Goal: Information Seeking & Learning: Check status

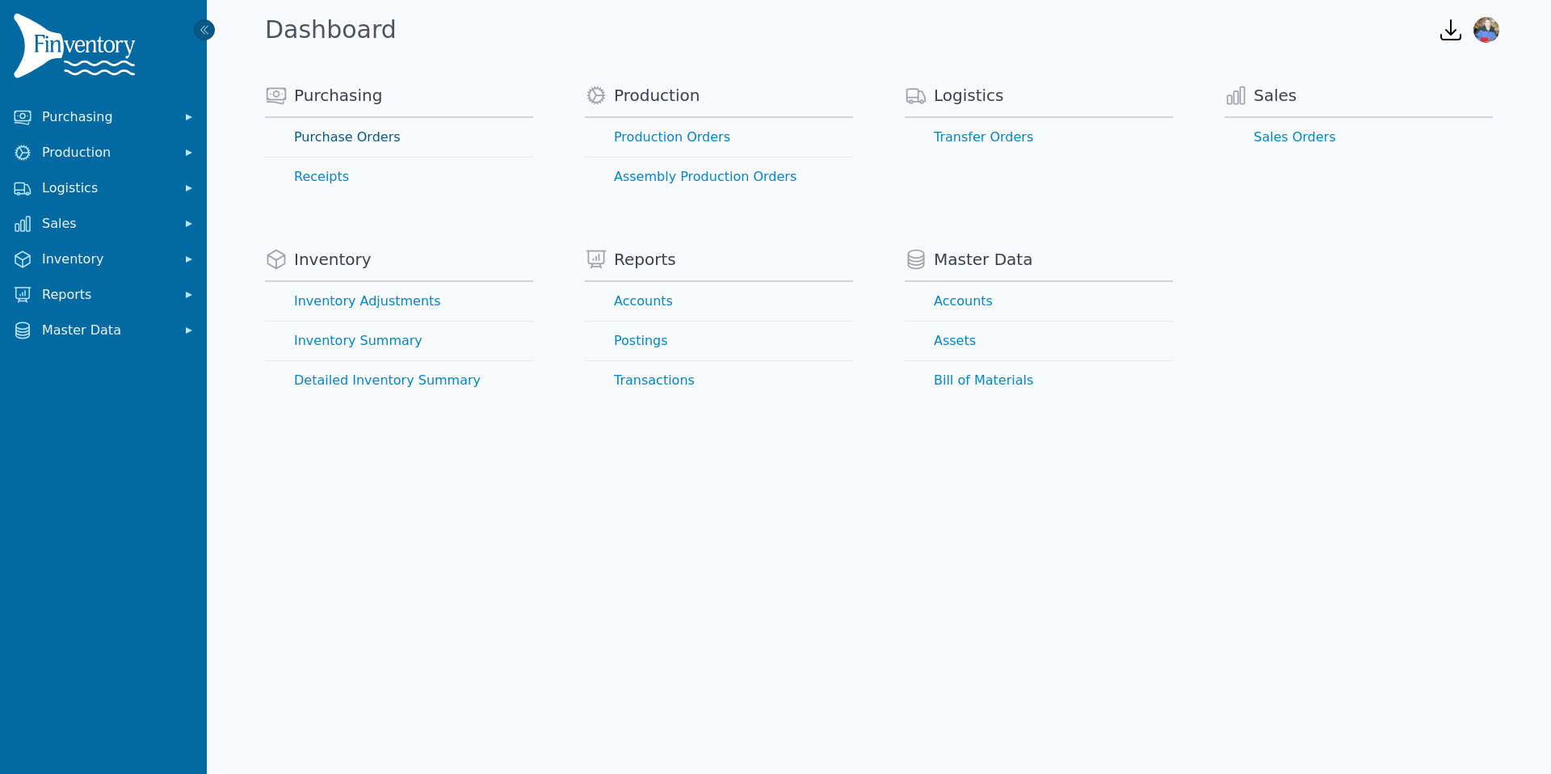
click at [327, 132] on link "Purchase Orders" at bounding box center [399, 137] width 268 height 39
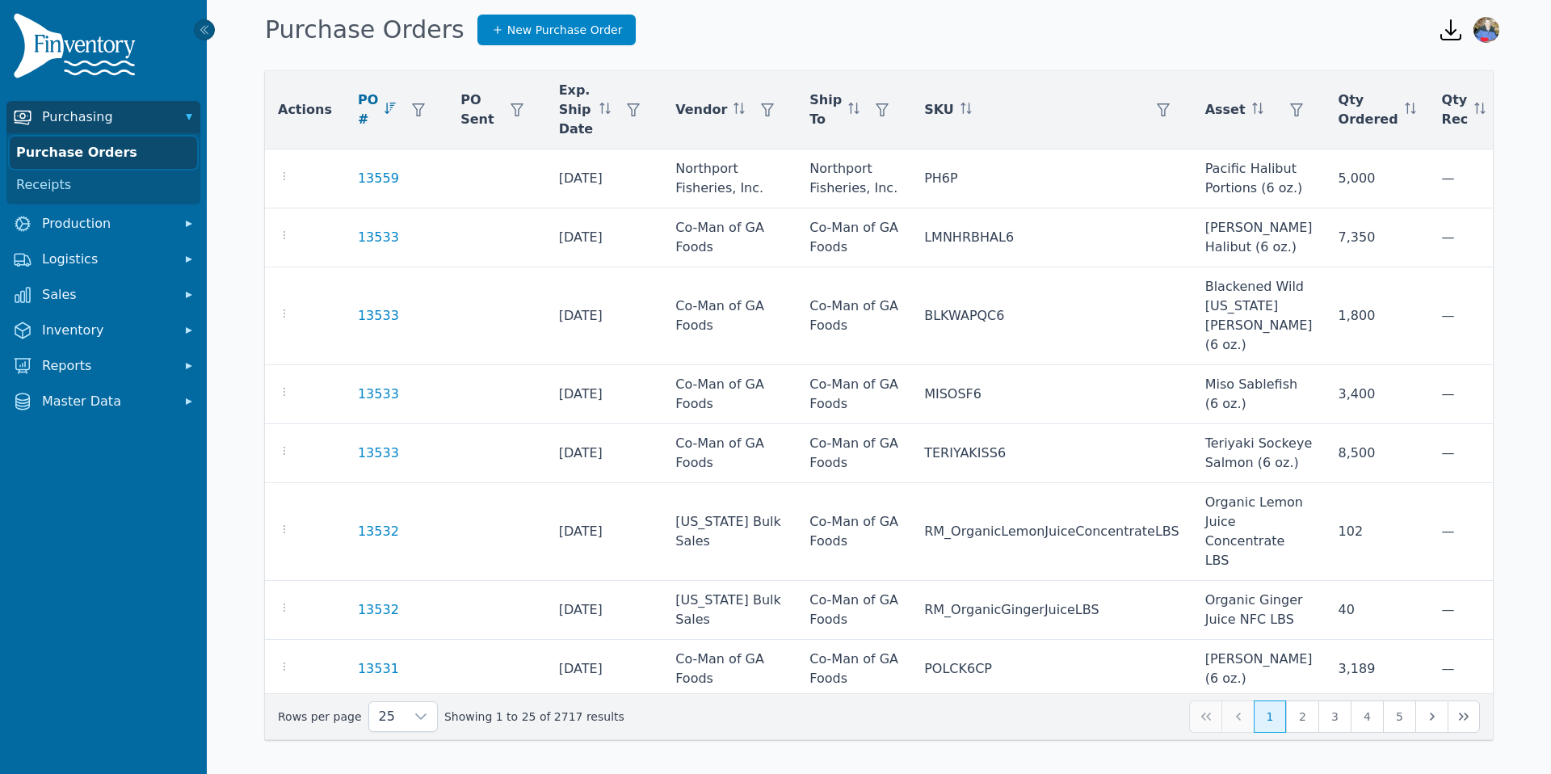
click at [71, 153] on link "Purchase Orders" at bounding box center [103, 152] width 187 height 32
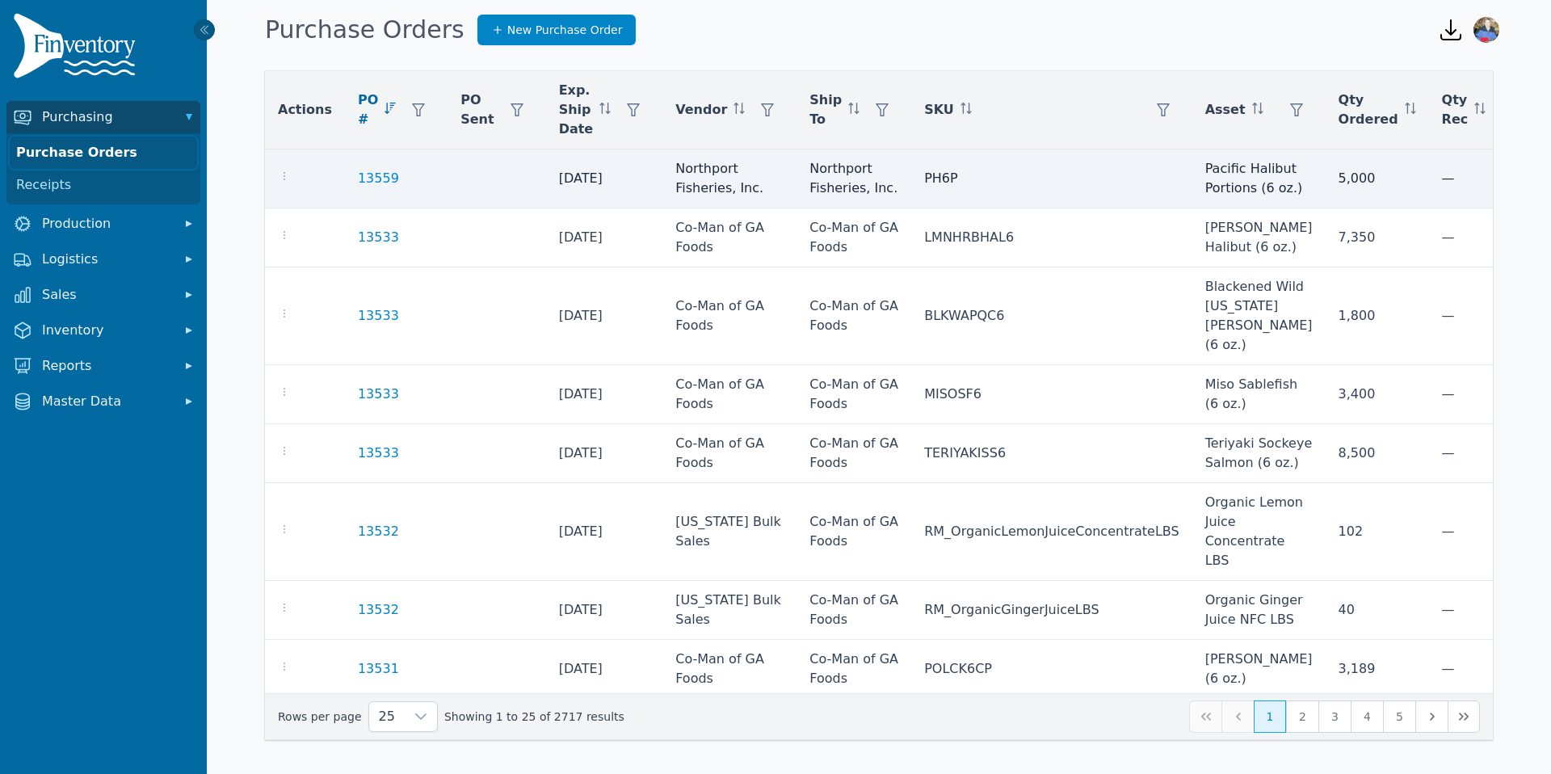
scroll to position [0, 145]
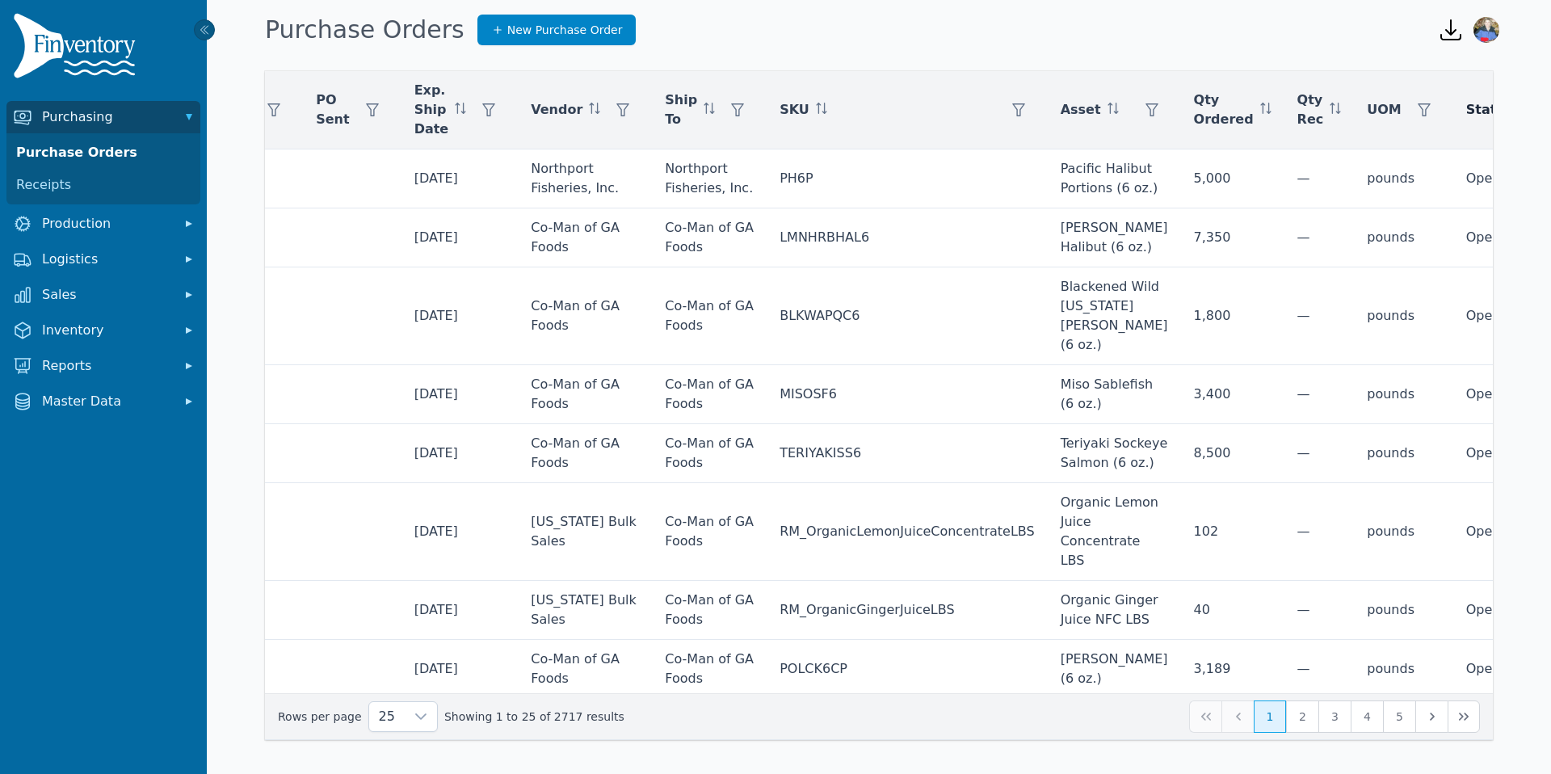
click at [1547, 108] on icon "button" at bounding box center [1553, 109] width 13 height 13
click at [1462, 153] on div at bounding box center [1452, 153] width 32 height 32
click at [1340, 231] on span "Open" at bounding box center [1350, 234] width 35 height 19
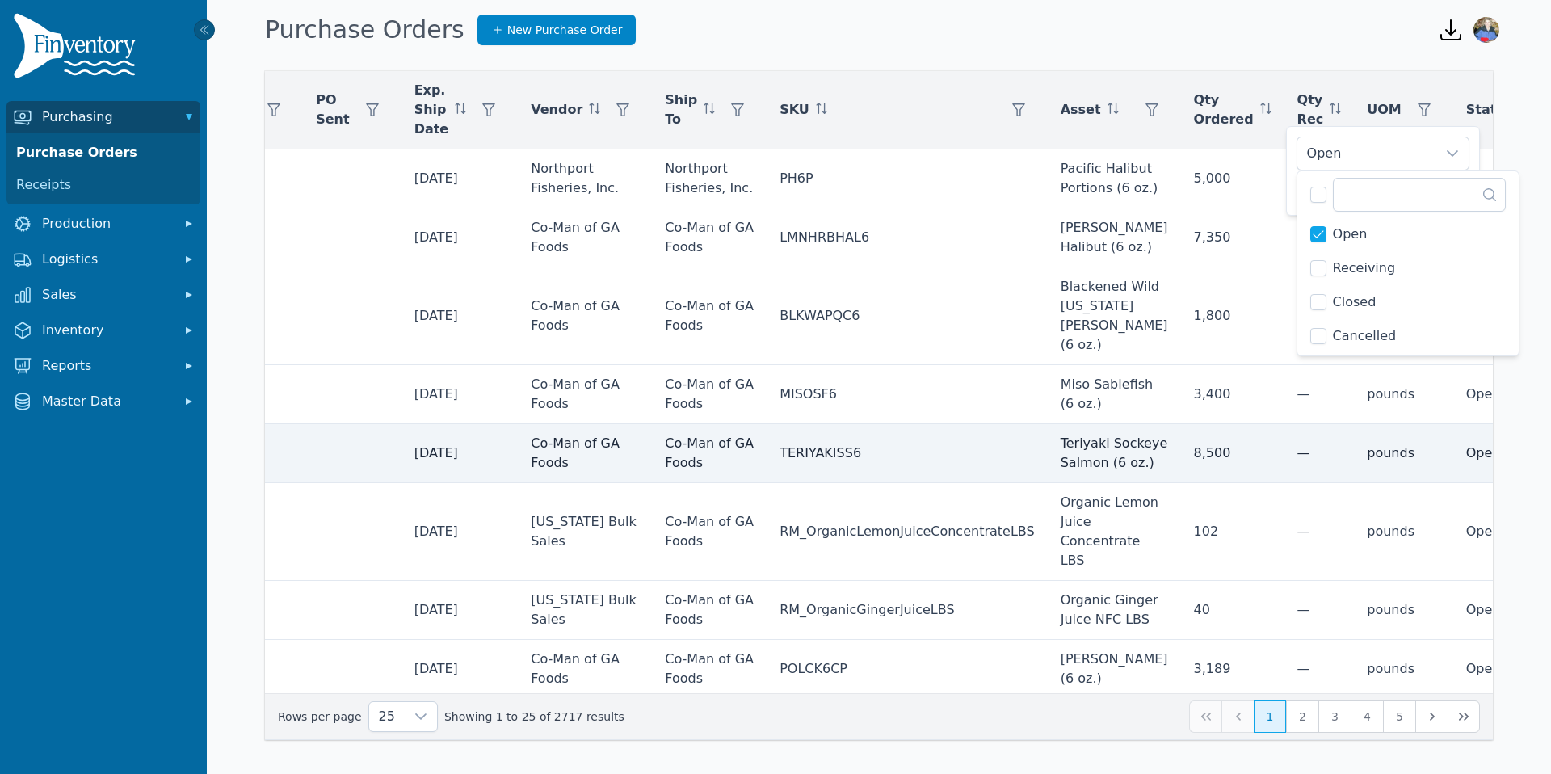
click at [1455, 424] on td "Open" at bounding box center [1518, 453] width 130 height 59
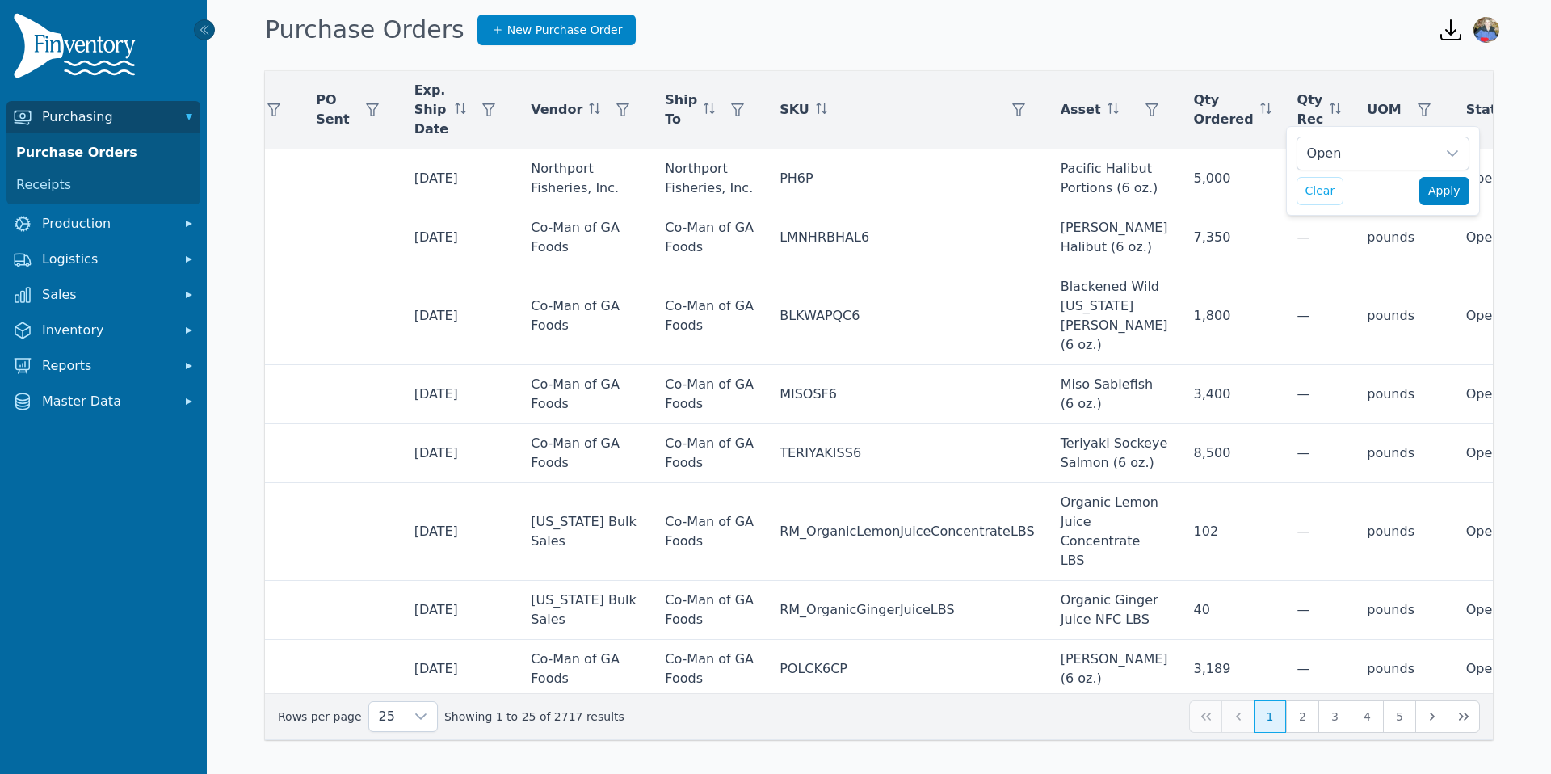
click at [1443, 190] on span "Apply" at bounding box center [1444, 191] width 32 height 17
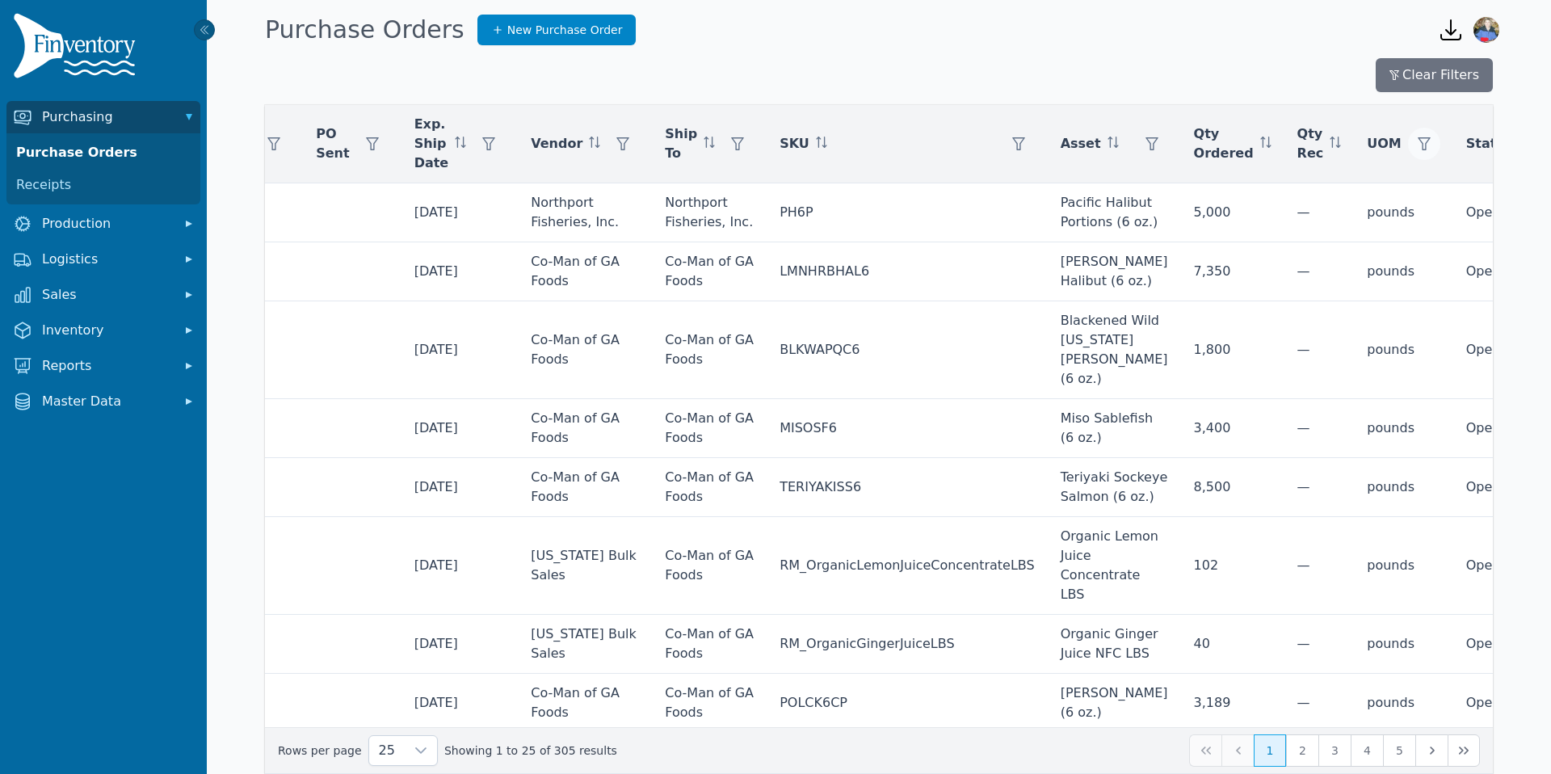
click at [1417, 147] on icon "button" at bounding box center [1423, 143] width 13 height 13
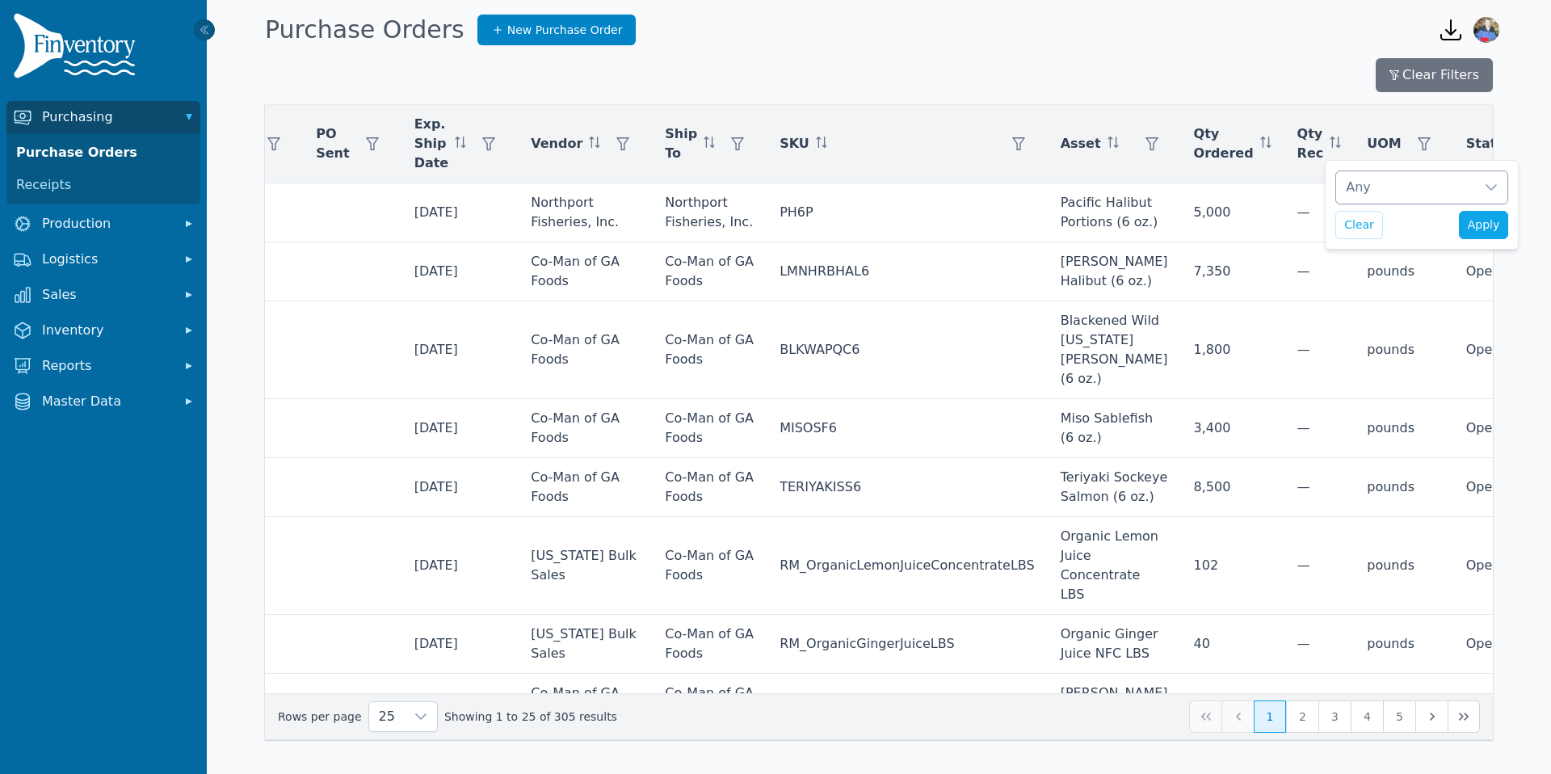
click at [1493, 188] on icon at bounding box center [1490, 187] width 13 height 13
click at [1328, 270] on span "each" at bounding box center [1324, 267] width 31 height 19
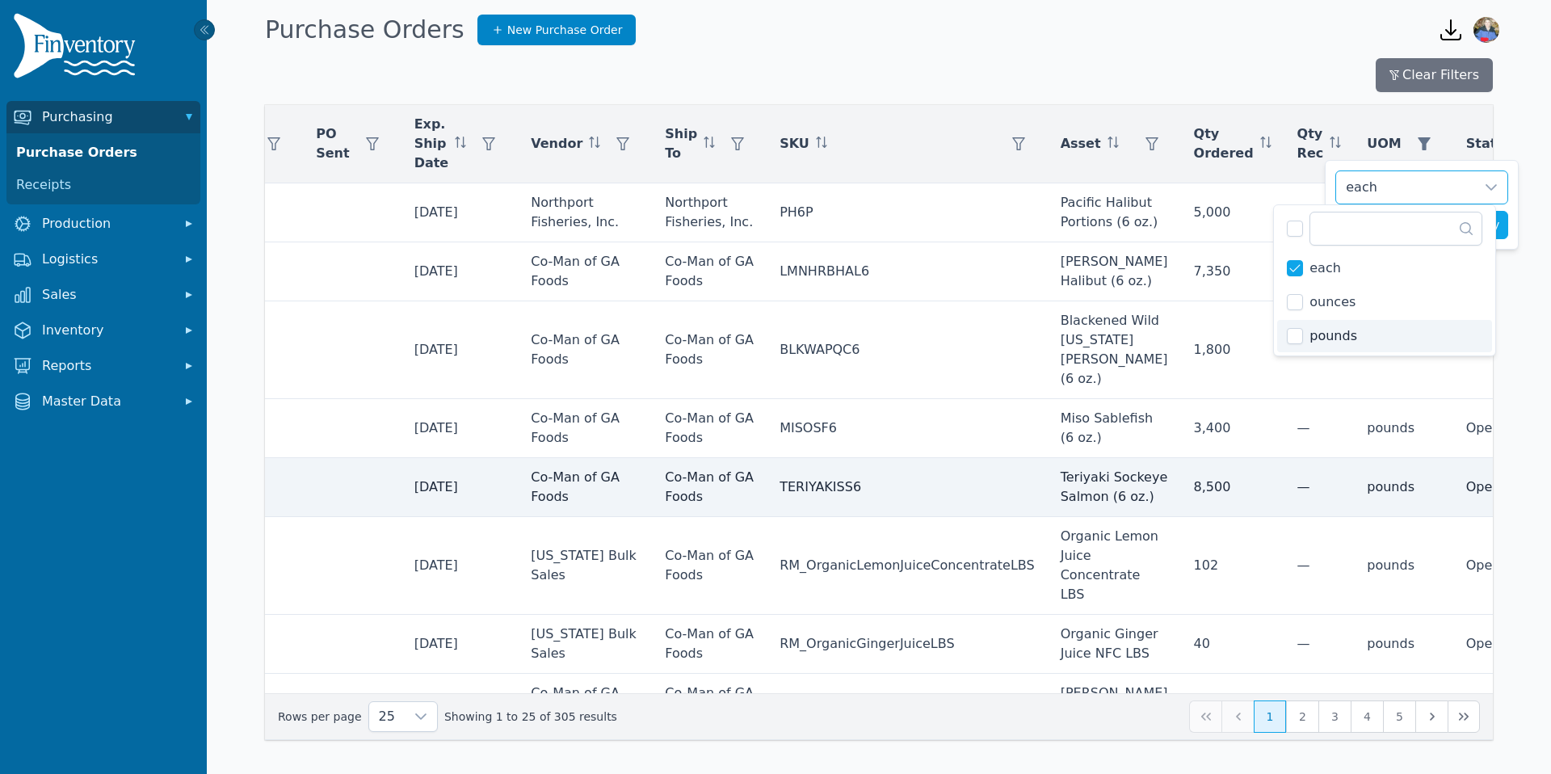
click at [1453, 475] on td "Open" at bounding box center [1518, 487] width 130 height 59
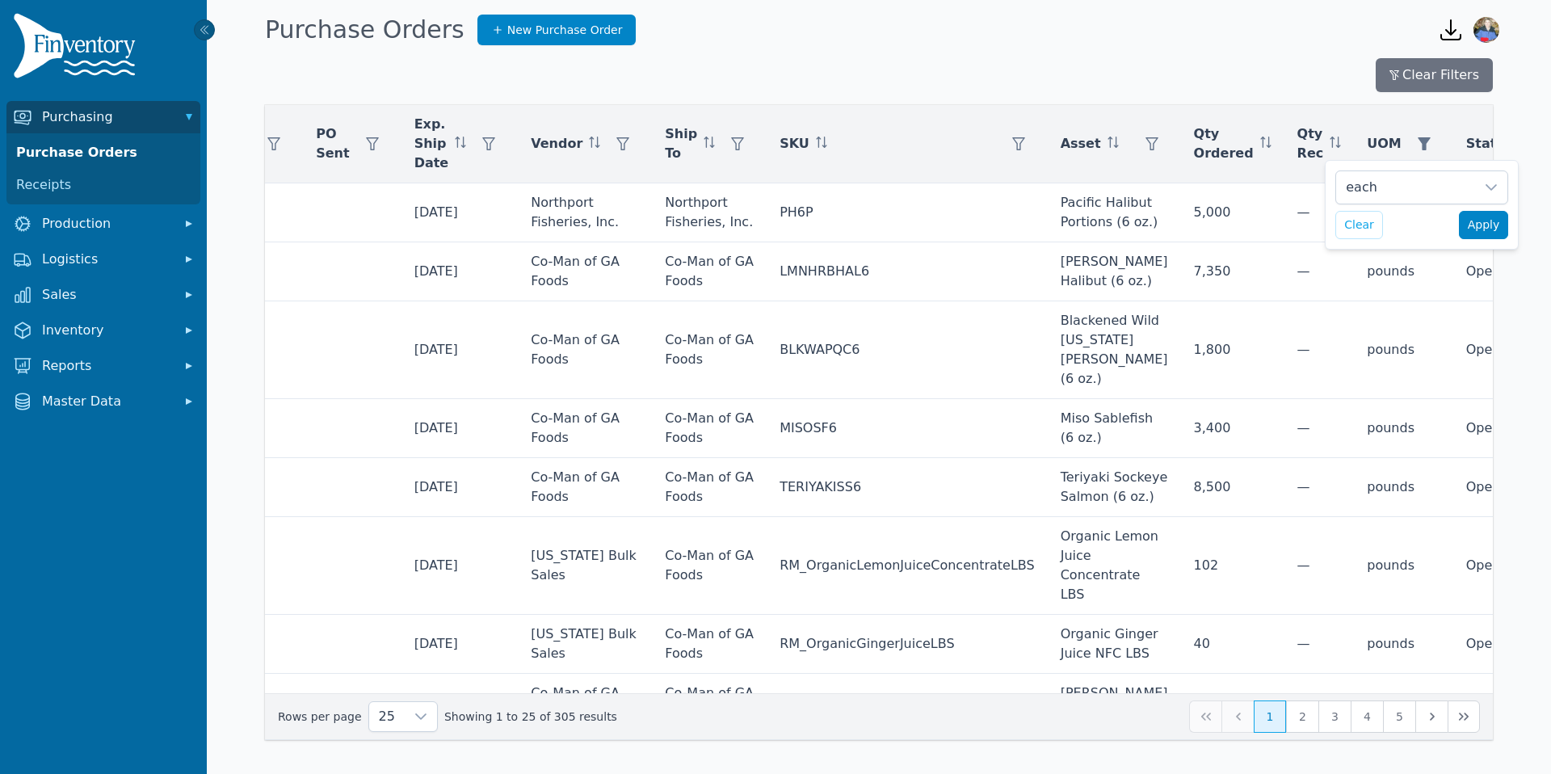
click at [1480, 225] on span "Apply" at bounding box center [1483, 224] width 32 height 17
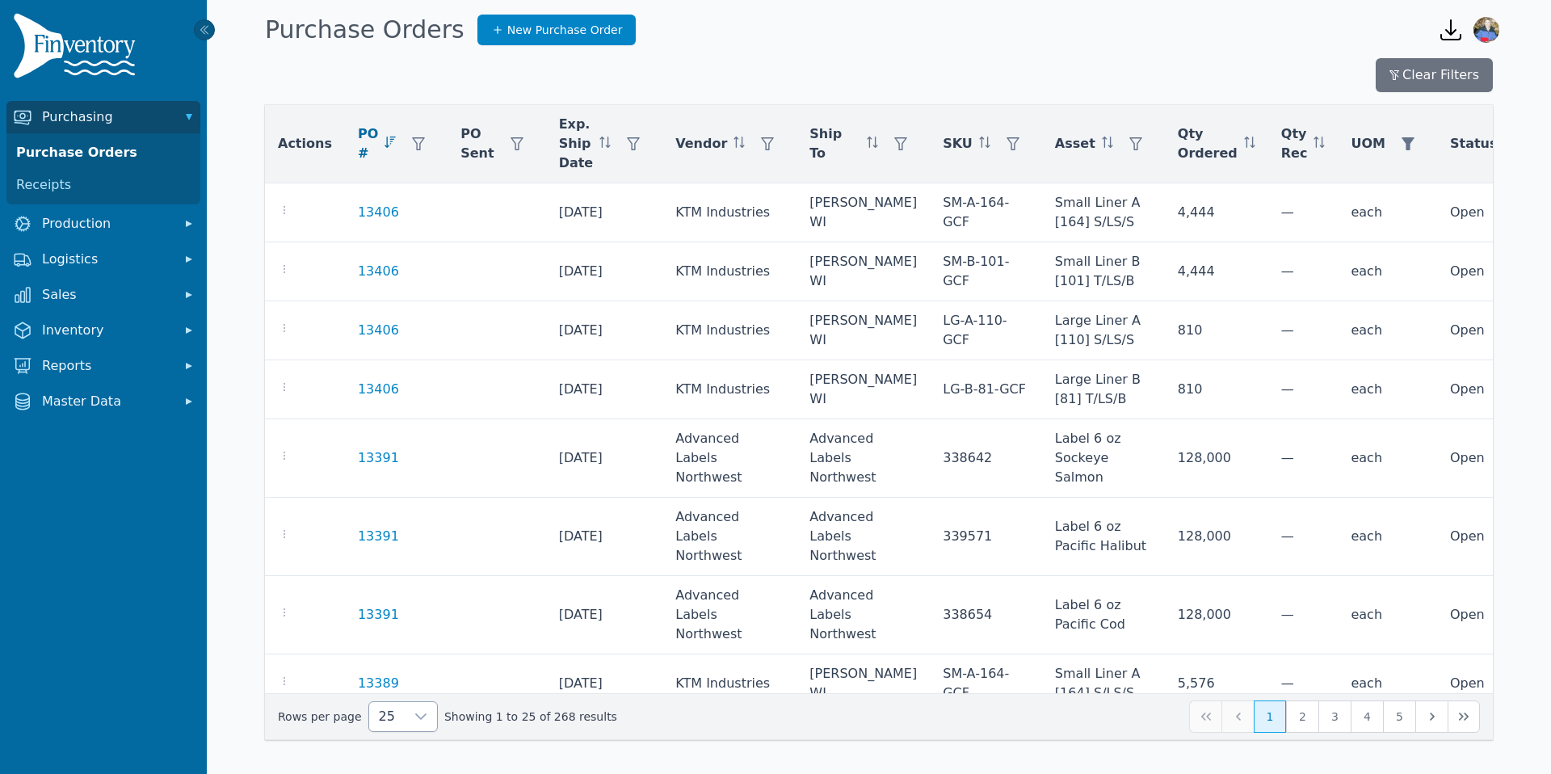
click at [414, 712] on icon at bounding box center [420, 716] width 13 height 13
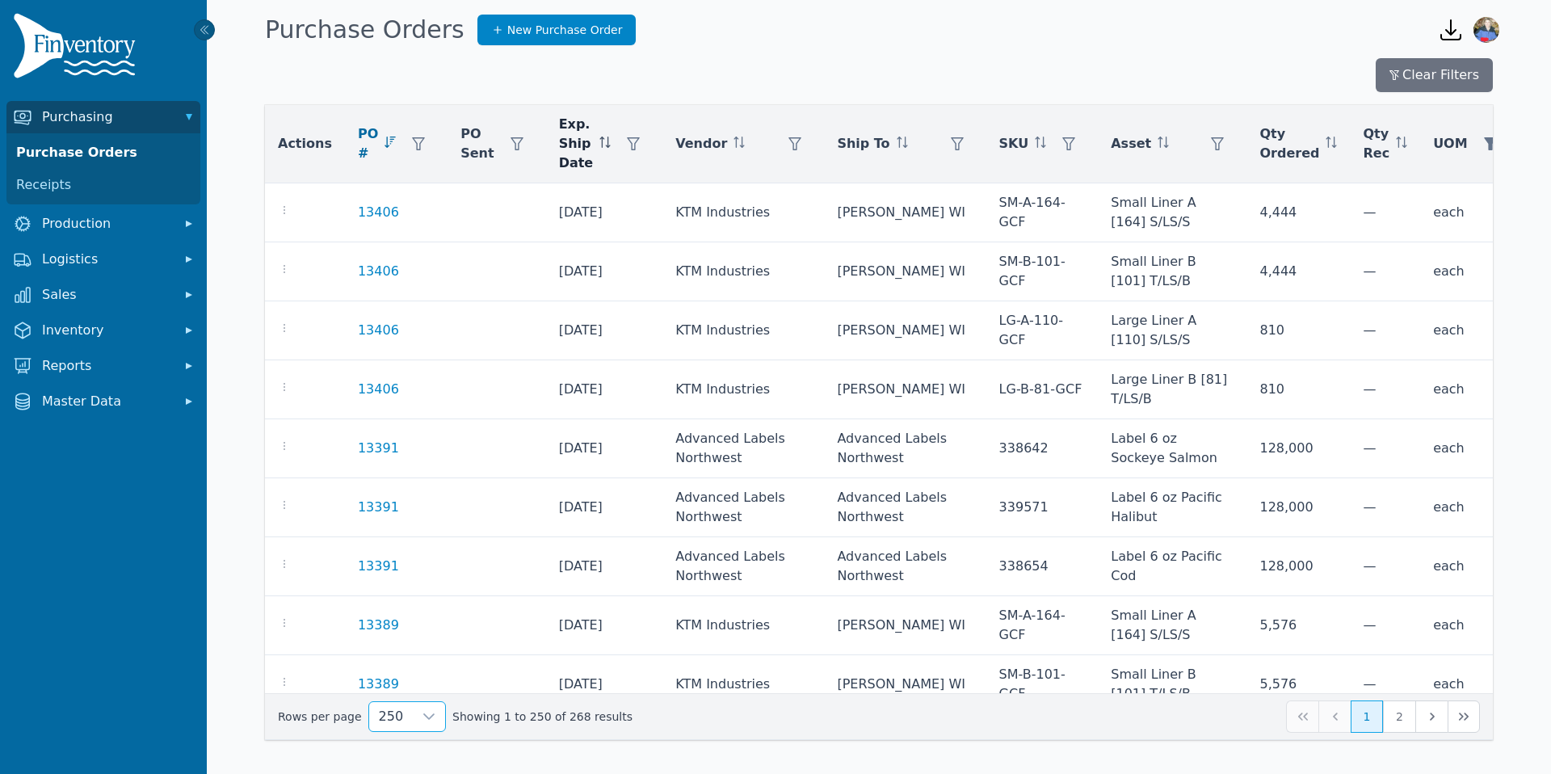
click at [607, 140] on icon at bounding box center [607, 141] width 1 height 11
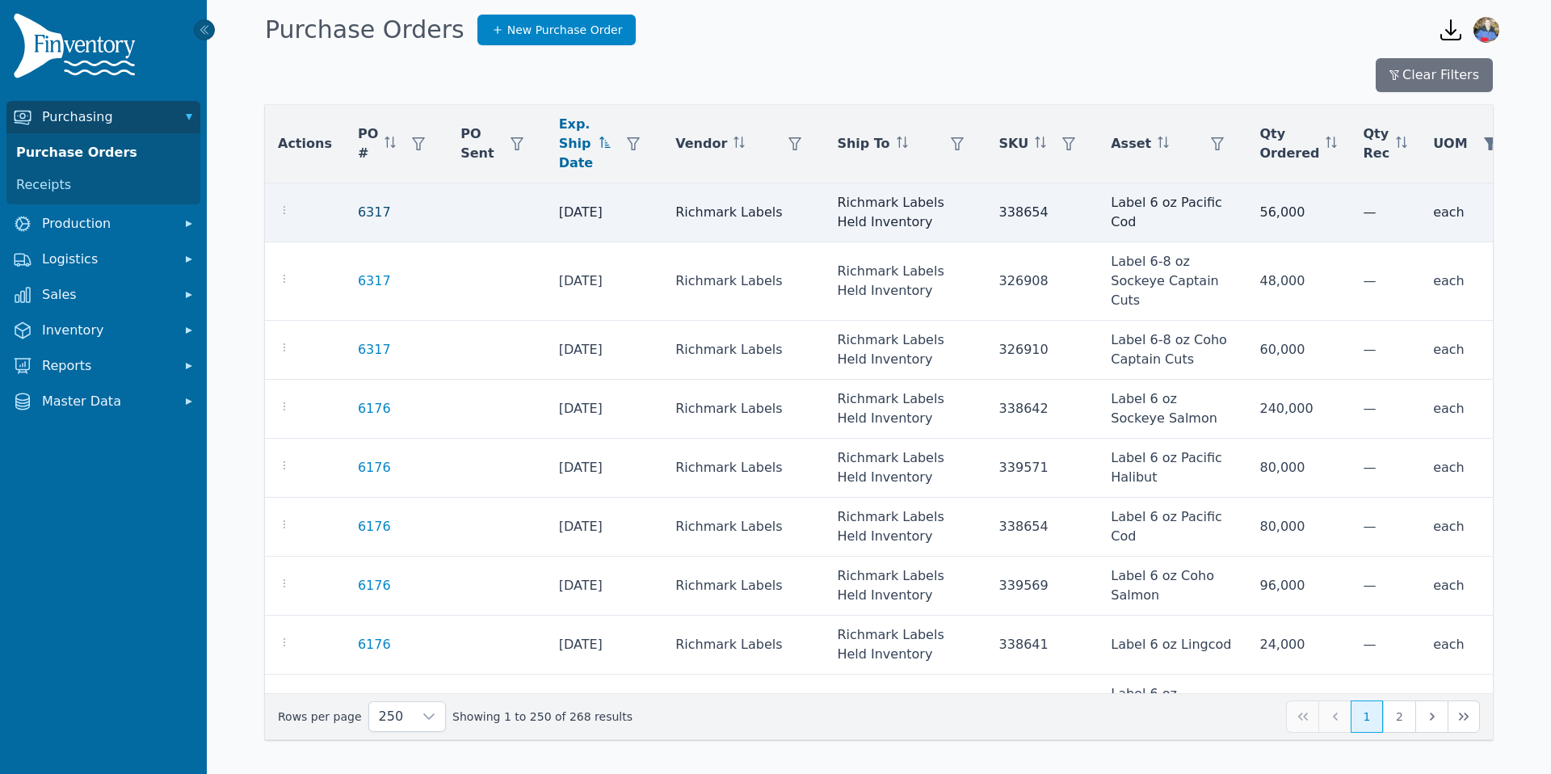
click at [366, 220] on link "6317" at bounding box center [374, 212] width 33 height 19
click at [367, 220] on link "6317" at bounding box center [374, 212] width 33 height 19
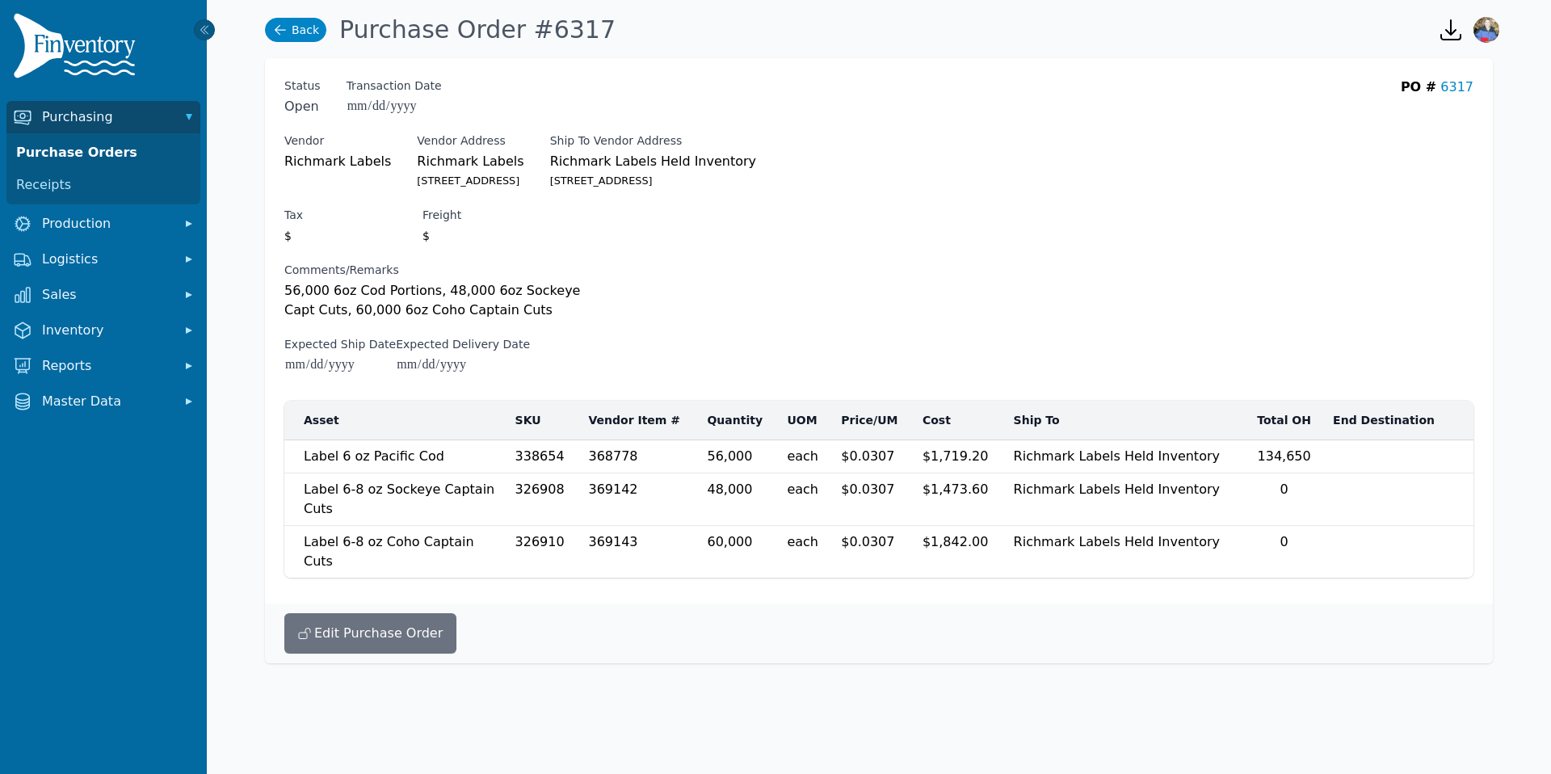
click at [286, 27] on icon at bounding box center [280, 30] width 16 height 16
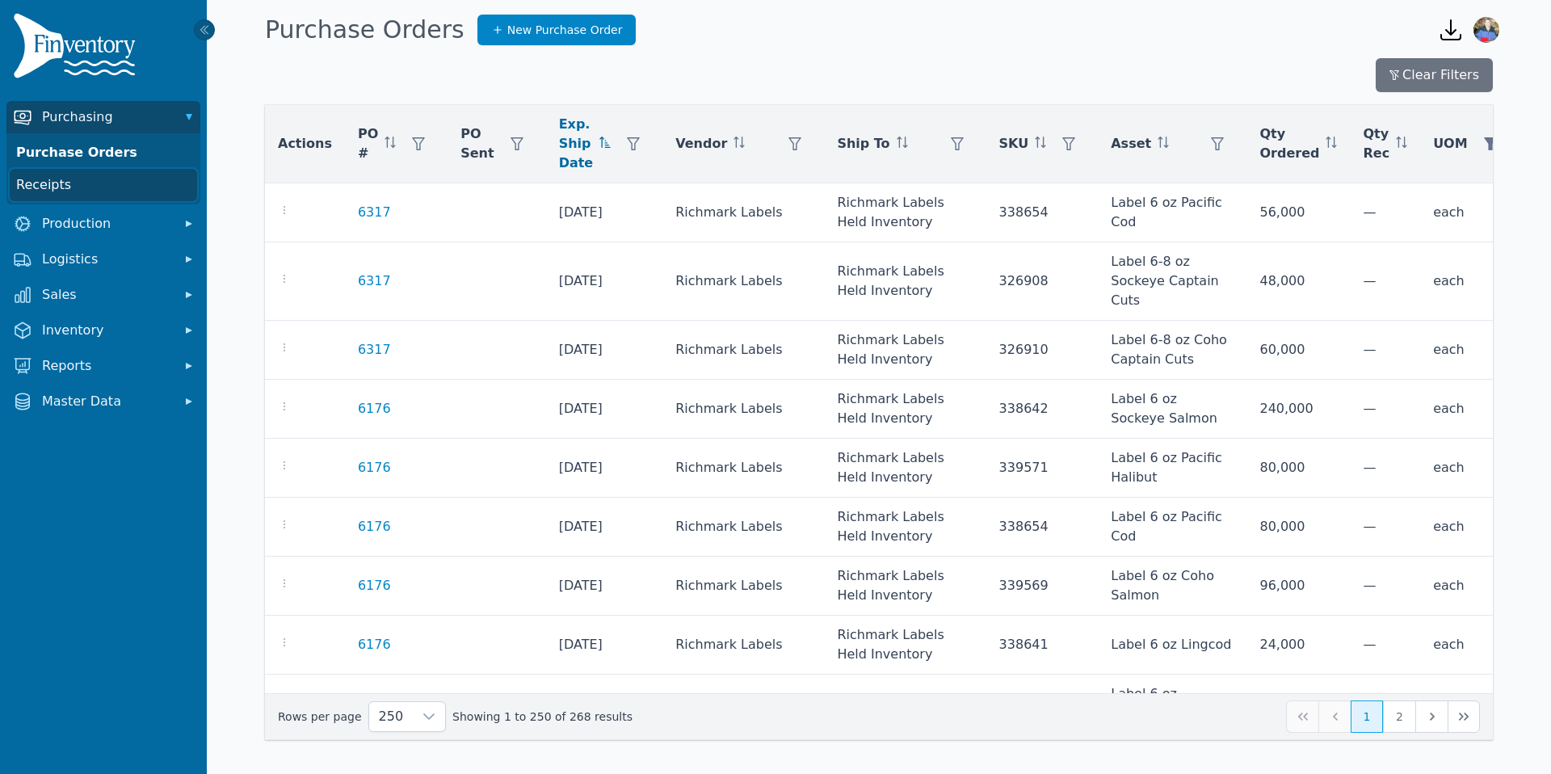
click at [50, 186] on link "Receipts" at bounding box center [103, 185] width 187 height 32
click at [46, 185] on link "Receipts" at bounding box center [103, 185] width 187 height 32
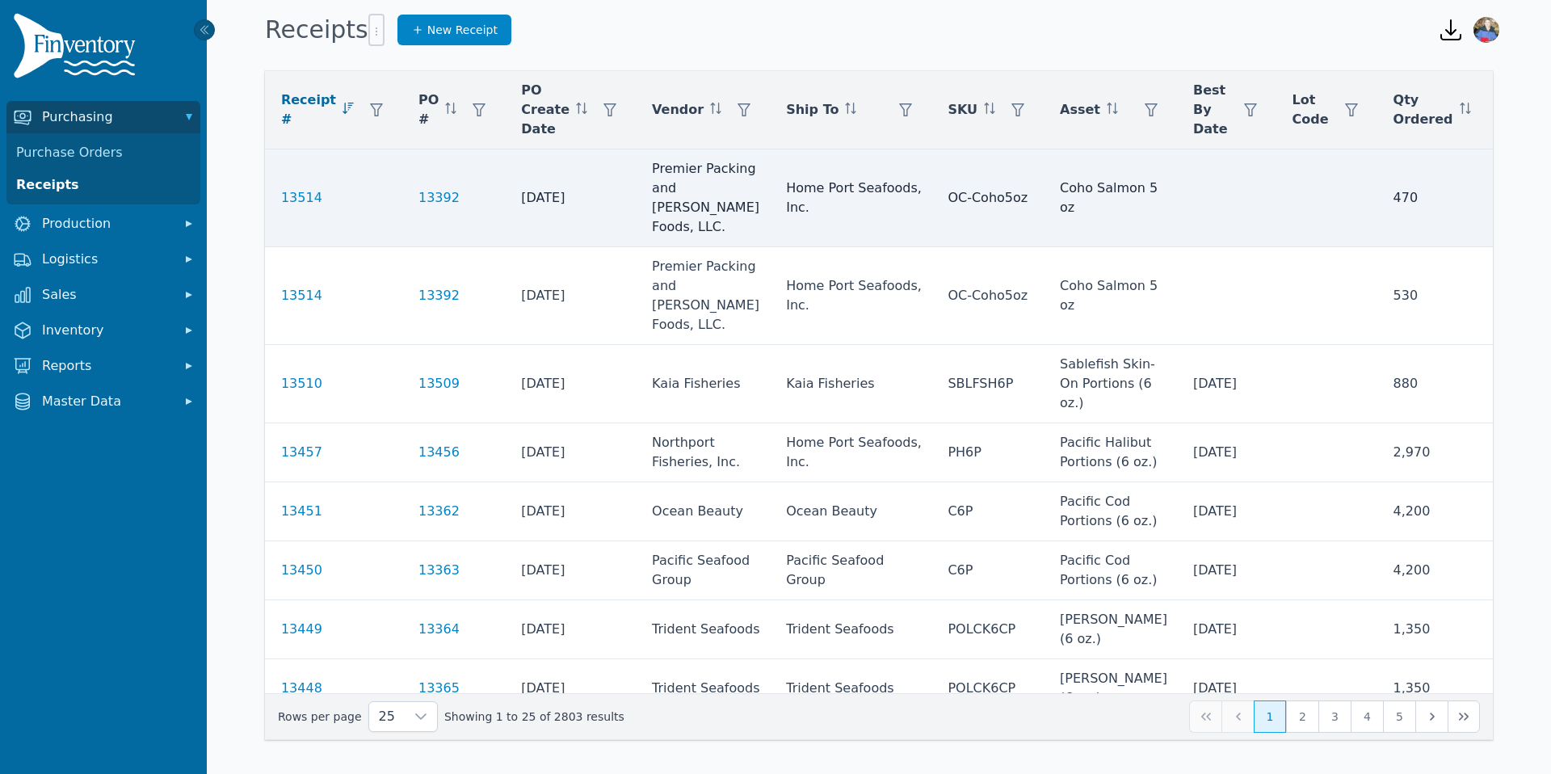
scroll to position [0, 118]
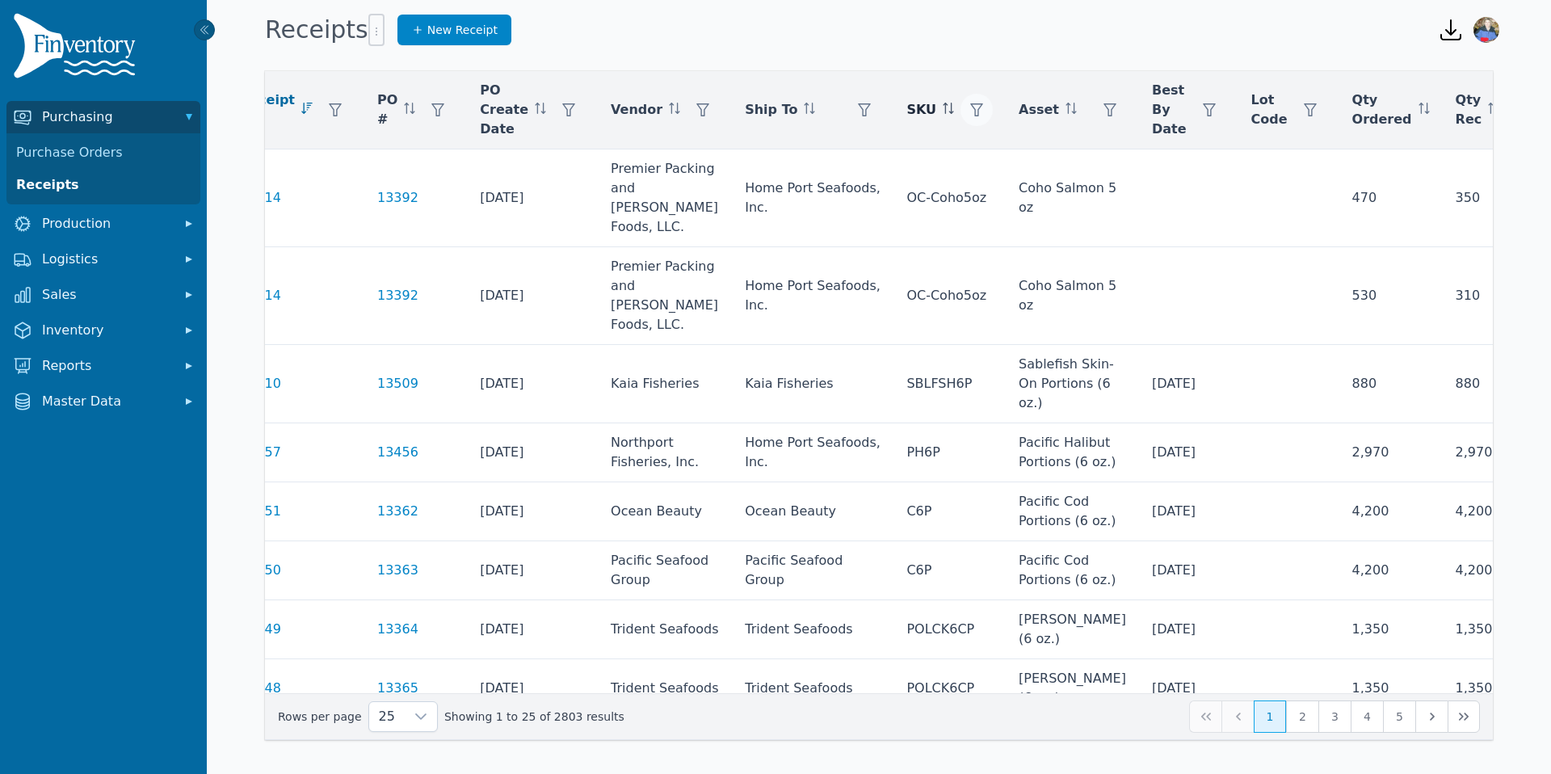
click at [970, 111] on icon "button" at bounding box center [976, 109] width 13 height 13
click at [1042, 152] on icon at bounding box center [1037, 153] width 11 height 6
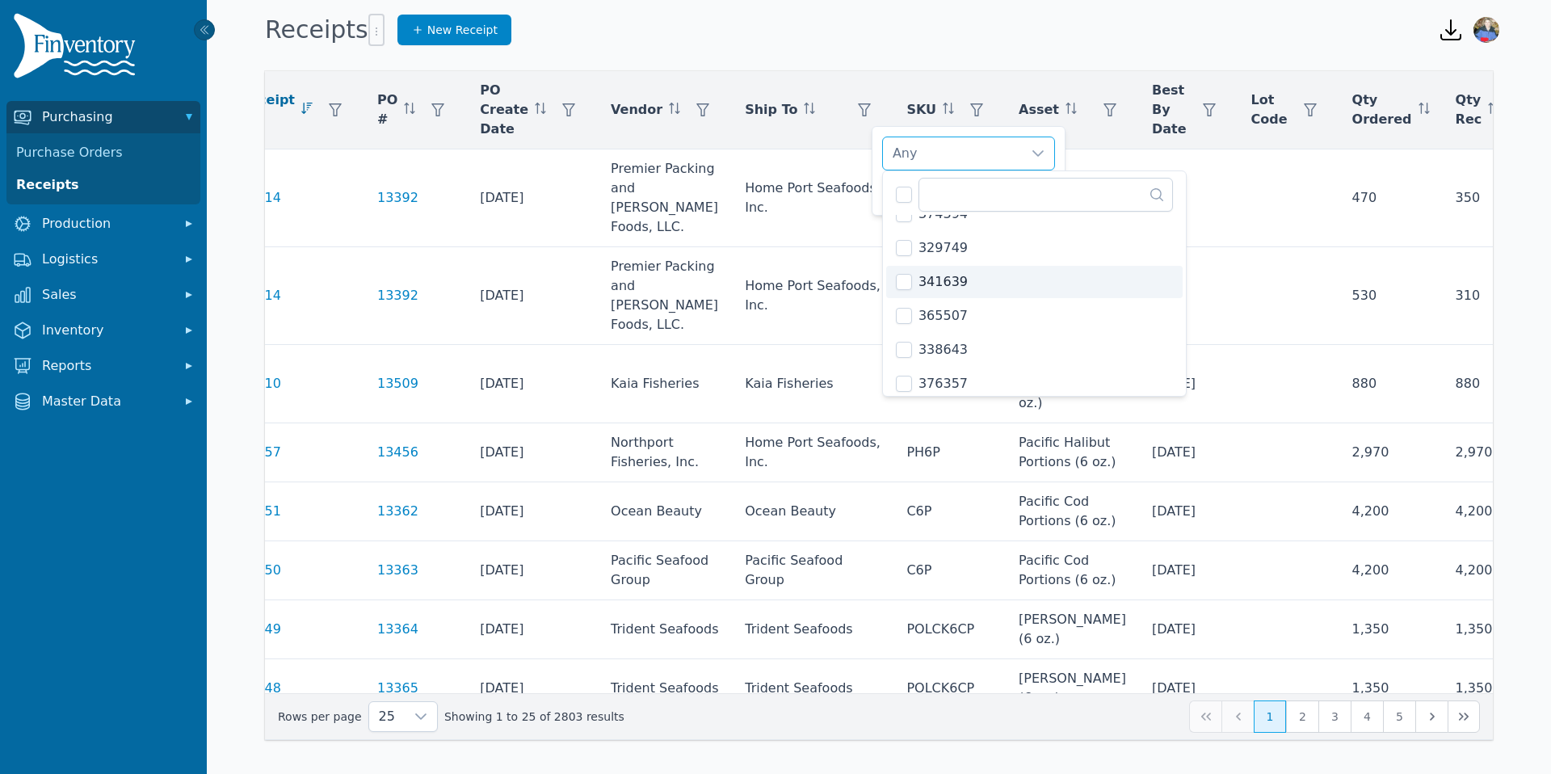
scroll to position [2468, 0]
click at [780, 77] on th "Ship To" at bounding box center [813, 110] width 162 height 78
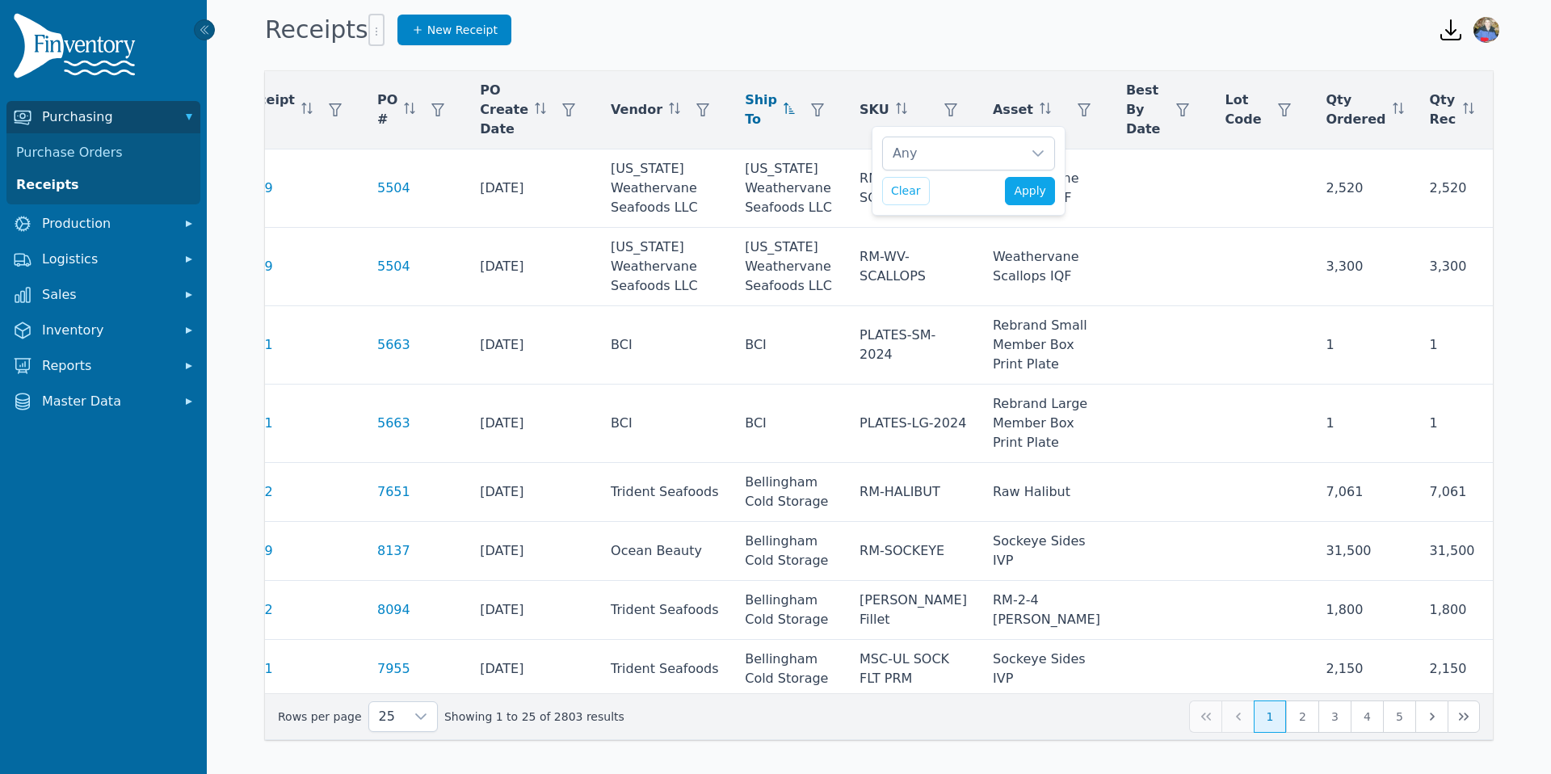
click at [980, 304] on td "Weathervane Scallops IQF" at bounding box center [1046, 267] width 133 height 78
click at [1077, 107] on icon "button" at bounding box center [1083, 109] width 13 height 13
click at [1162, 156] on icon at bounding box center [1158, 153] width 13 height 13
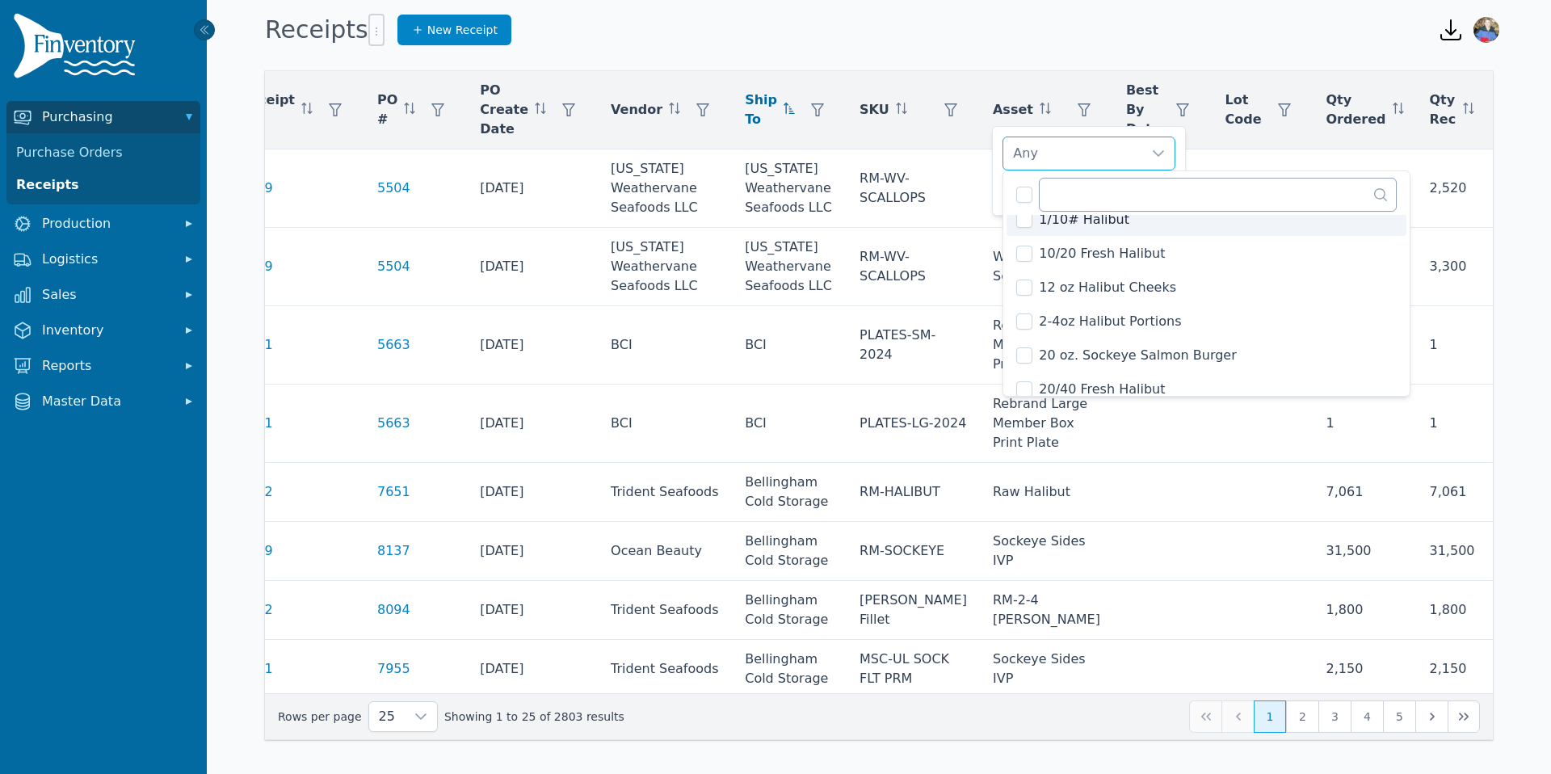
scroll to position [207, 0]
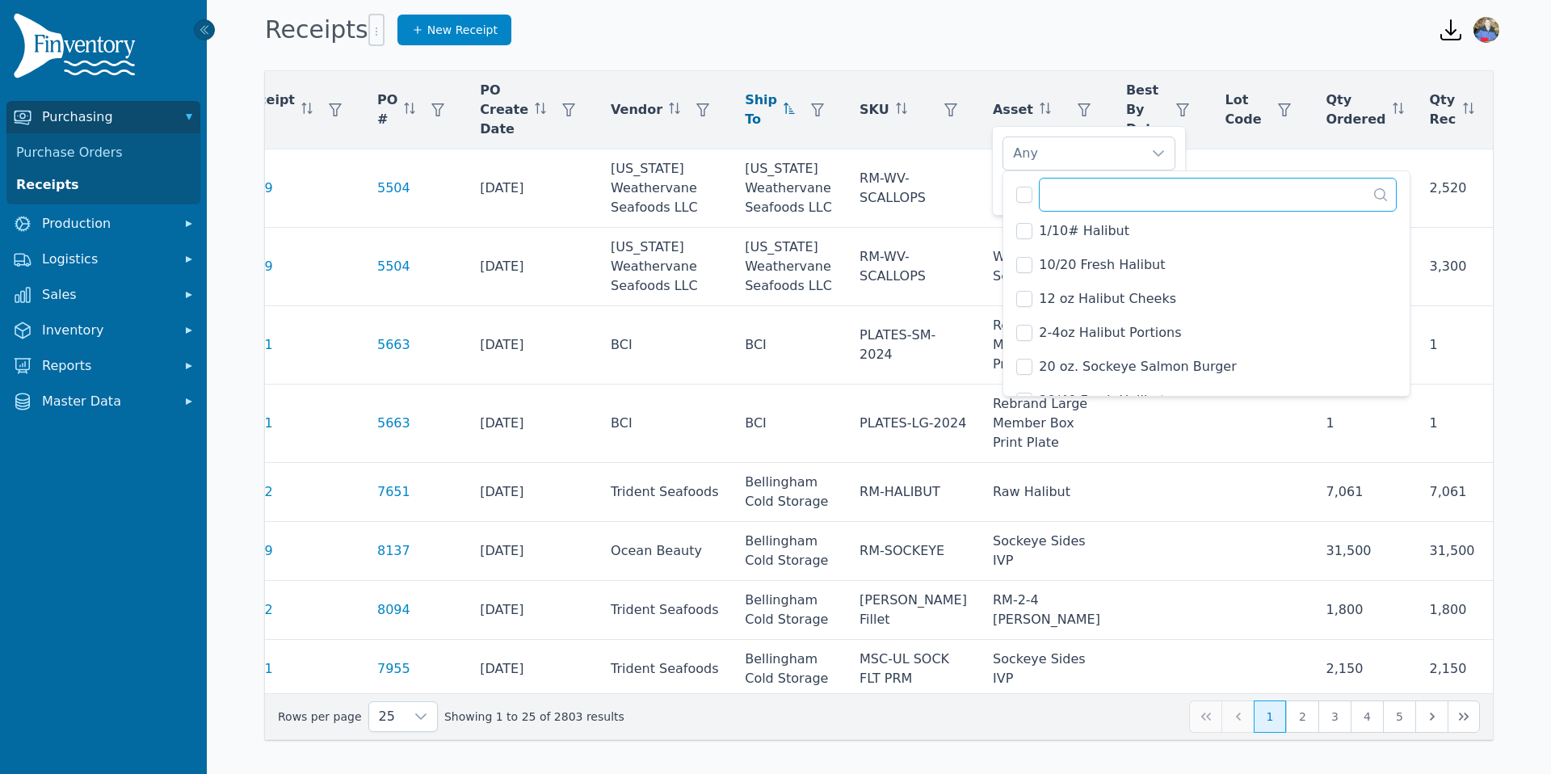
click at [1085, 200] on input "text" at bounding box center [1218, 195] width 358 height 34
type input "*****"
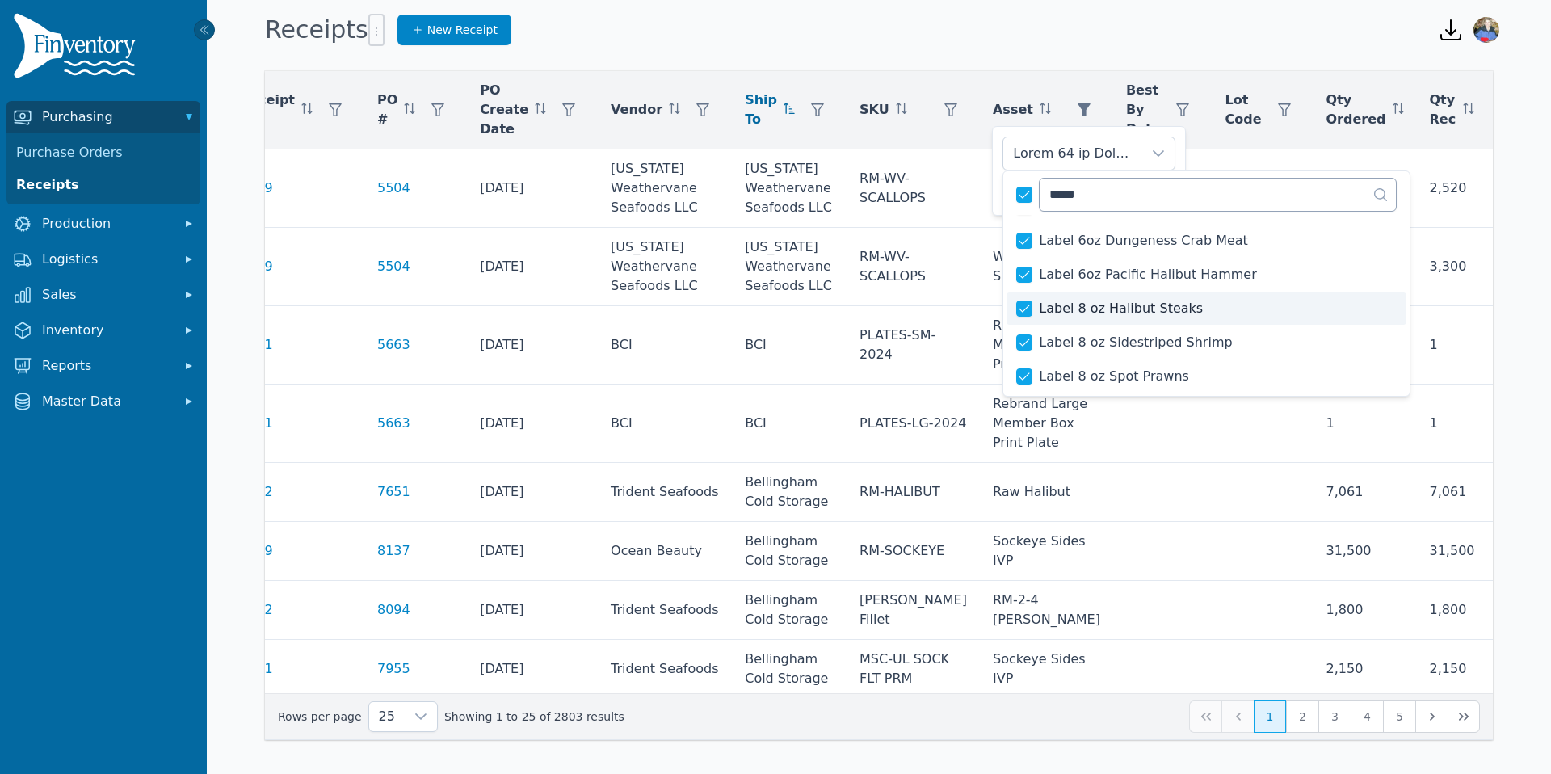
scroll to position [1123, 0]
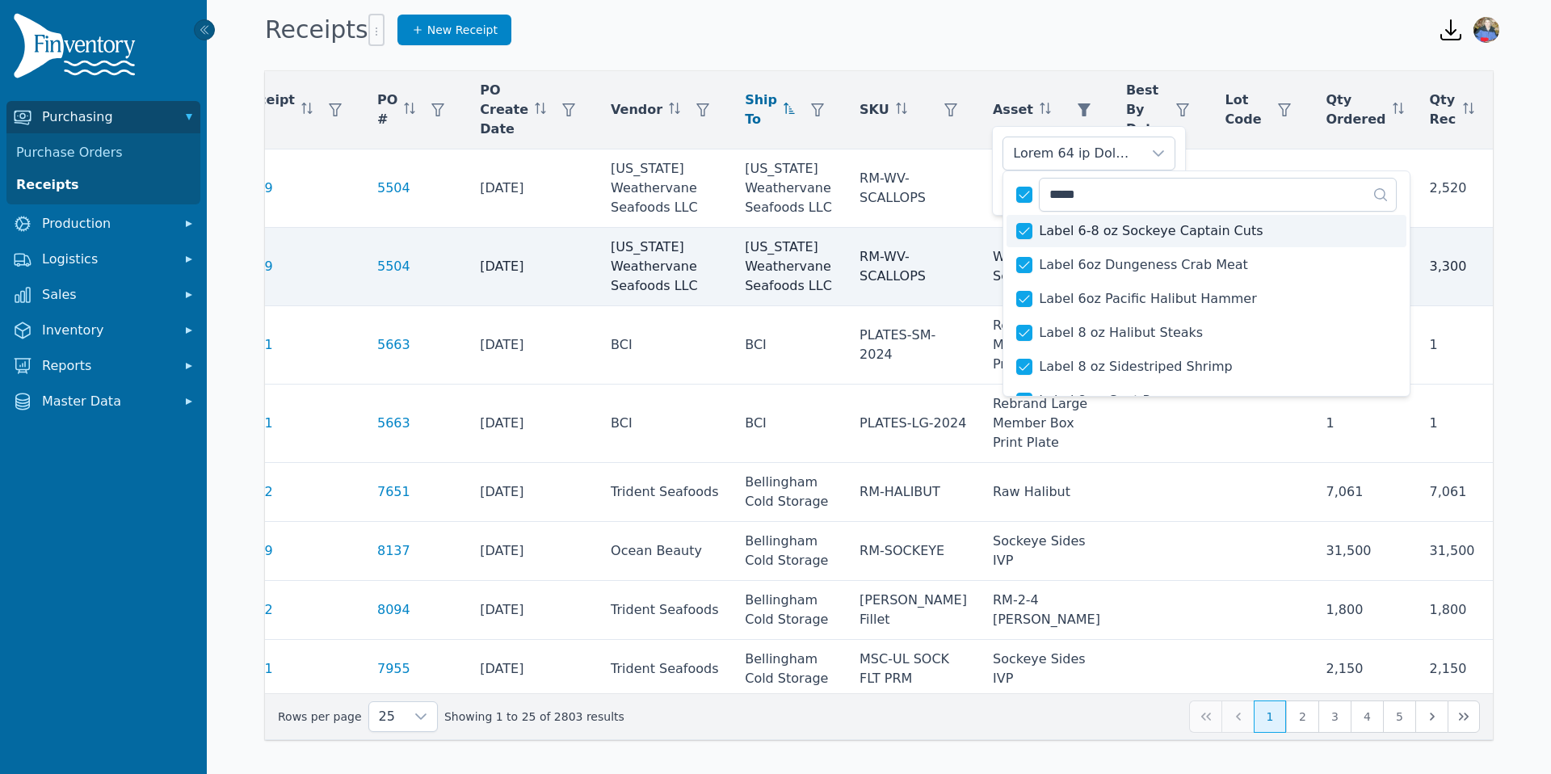
click at [1313, 231] on td "3,300" at bounding box center [1364, 267] width 103 height 78
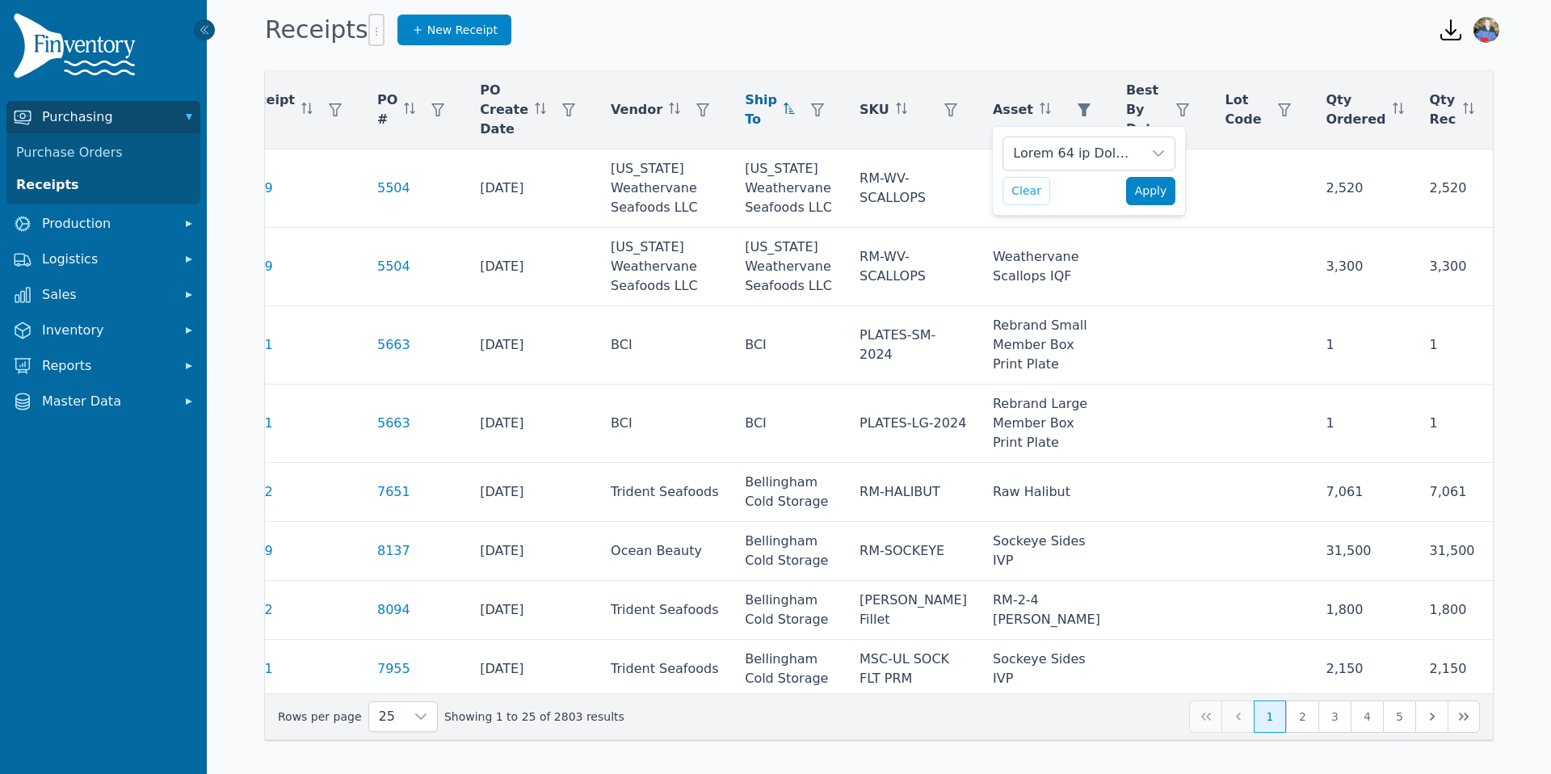
click at [1144, 190] on span "Apply" at bounding box center [1151, 191] width 32 height 17
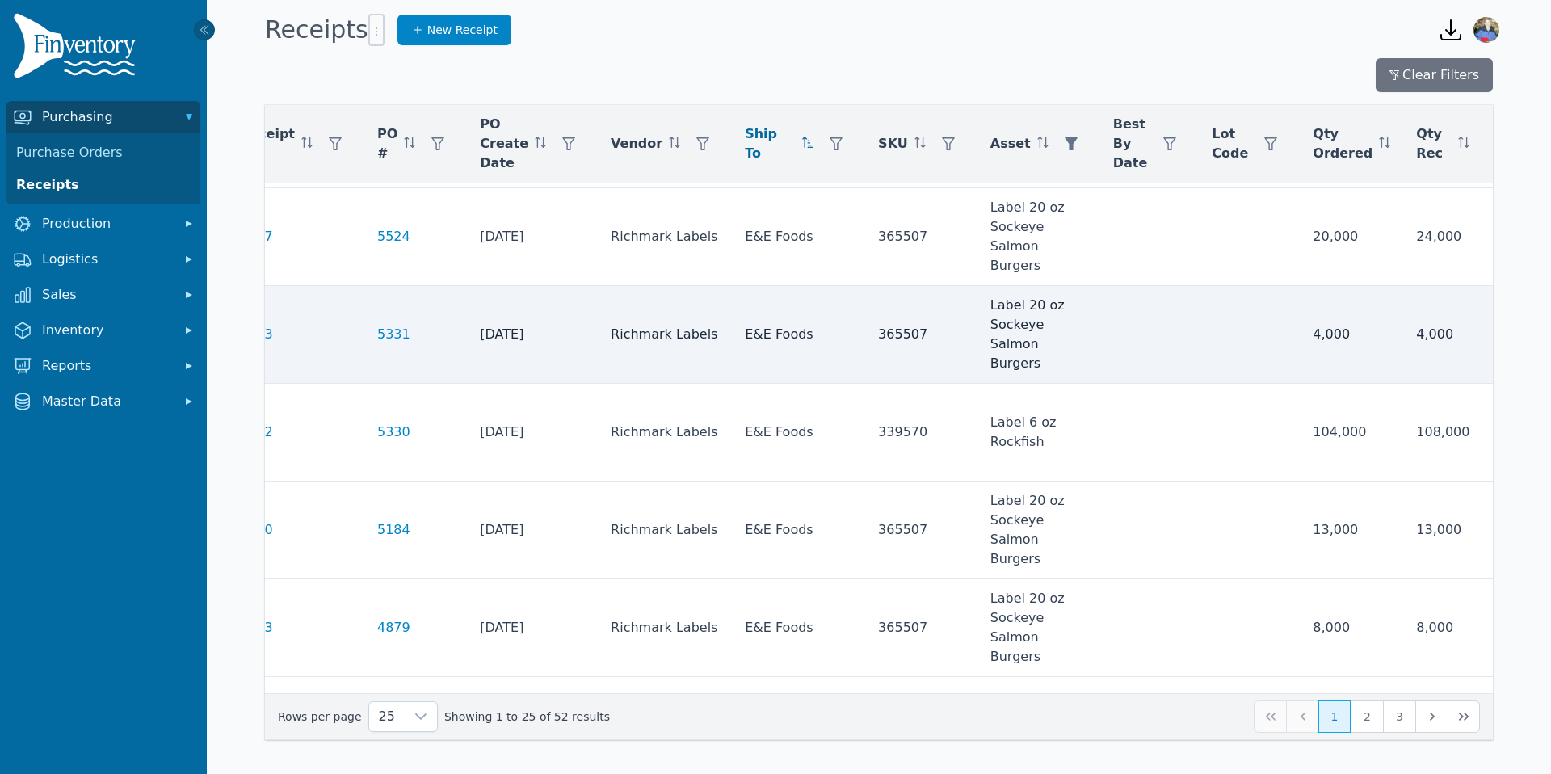
scroll to position [37, 118]
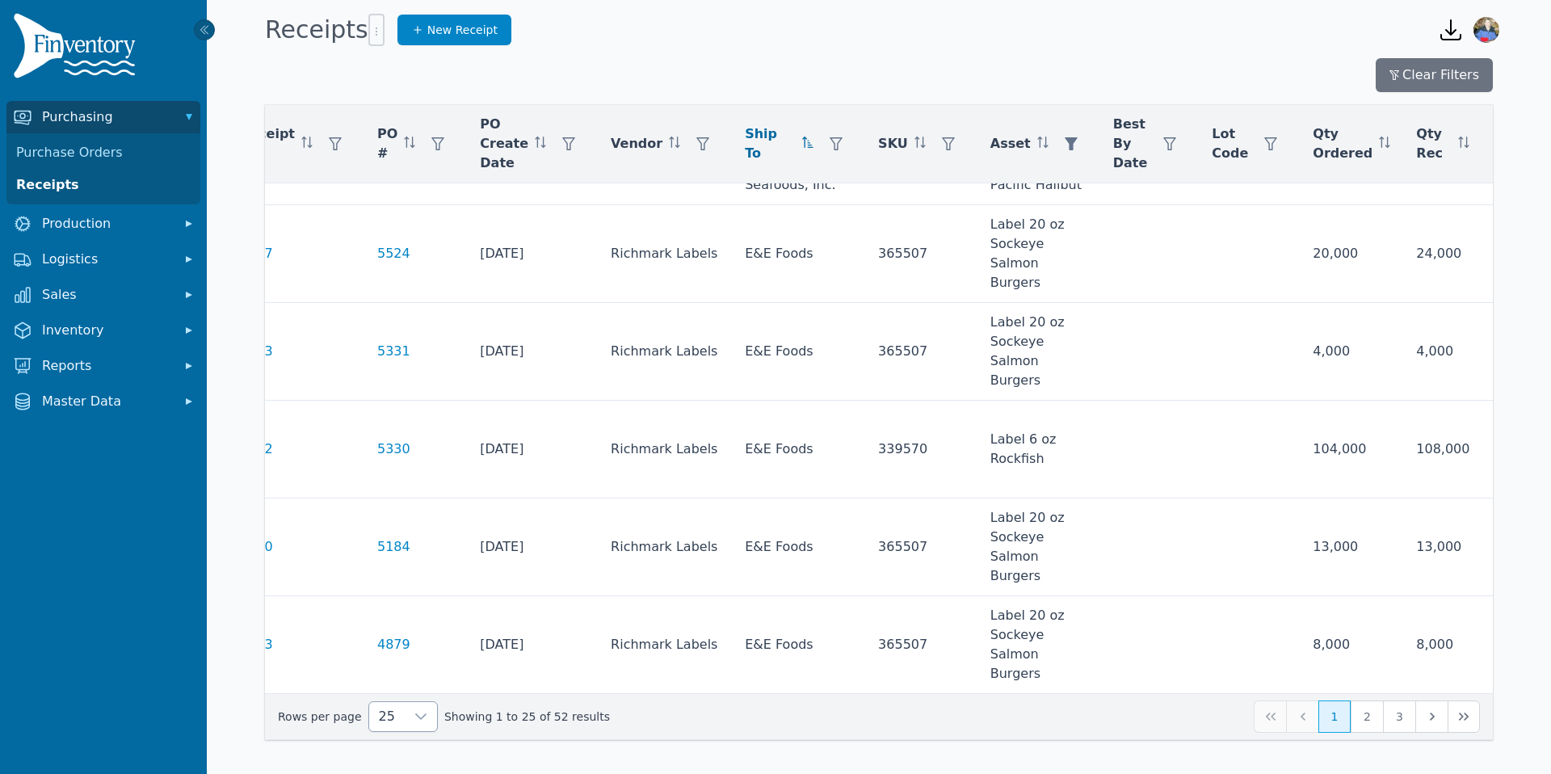
click at [416, 717] on icon at bounding box center [420, 716] width 13 height 13
click at [402, 680] on li "250" at bounding box center [396, 679] width 61 height 32
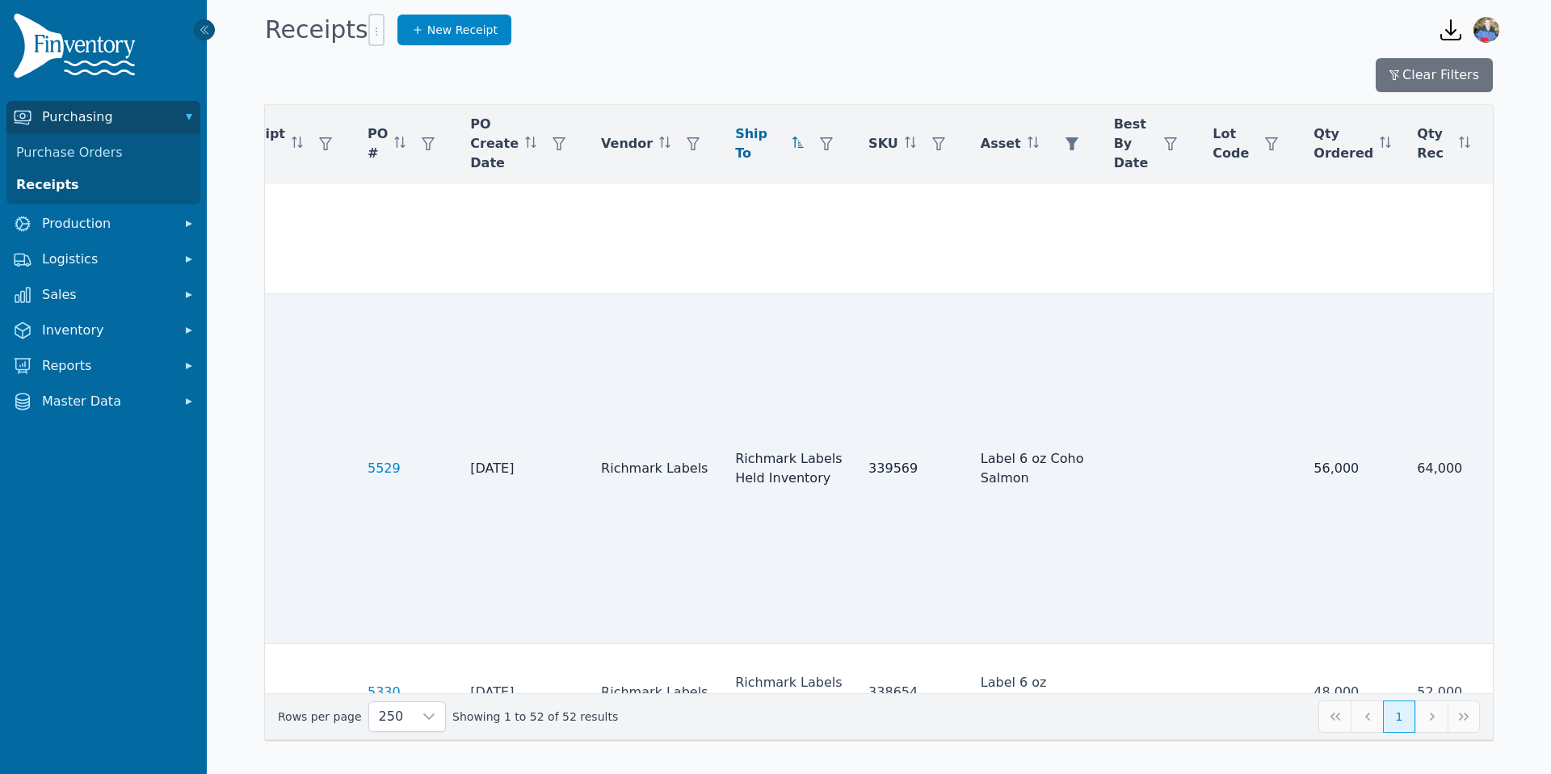
scroll to position [5950, 128]
click at [369, 479] on link "5529" at bounding box center [383, 469] width 33 height 19
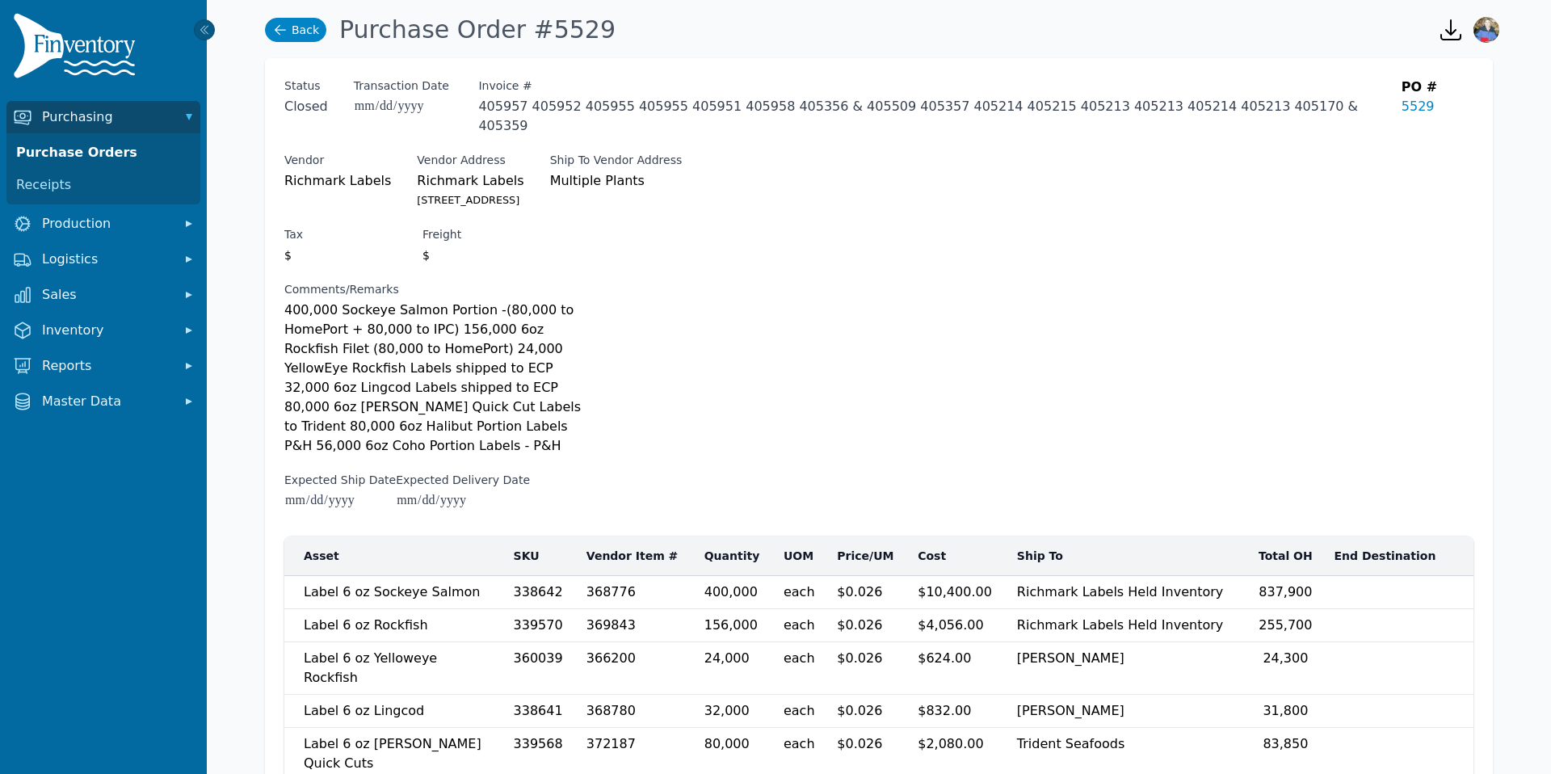
click at [300, 40] on link "Back" at bounding box center [295, 30] width 61 height 24
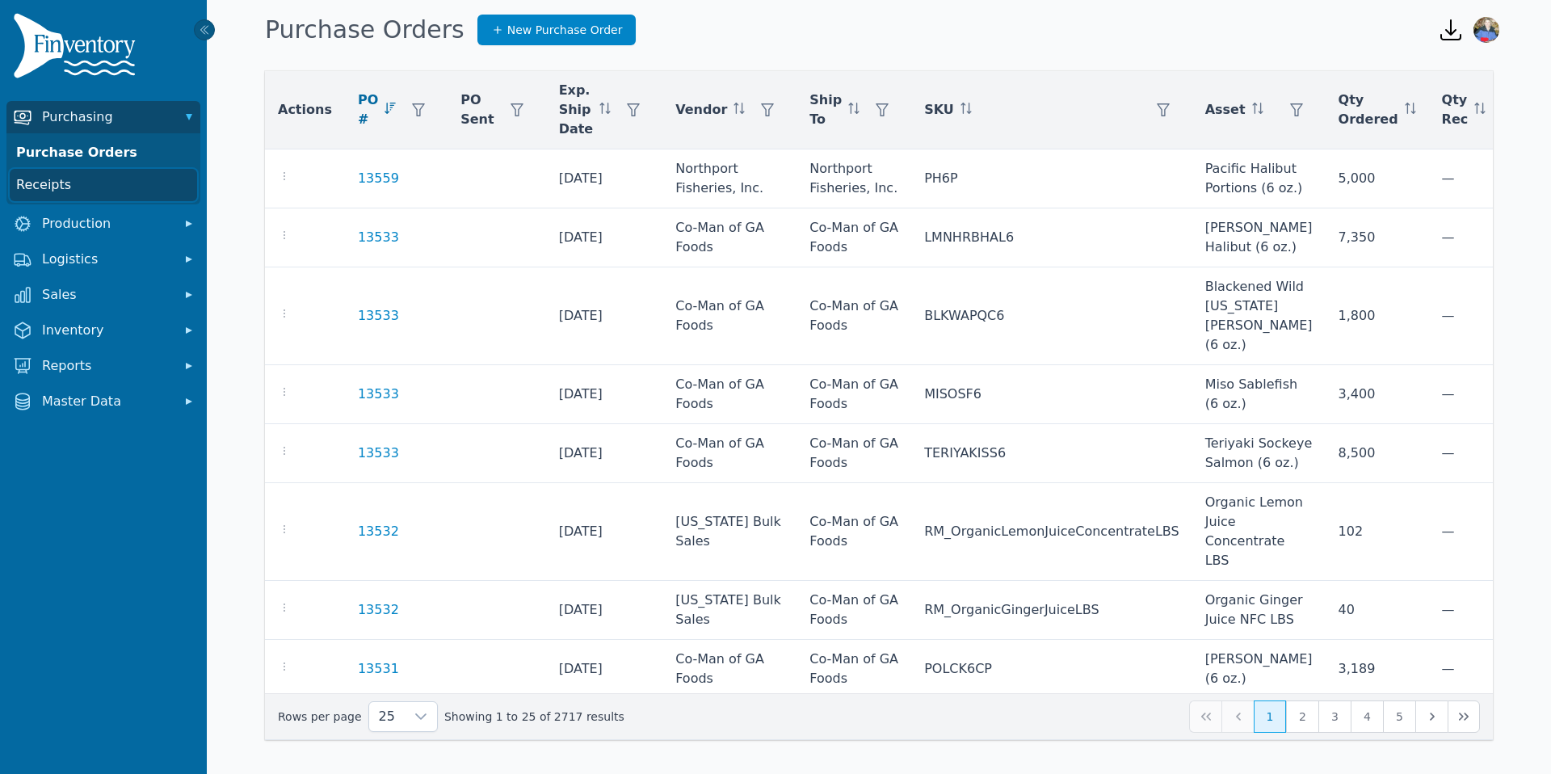
click at [40, 198] on link "Receipts" at bounding box center [103, 185] width 187 height 32
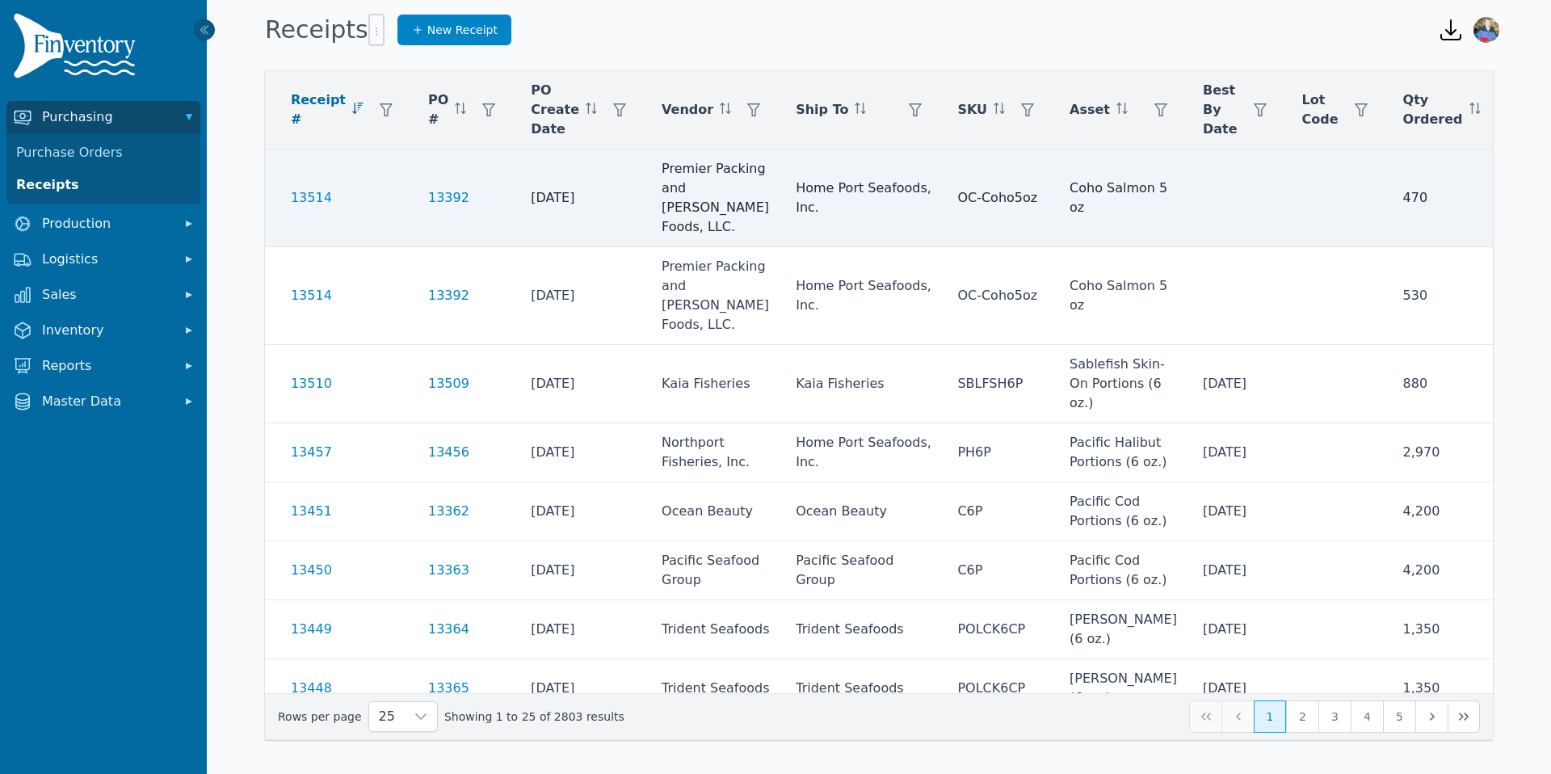
scroll to position [0, 118]
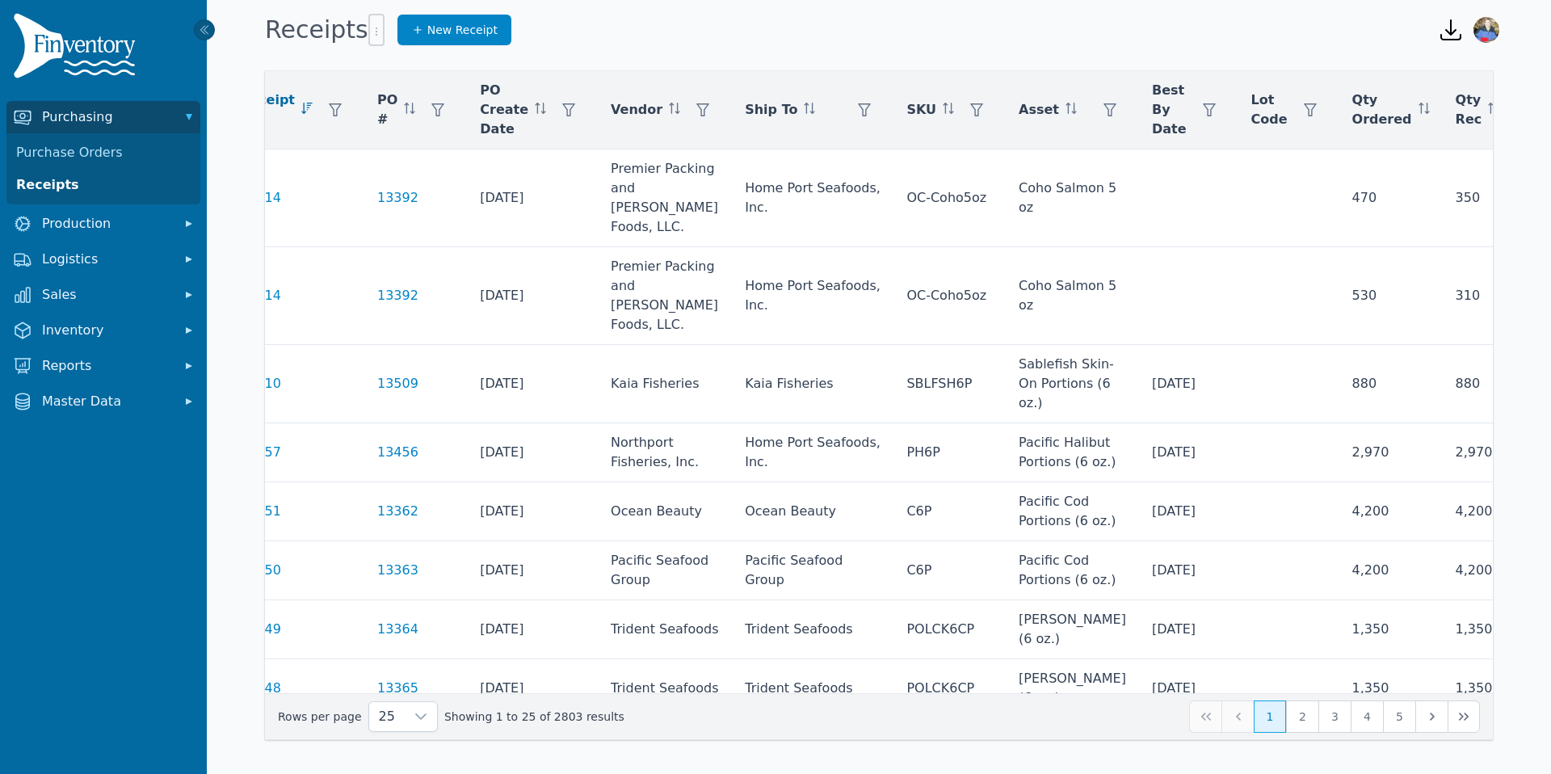
click at [1417, 157] on input "text" at bounding box center [1382, 153] width 173 height 34
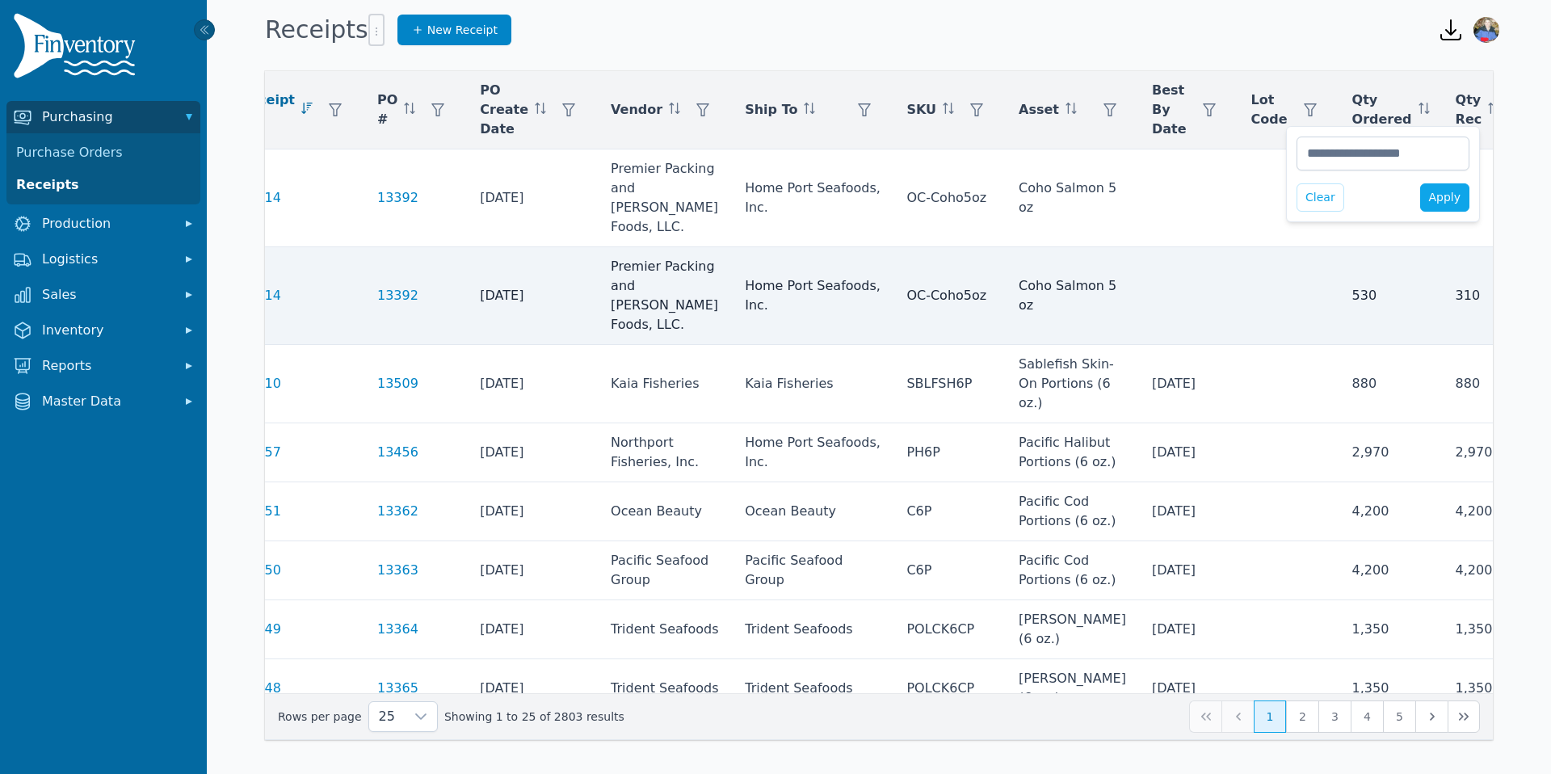
click at [1512, 288] on td at bounding box center [1570, 296] width 117 height 98
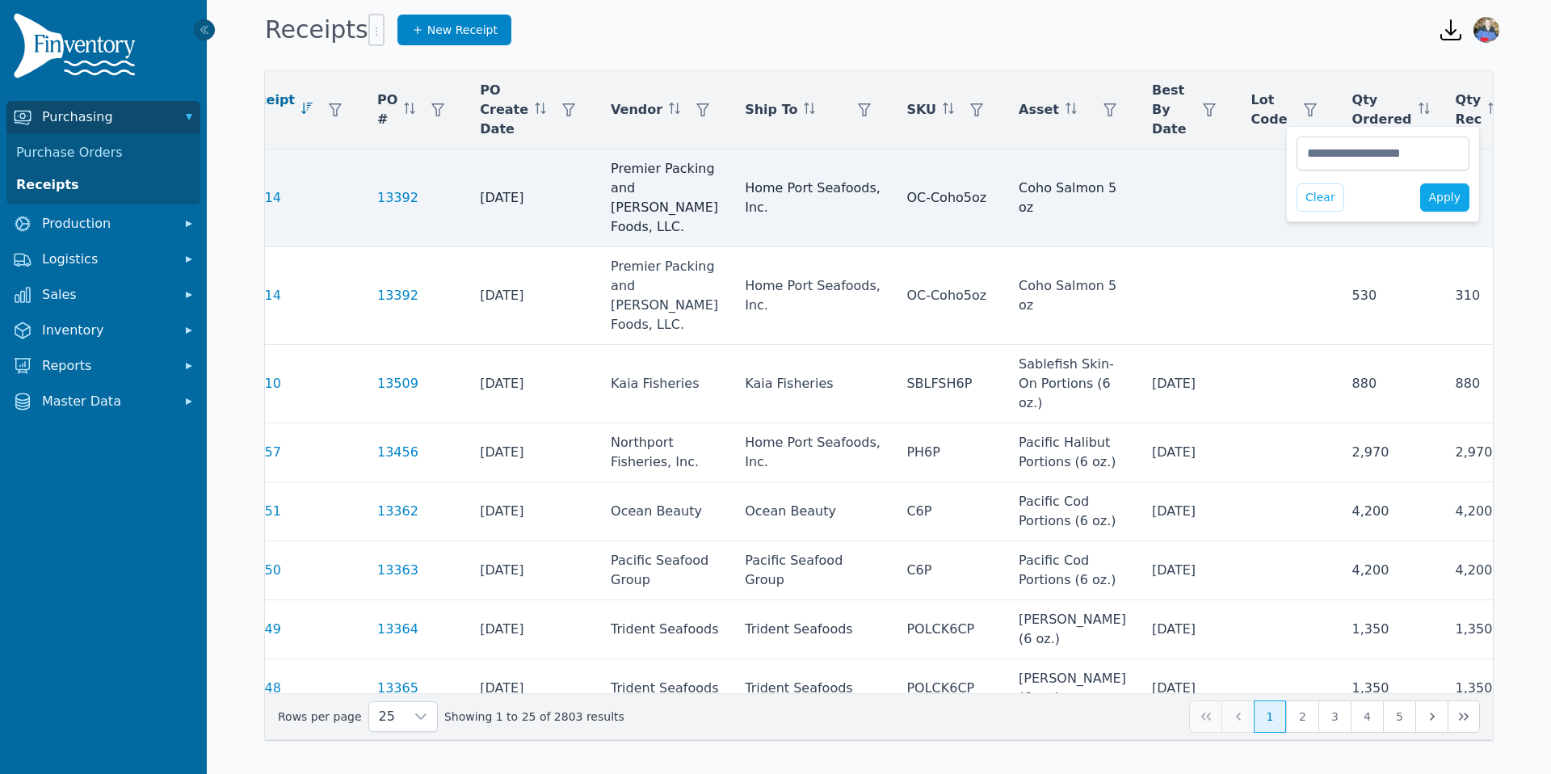
click at [1238, 195] on td at bounding box center [1288, 198] width 101 height 98
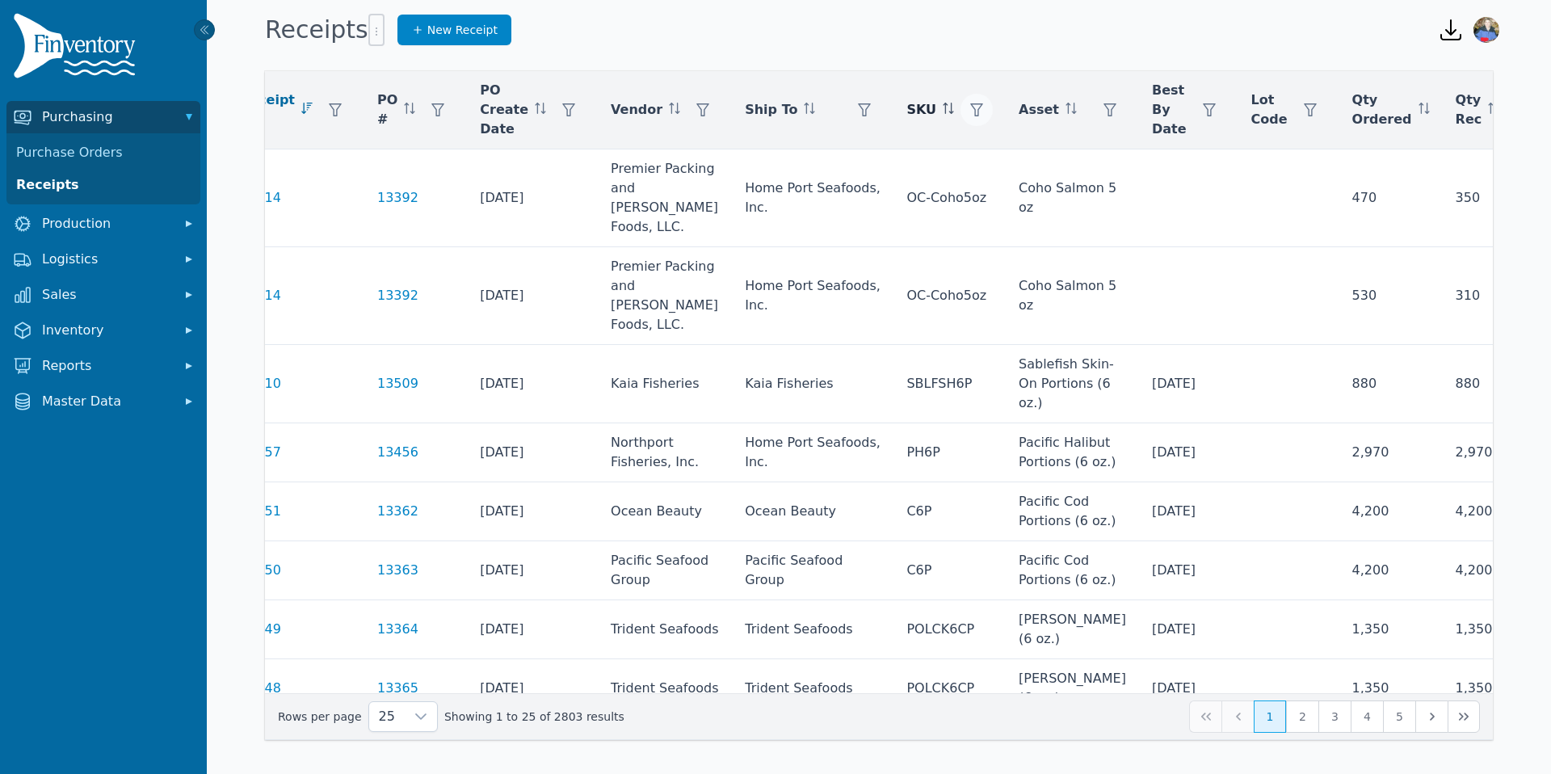
click at [970, 107] on icon "button" at bounding box center [976, 109] width 13 height 13
click at [909, 155] on div "Any" at bounding box center [952, 153] width 139 height 32
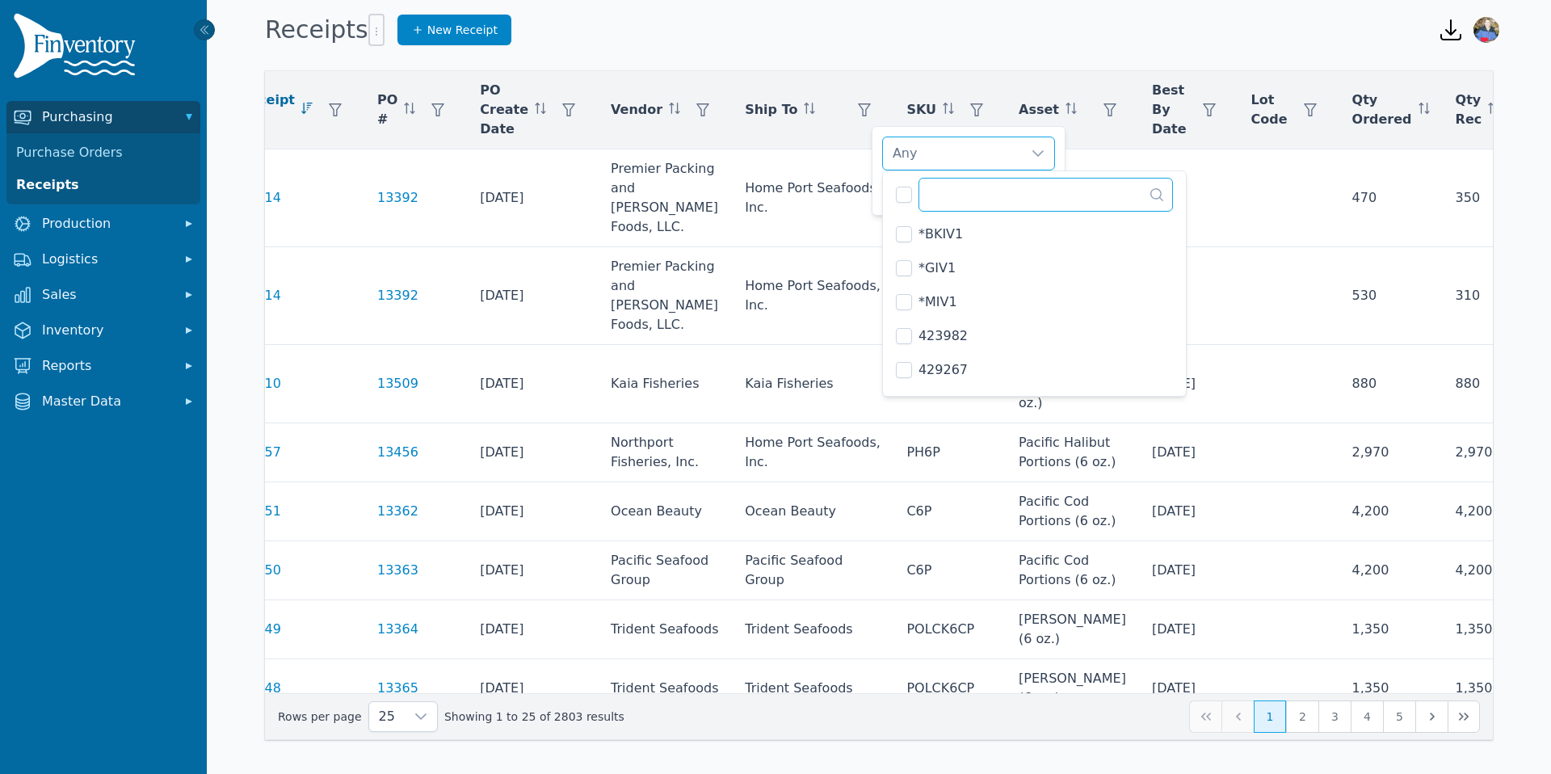
click at [930, 198] on input "text" at bounding box center [1045, 195] width 255 height 34
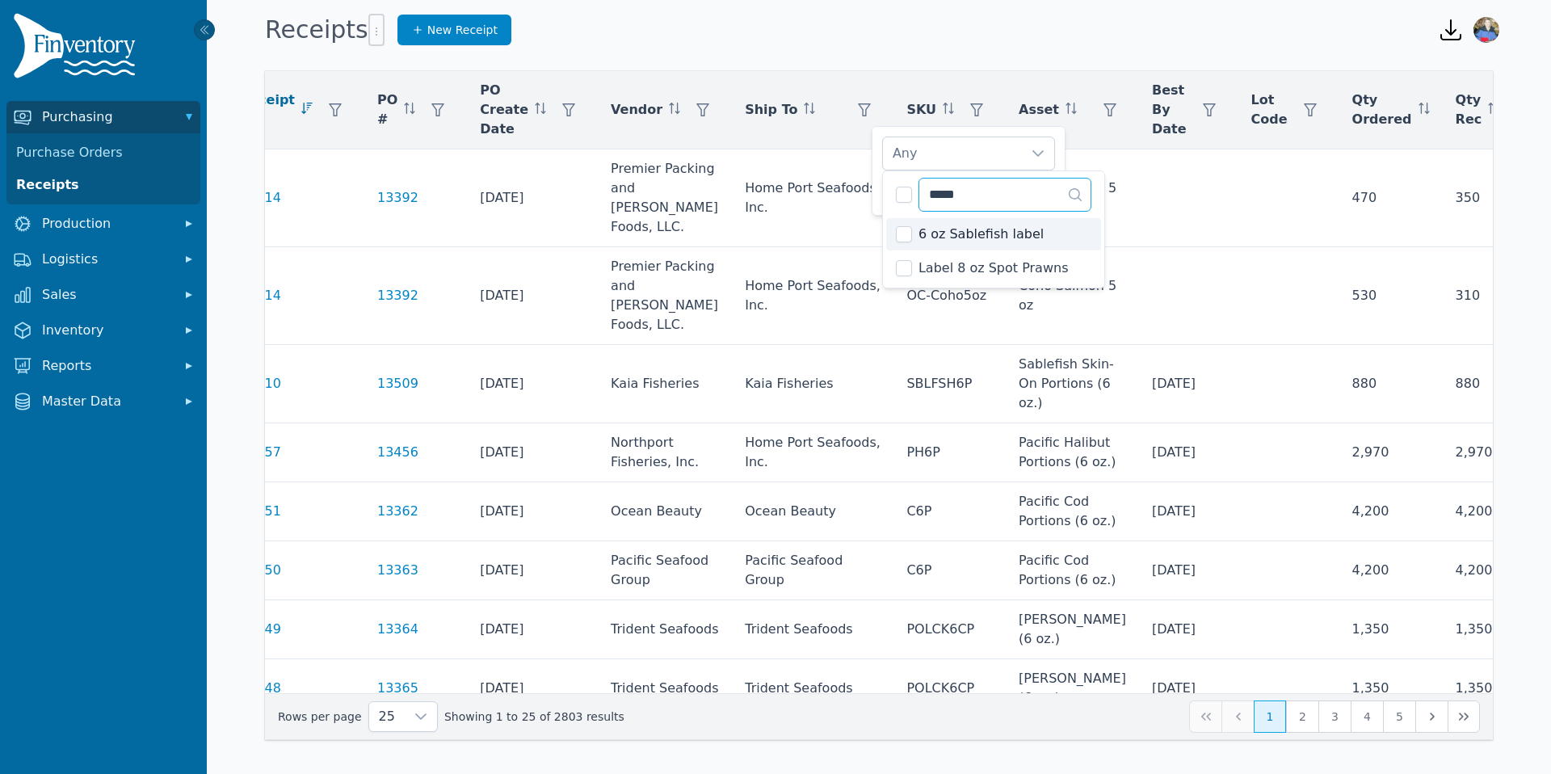
type input "*****"
click at [916, 189] on div "***** 2 results are available" at bounding box center [993, 193] width 221 height 44
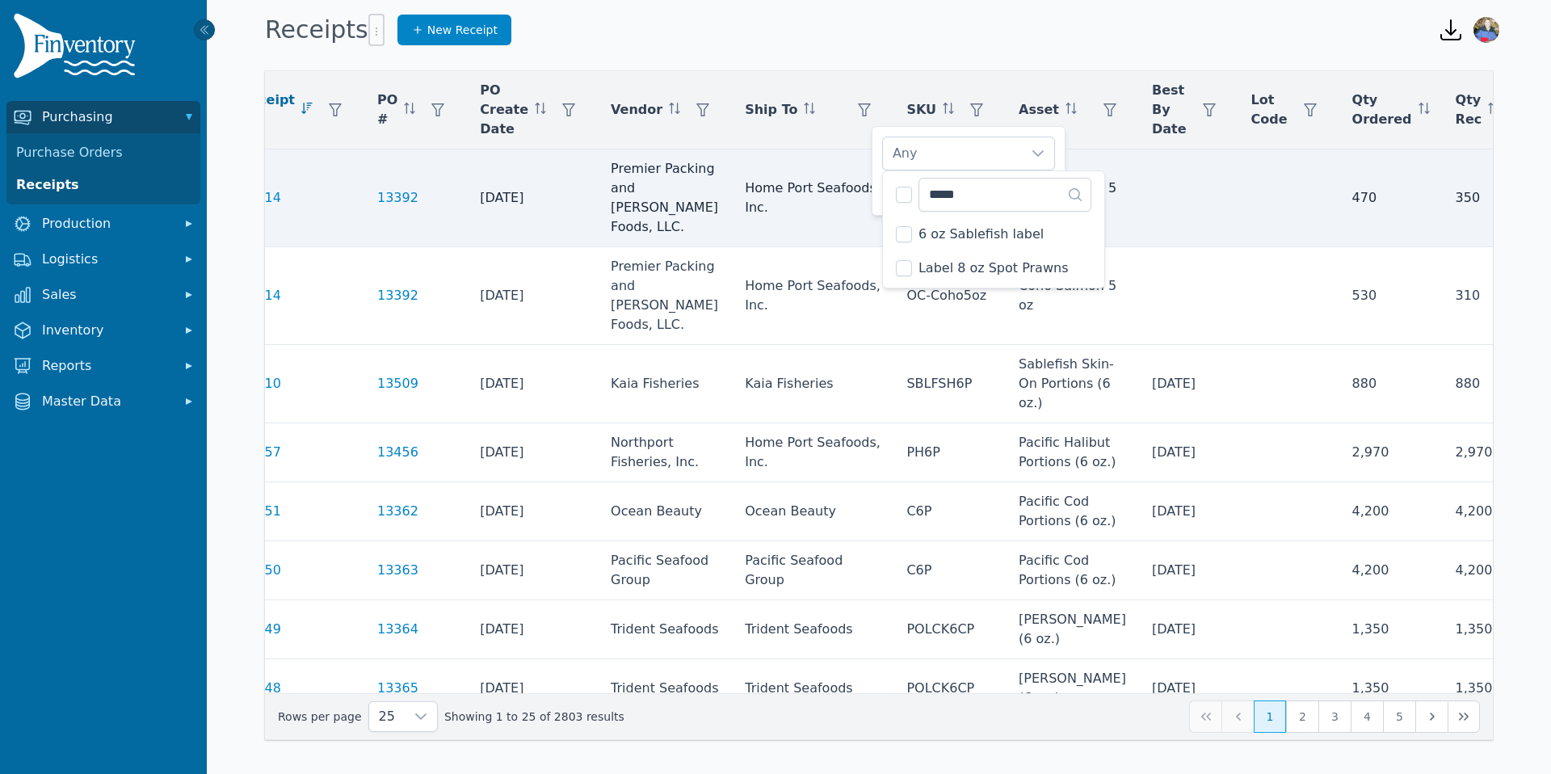
click at [1238, 172] on td at bounding box center [1288, 198] width 101 height 98
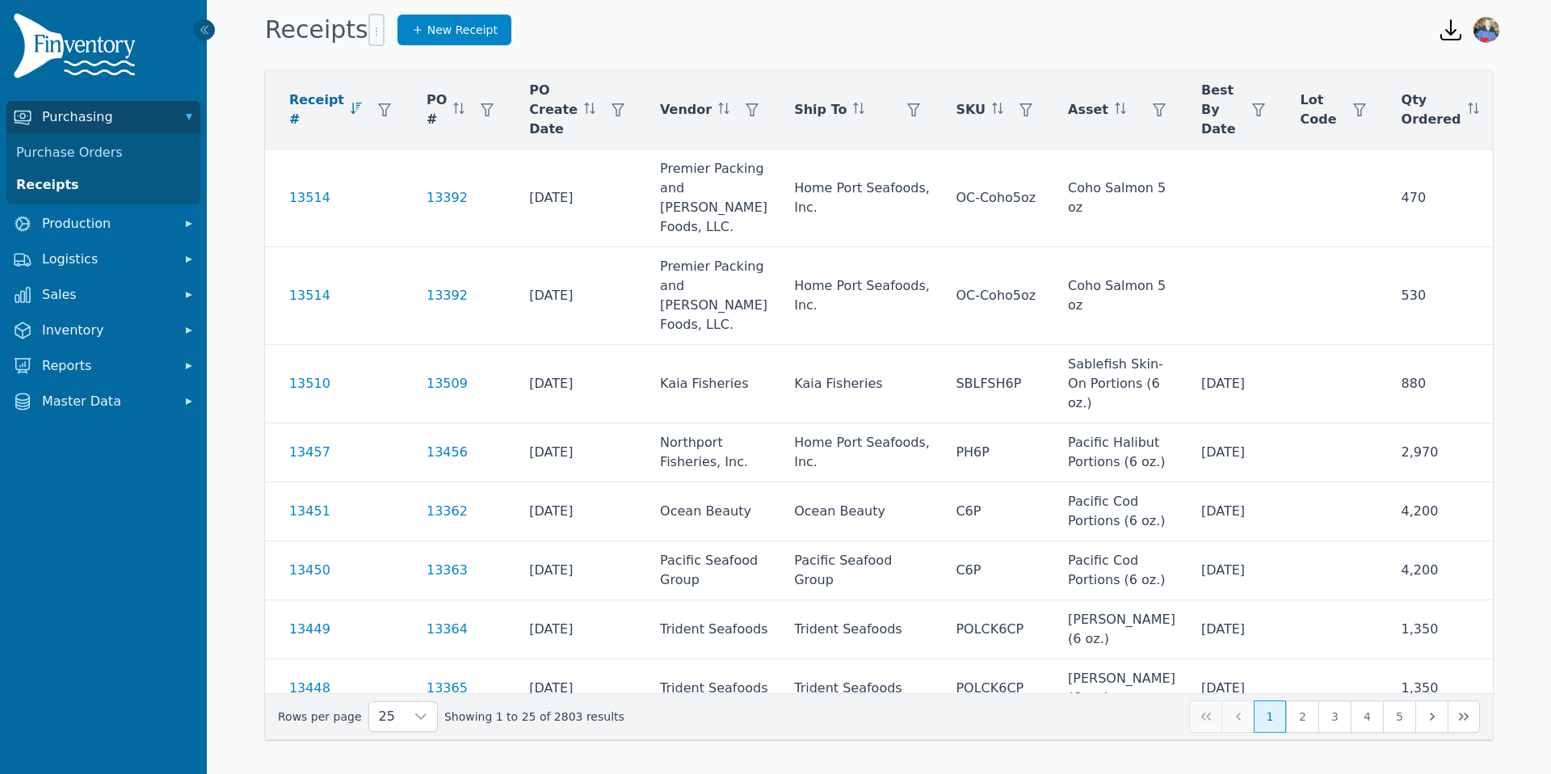
scroll to position [0, 0]
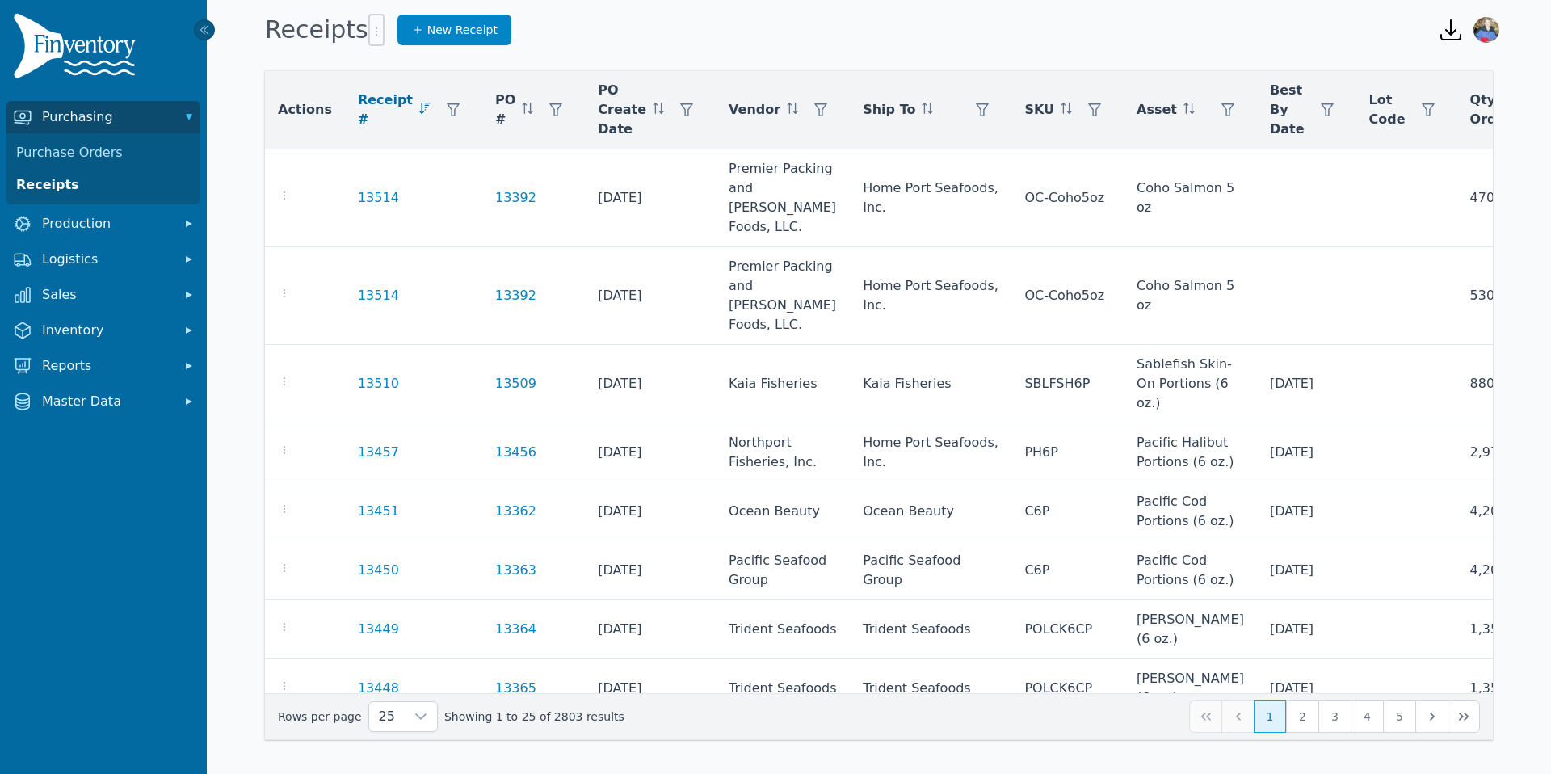
click at [332, 29] on h1 "Receipts" at bounding box center [325, 30] width 120 height 32
click at [86, 153] on link "Purchase Orders" at bounding box center [103, 152] width 187 height 32
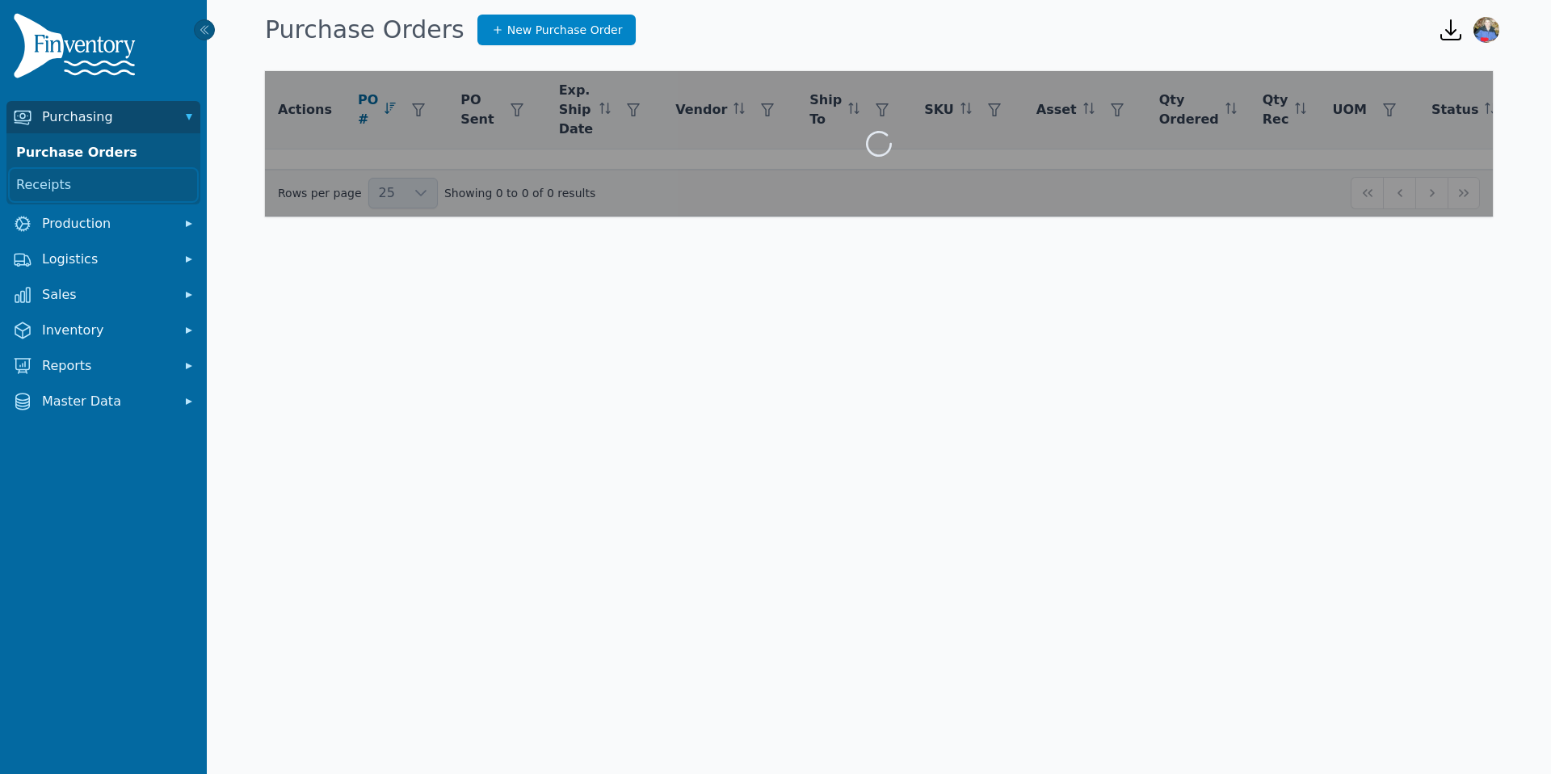
click at [71, 185] on link "Receipts" at bounding box center [103, 185] width 187 height 32
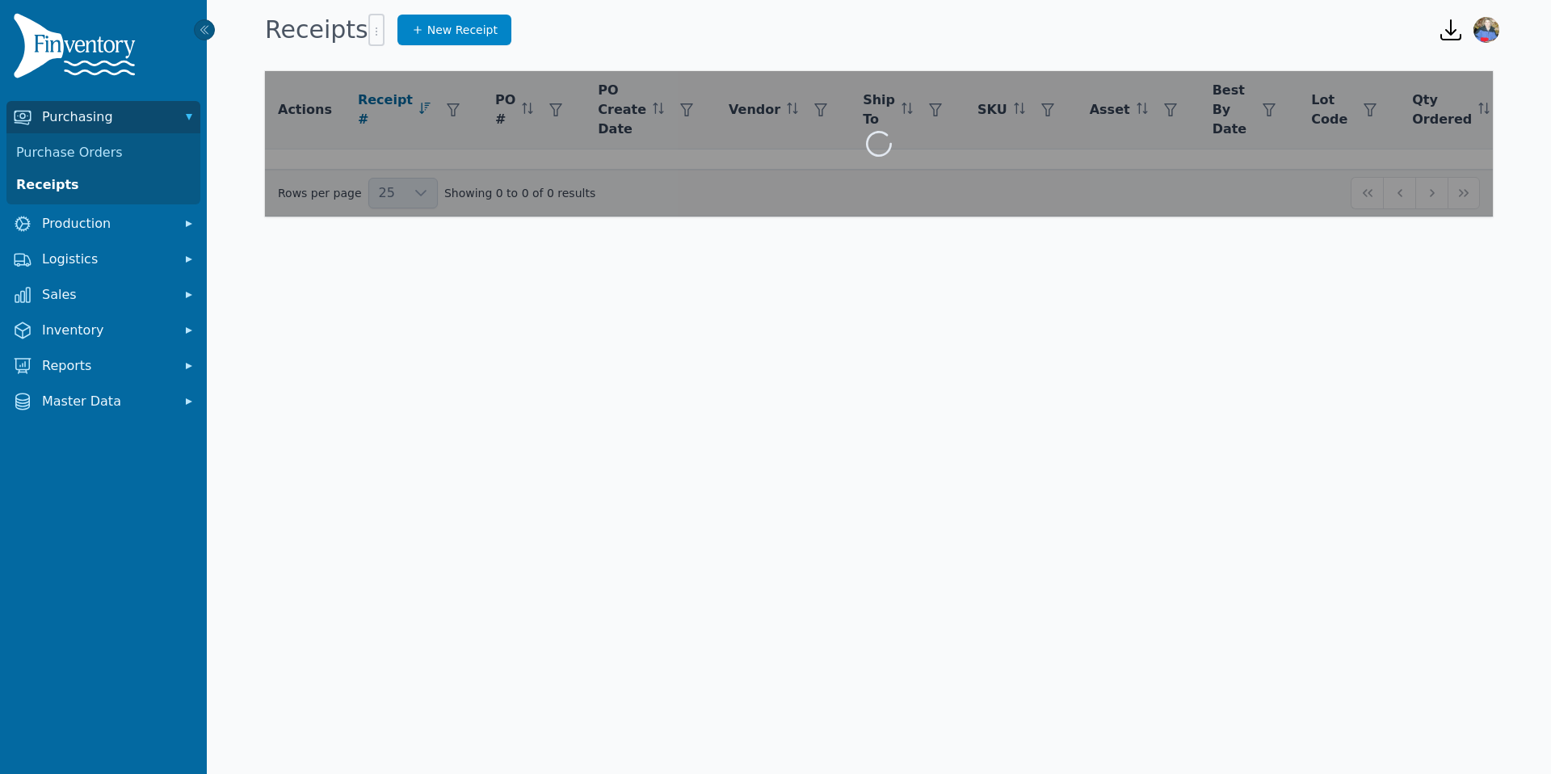
click at [58, 186] on link "Receipts" at bounding box center [103, 185] width 187 height 32
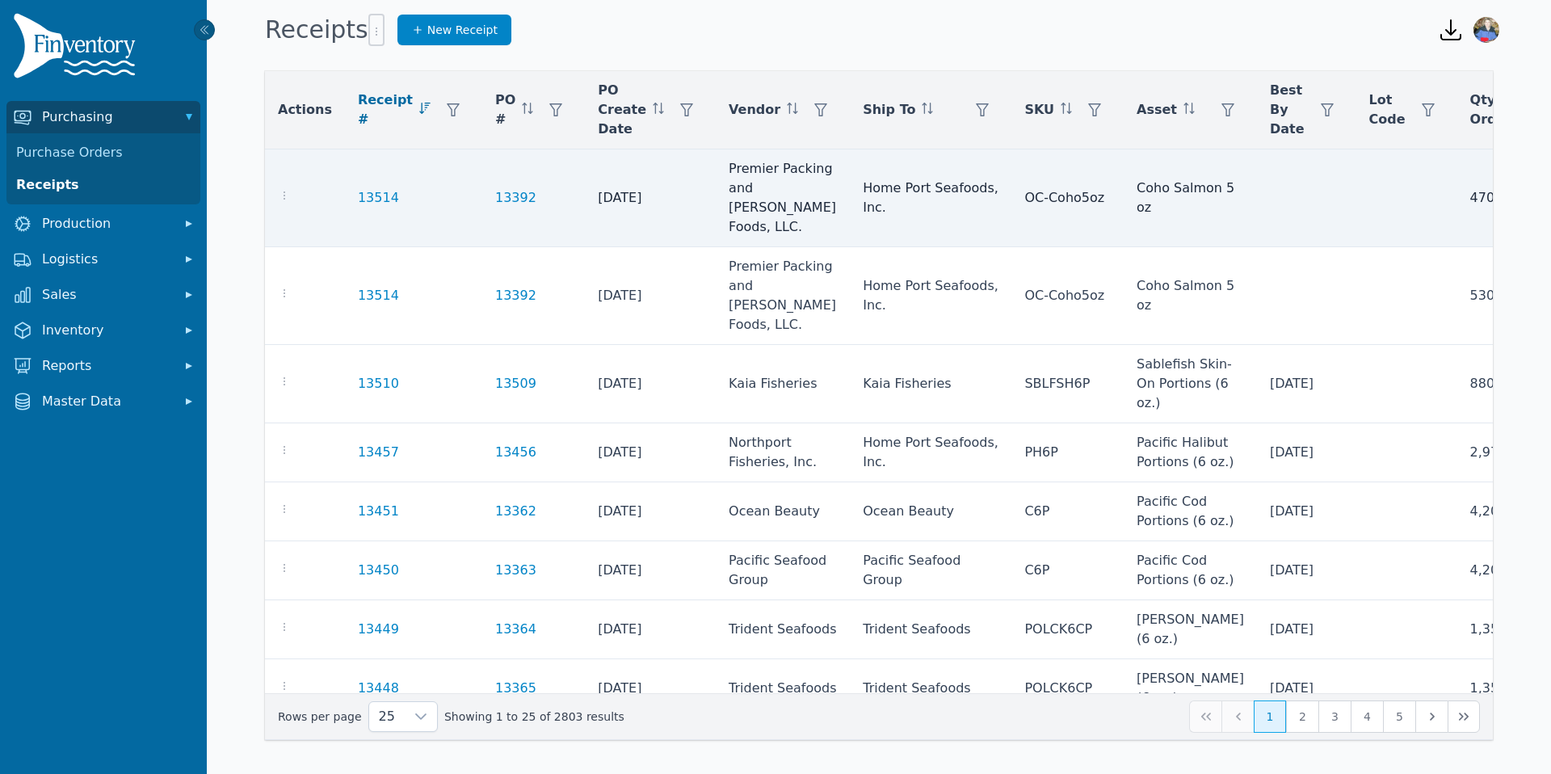
scroll to position [0, 118]
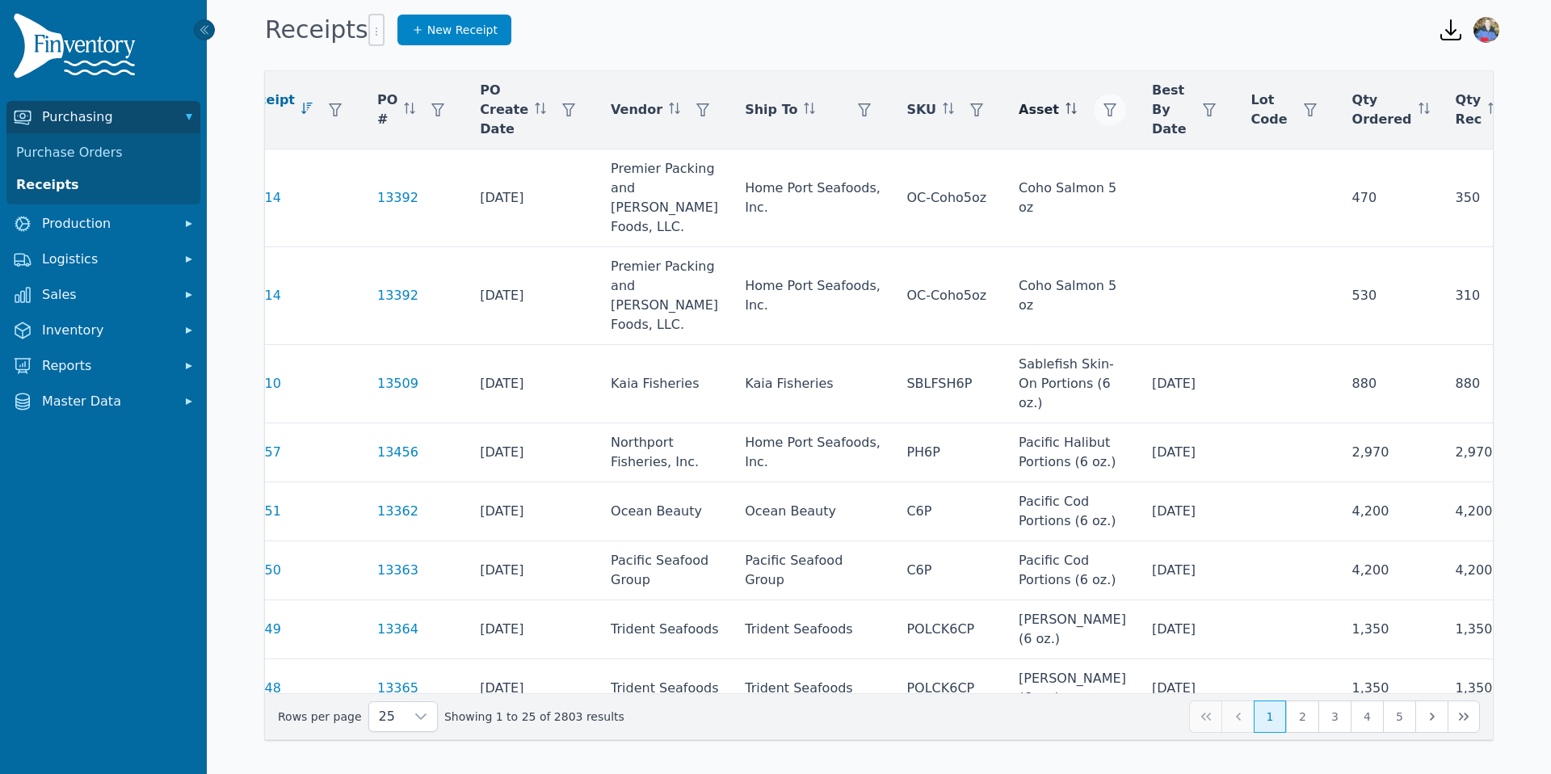
click at [1103, 110] on icon "button" at bounding box center [1109, 109] width 13 height 13
click at [1037, 152] on div "Any" at bounding box center [1069, 153] width 139 height 32
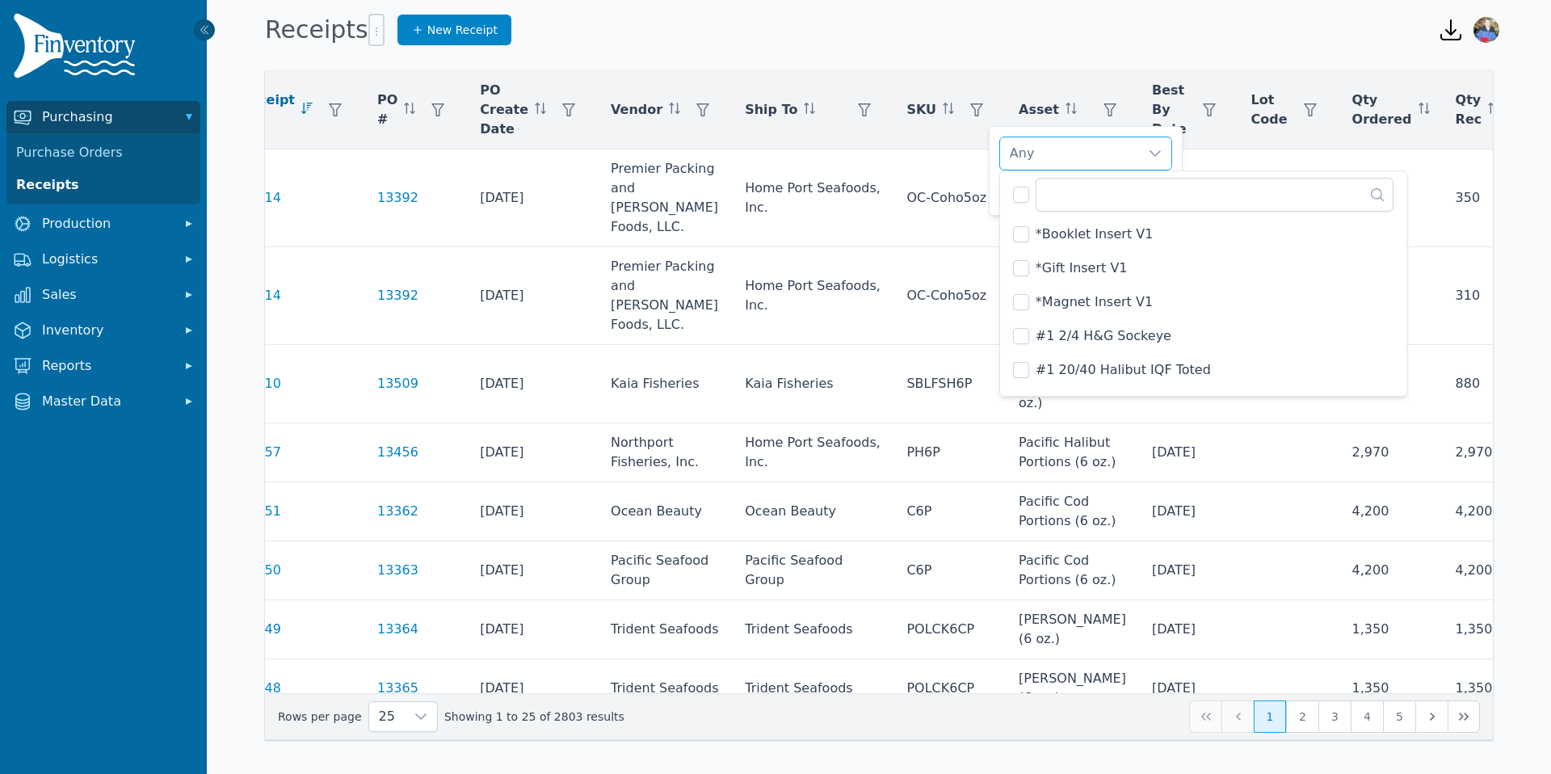
scroll to position [2297, 0]
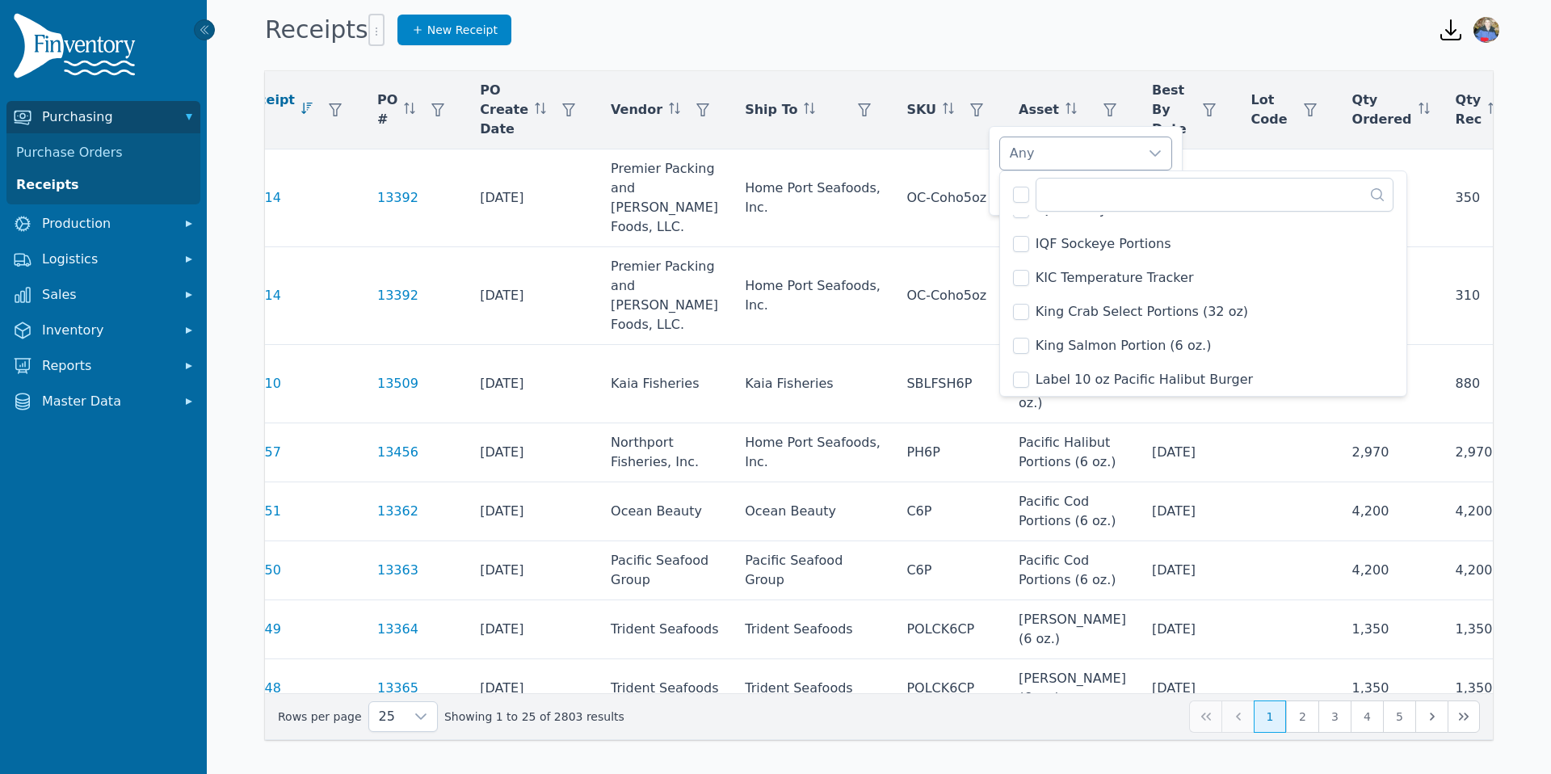
click at [1037, 152] on div "Any" at bounding box center [1069, 153] width 139 height 32
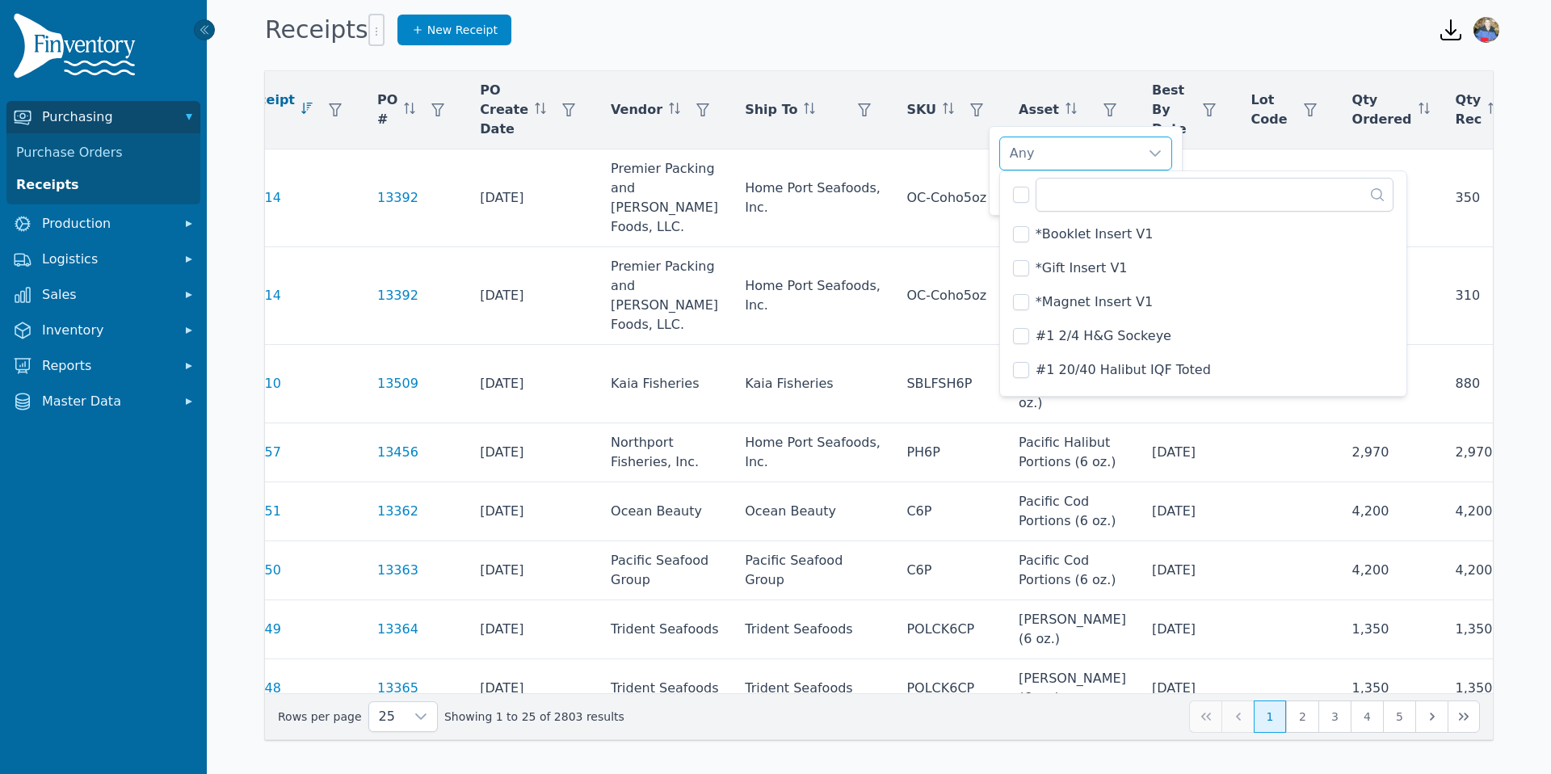
scroll to position [3789, 0]
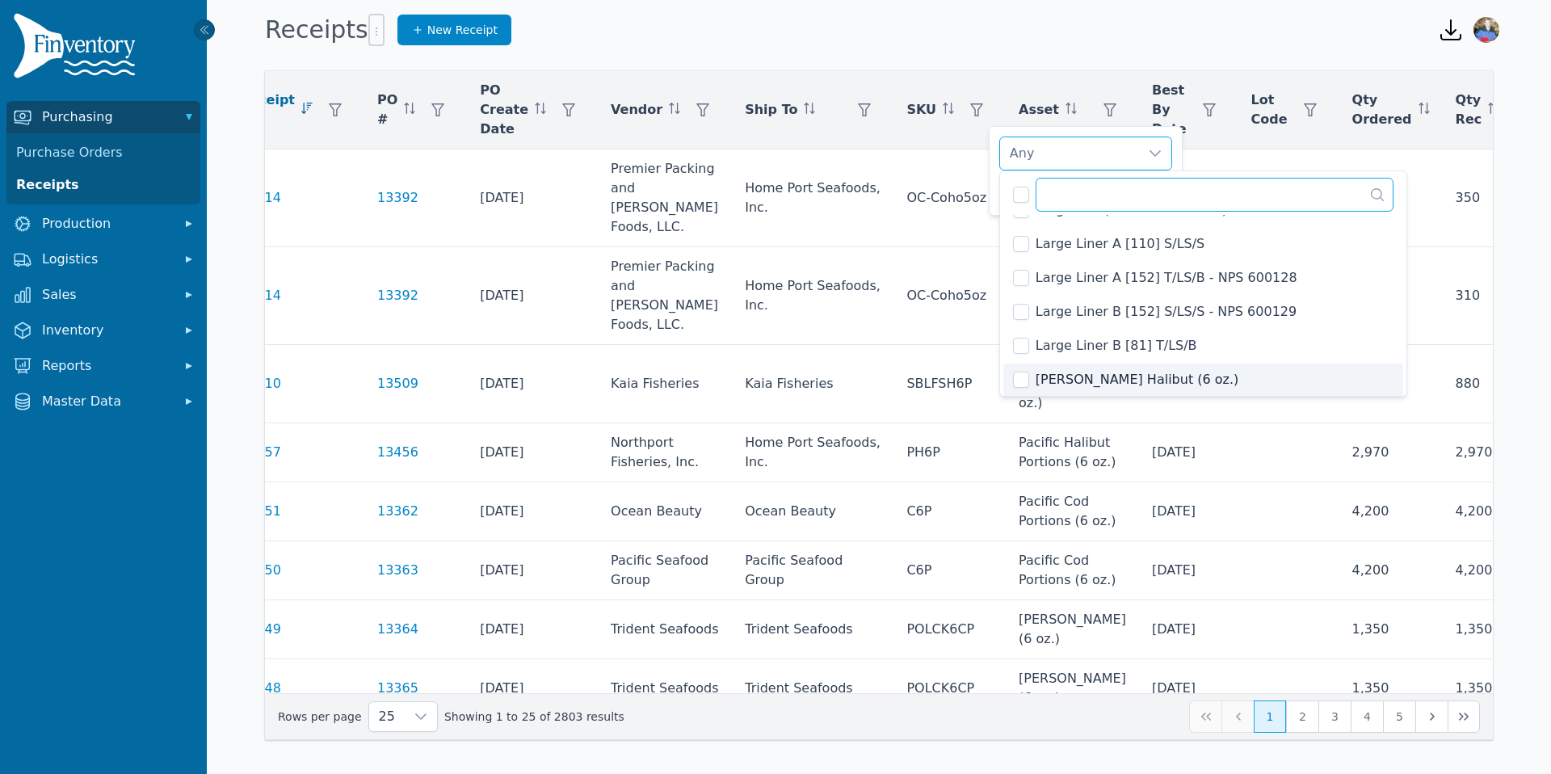
click at [1052, 183] on input "text" at bounding box center [1214, 195] width 358 height 34
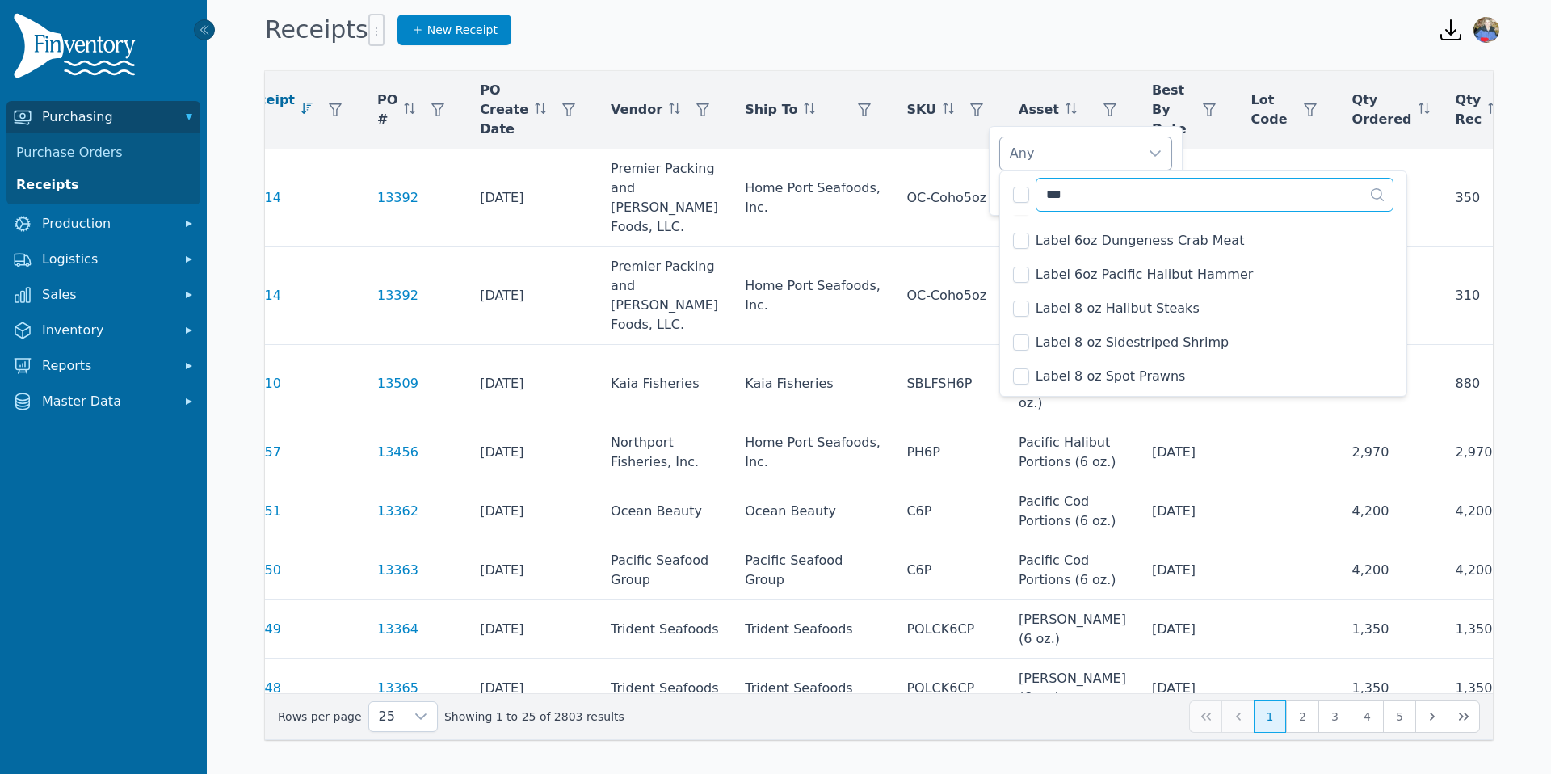
scroll to position [1147, 0]
type input "*****"
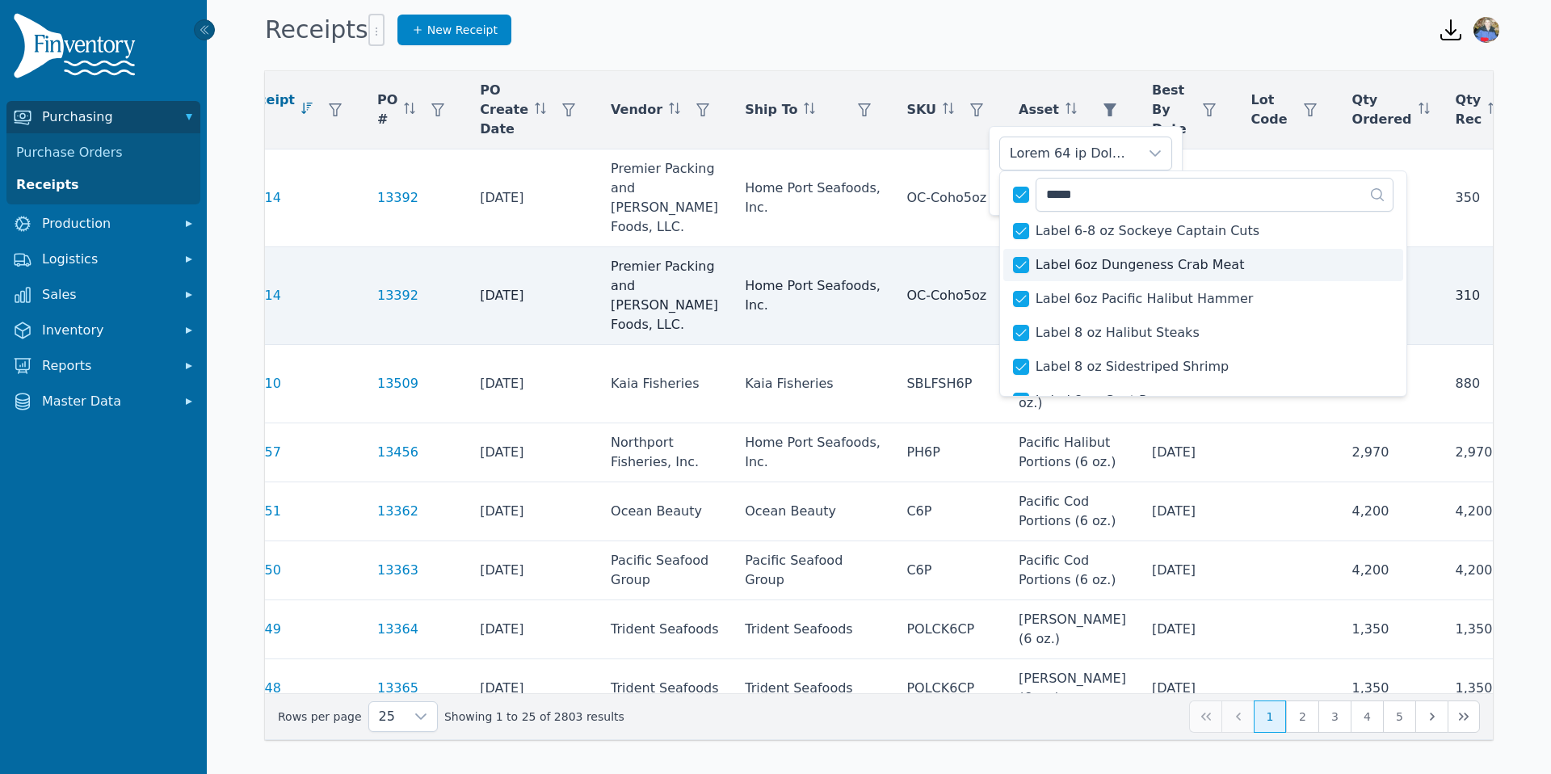
click at [1339, 290] on td "530" at bounding box center [1390, 296] width 103 height 98
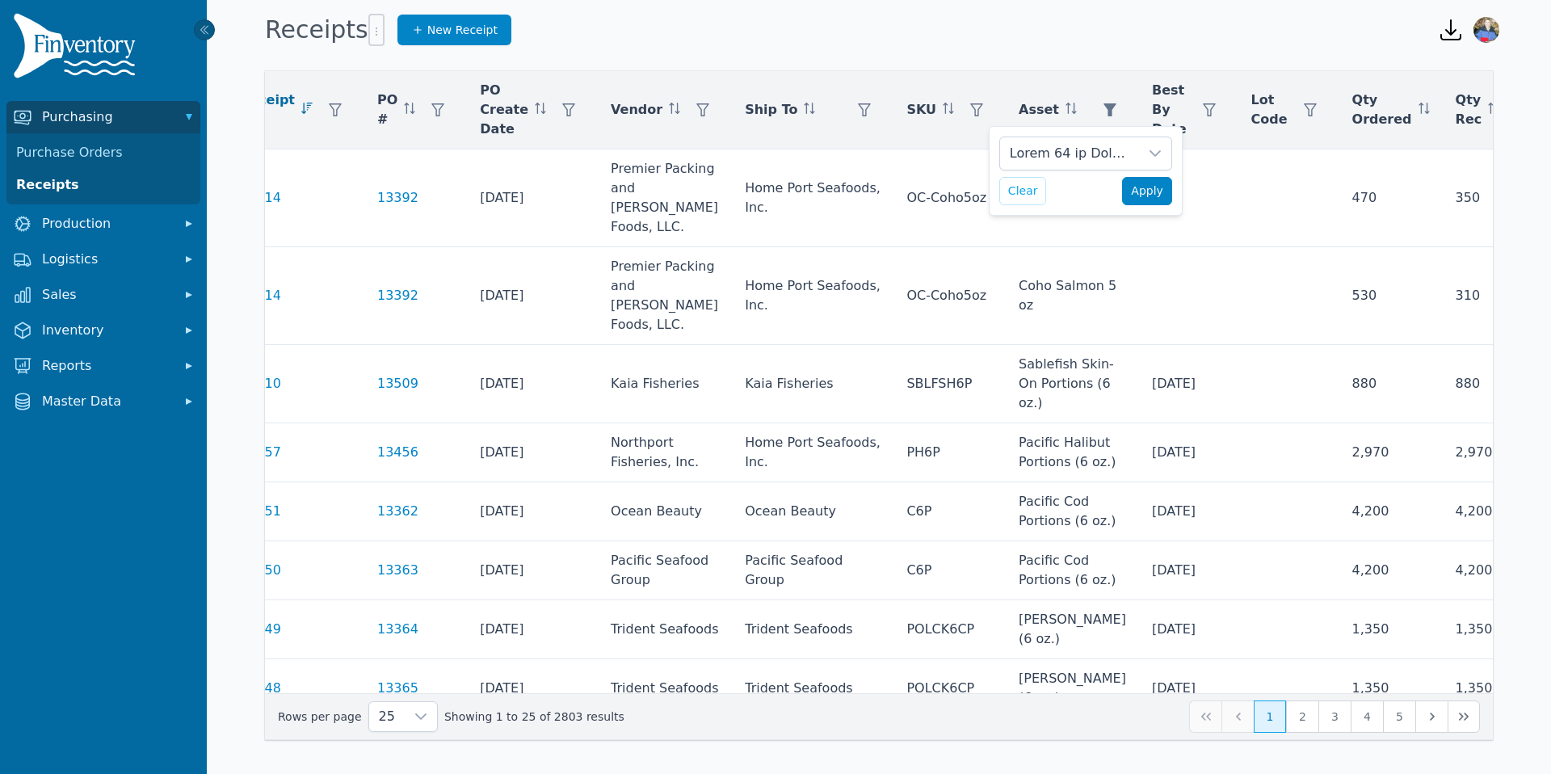
click at [1148, 195] on span "Apply" at bounding box center [1147, 191] width 32 height 17
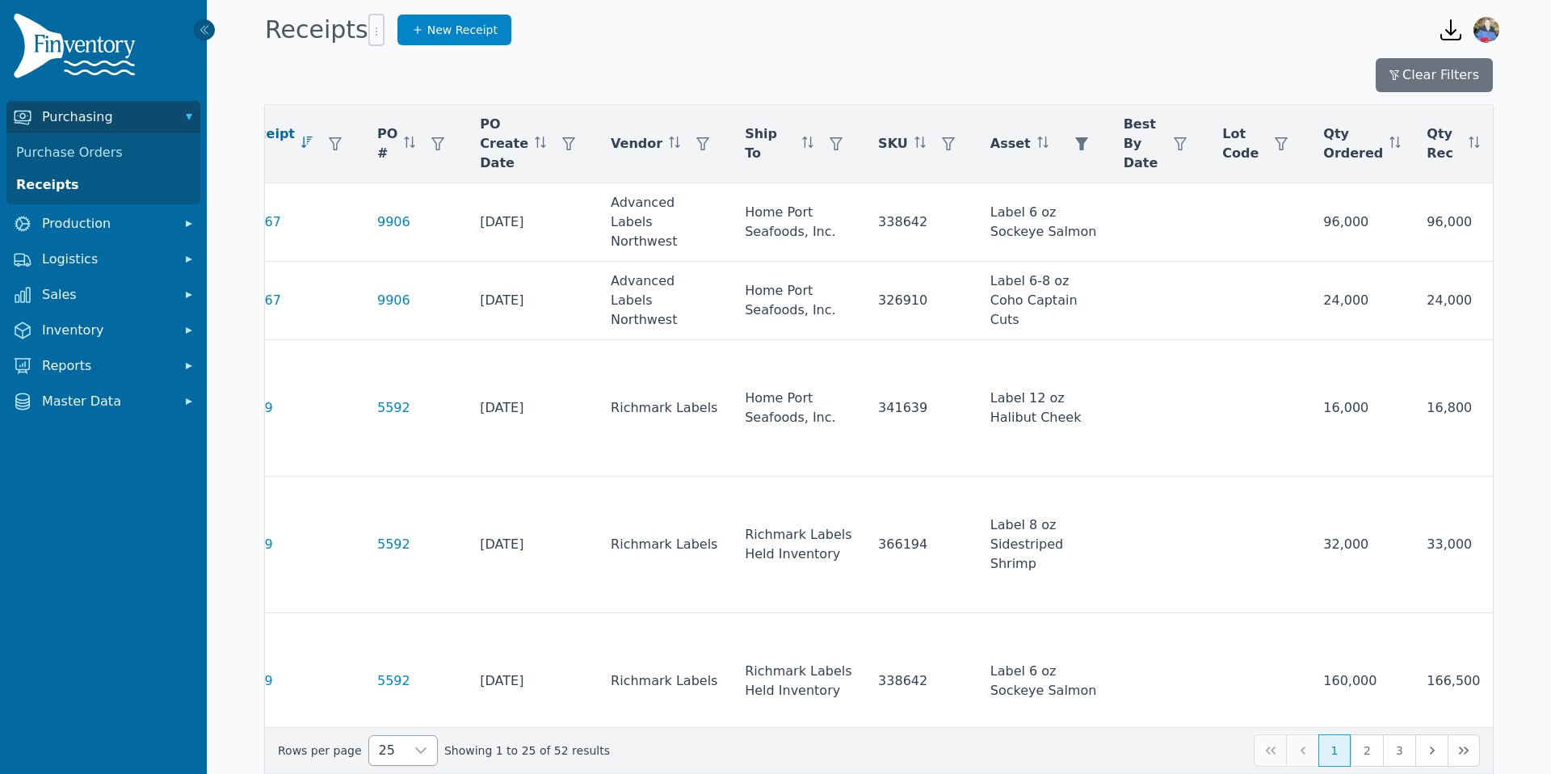
click at [414, 752] on icon at bounding box center [420, 750] width 13 height 13
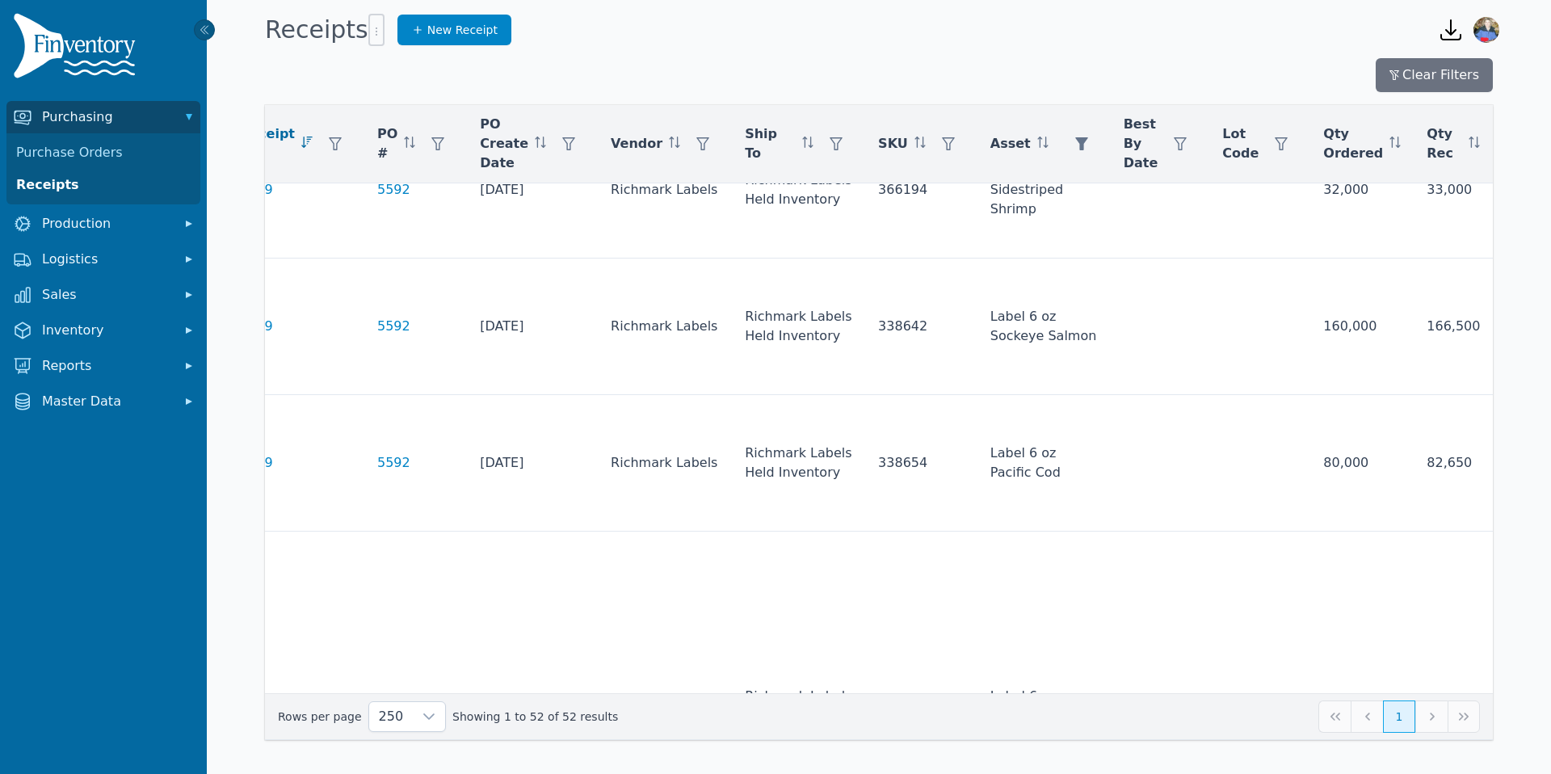
scroll to position [0, 118]
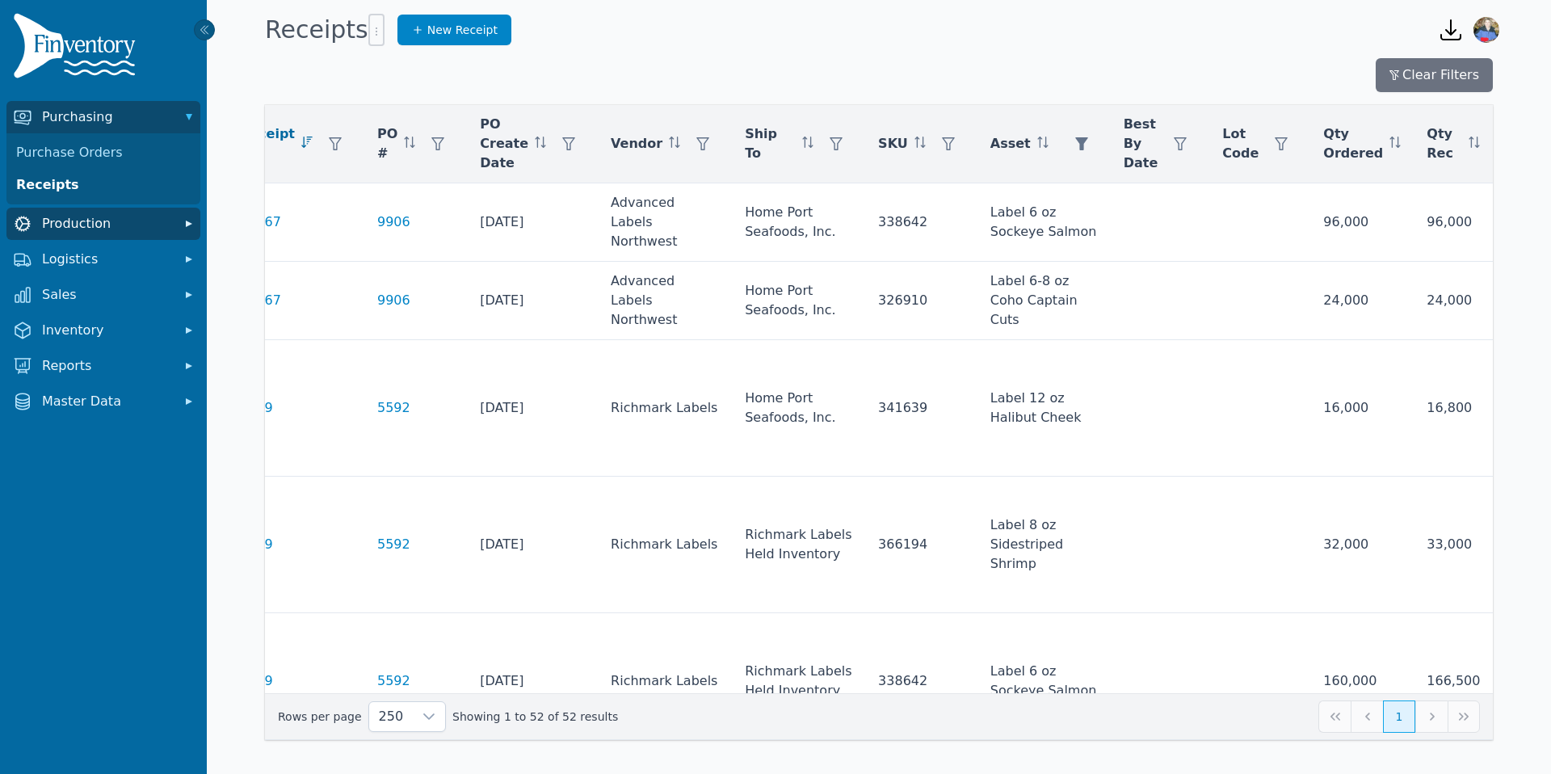
click at [77, 229] on span "Production" at bounding box center [106, 223] width 129 height 19
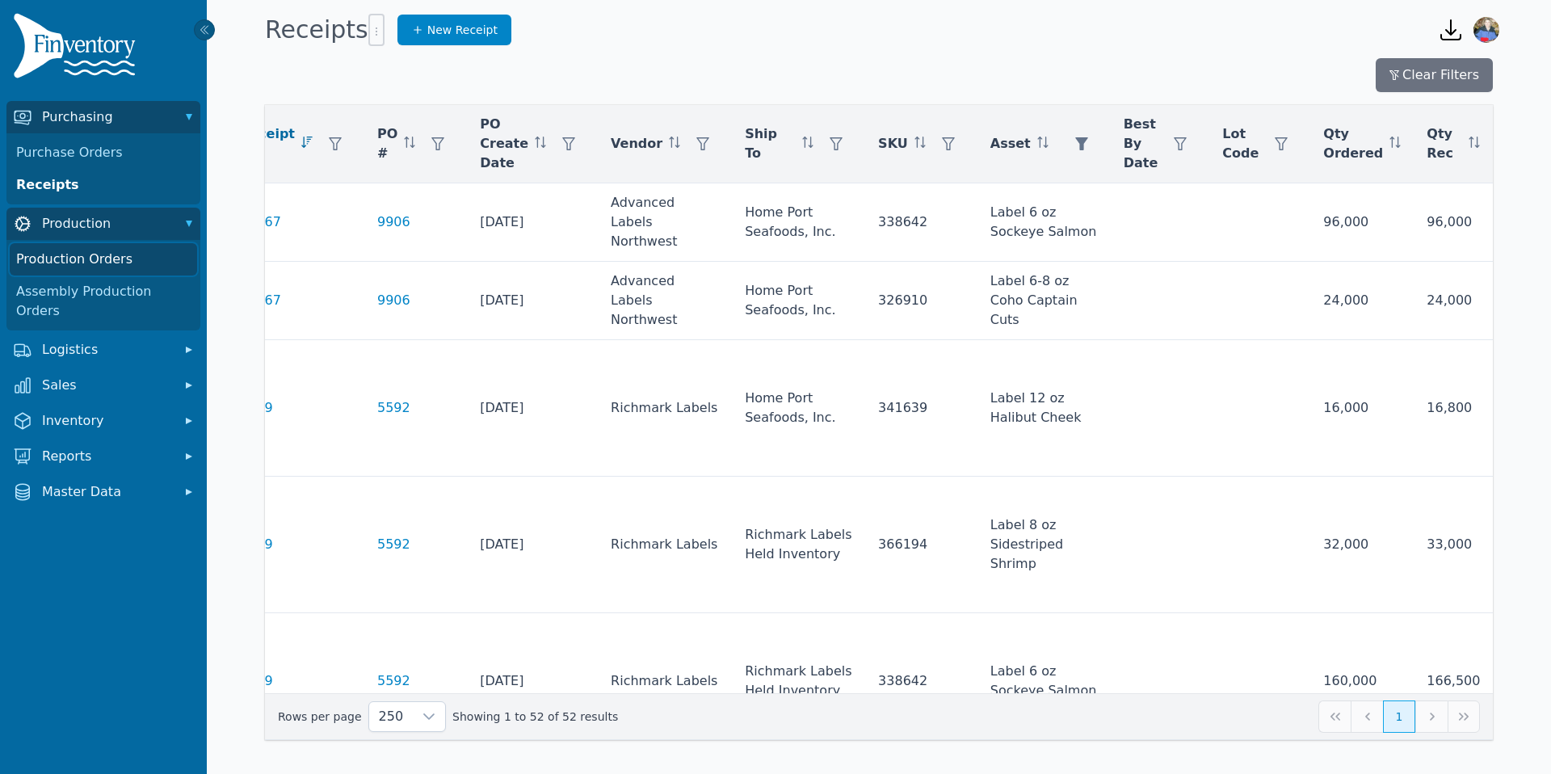
click at [97, 267] on link "Production Orders" at bounding box center [103, 259] width 187 height 32
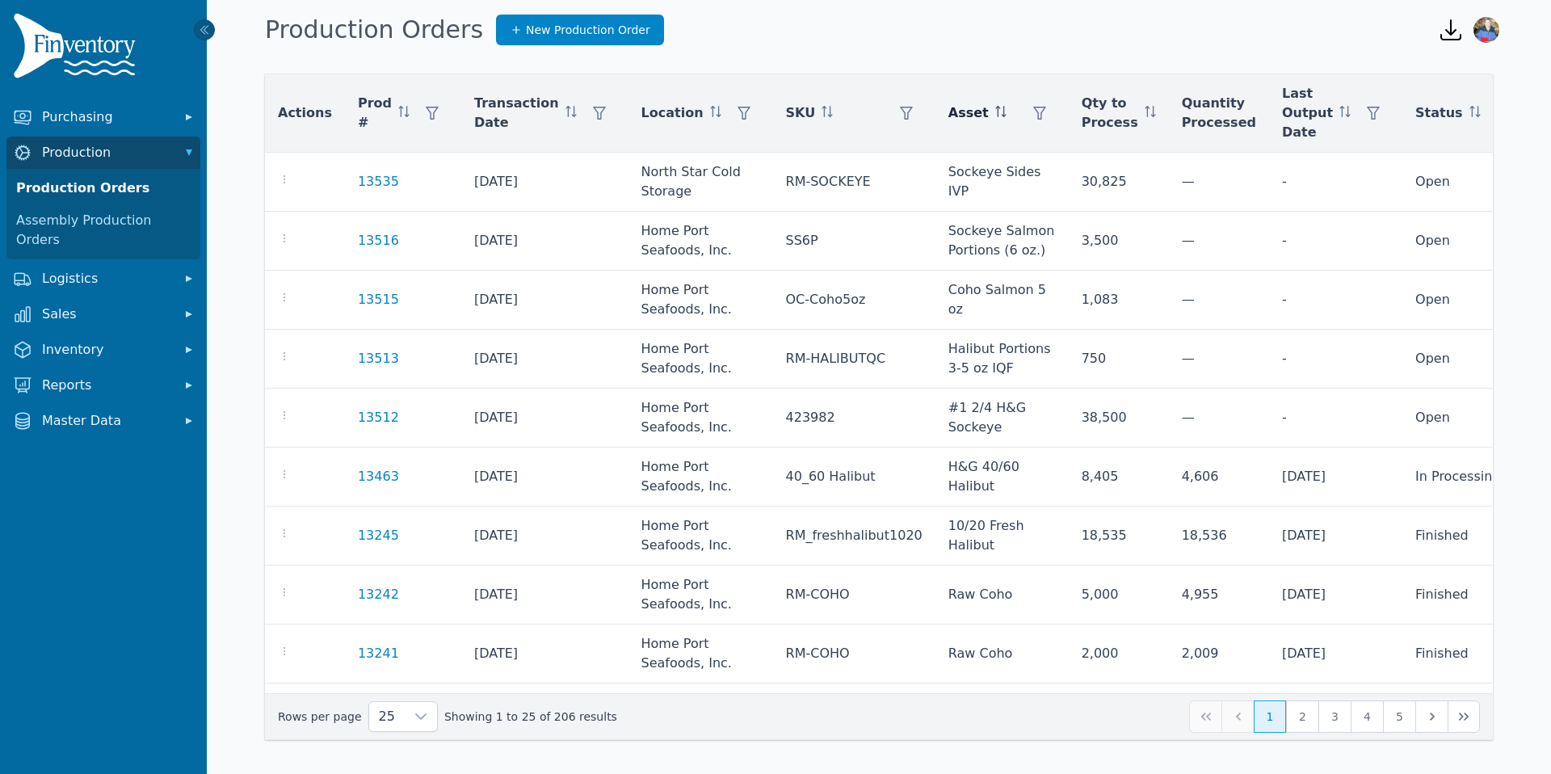
click at [955, 112] on div "Asset" at bounding box center [1001, 113] width 107 height 32
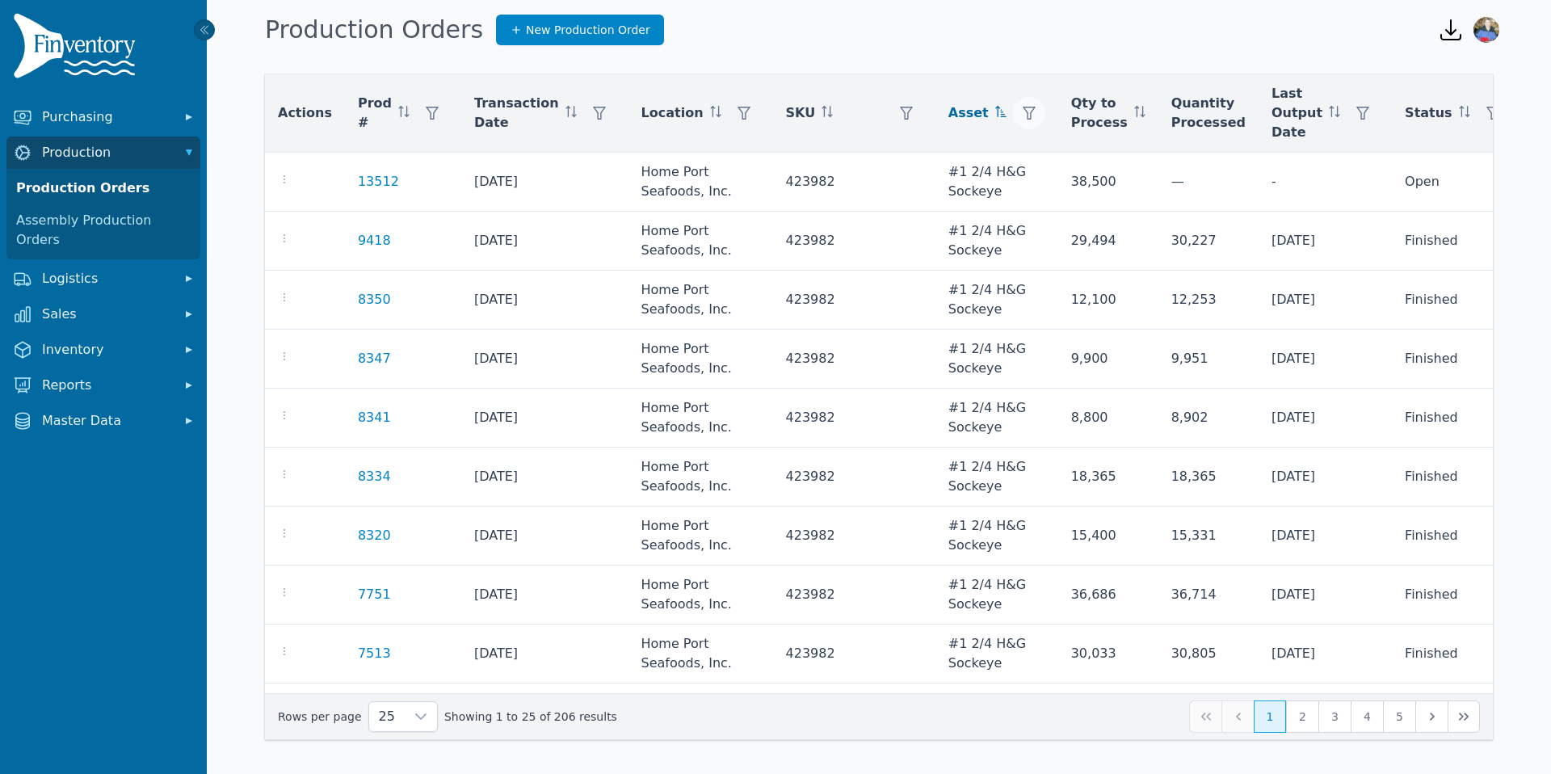
click at [1022, 109] on icon "button" at bounding box center [1028, 113] width 13 height 13
click at [1077, 163] on div "Any" at bounding box center [1068, 157] width 139 height 32
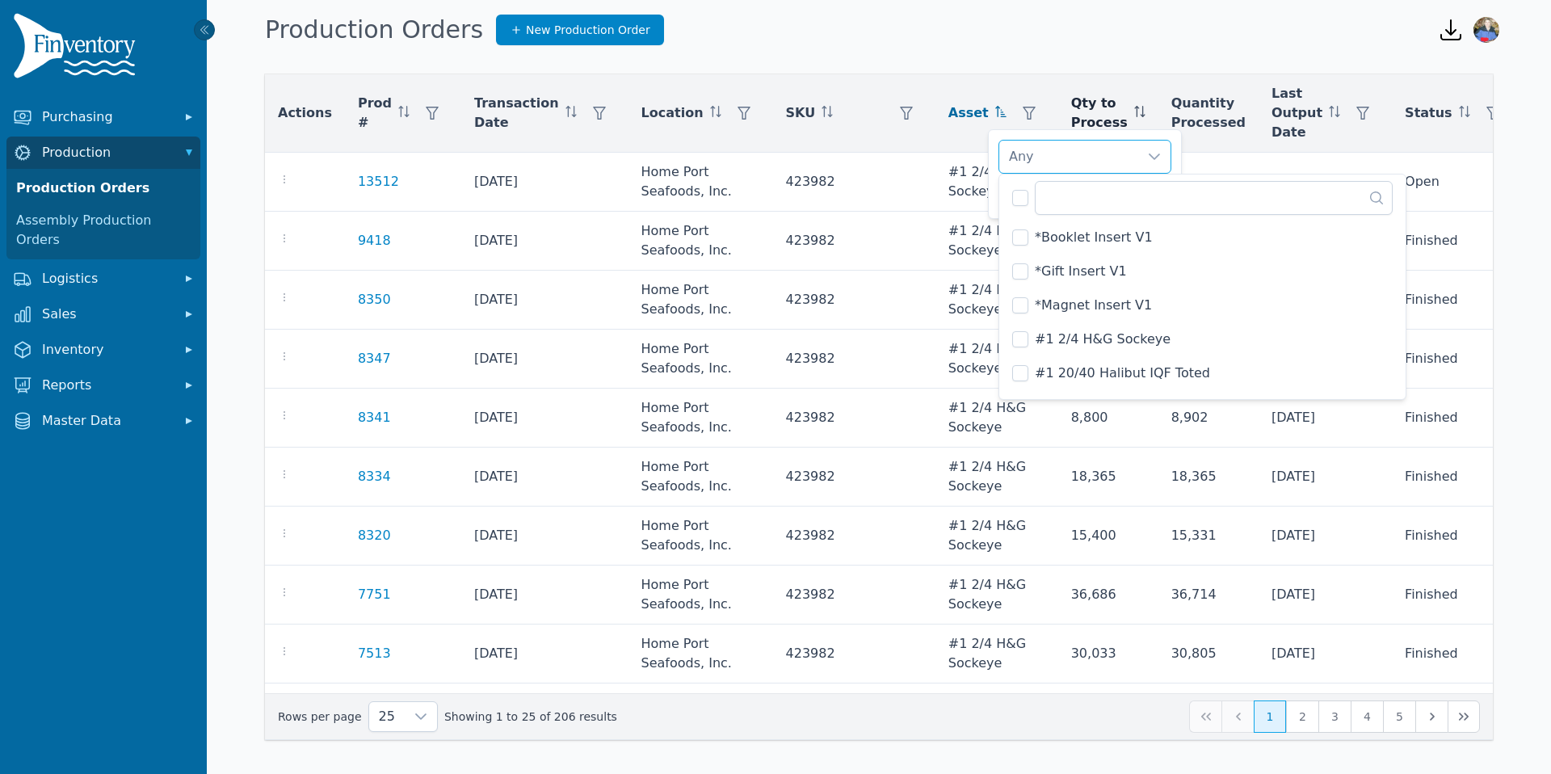
scroll to position [2297, 0]
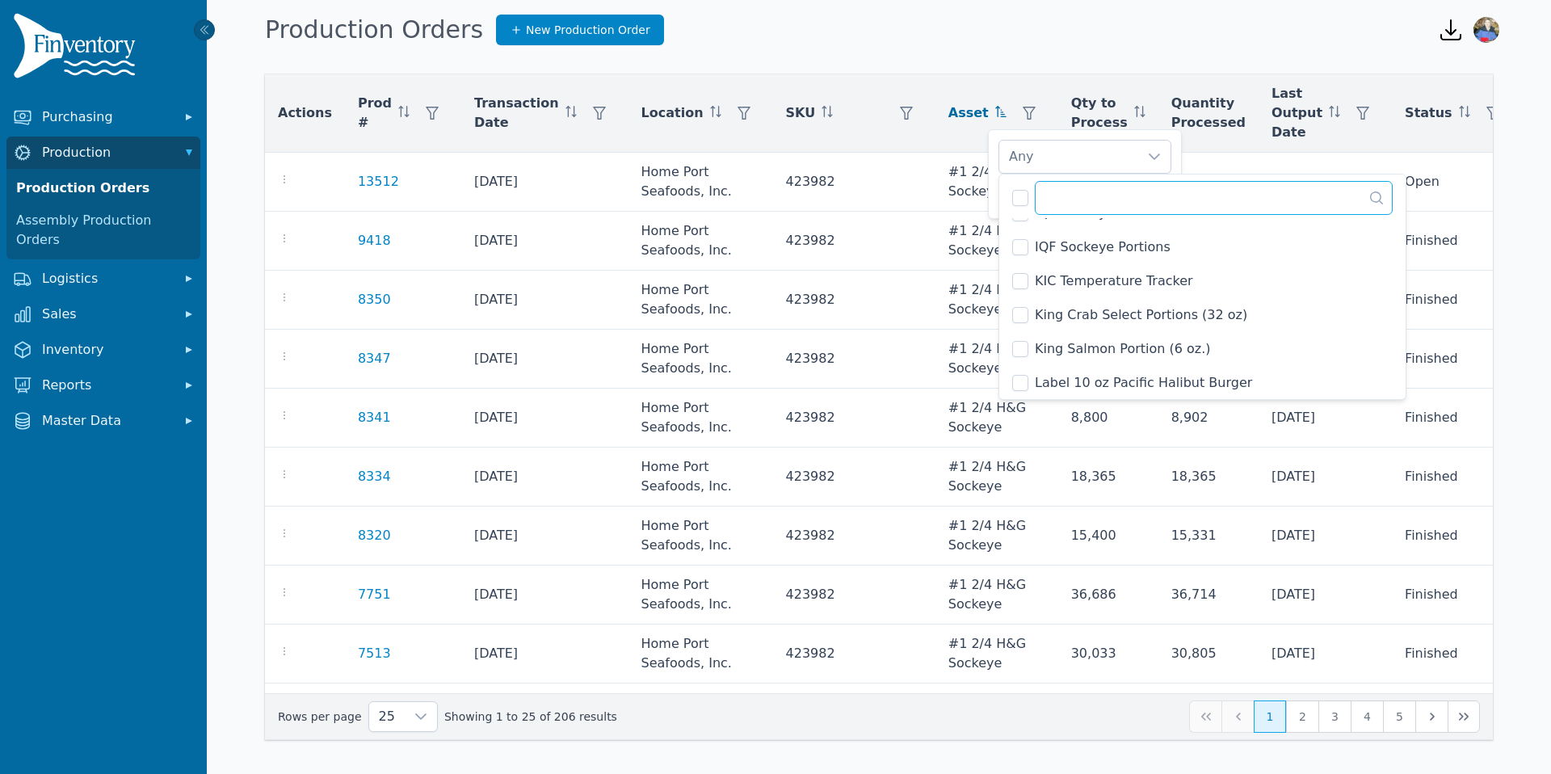
click at [1067, 196] on input "text" at bounding box center [1214, 198] width 358 height 34
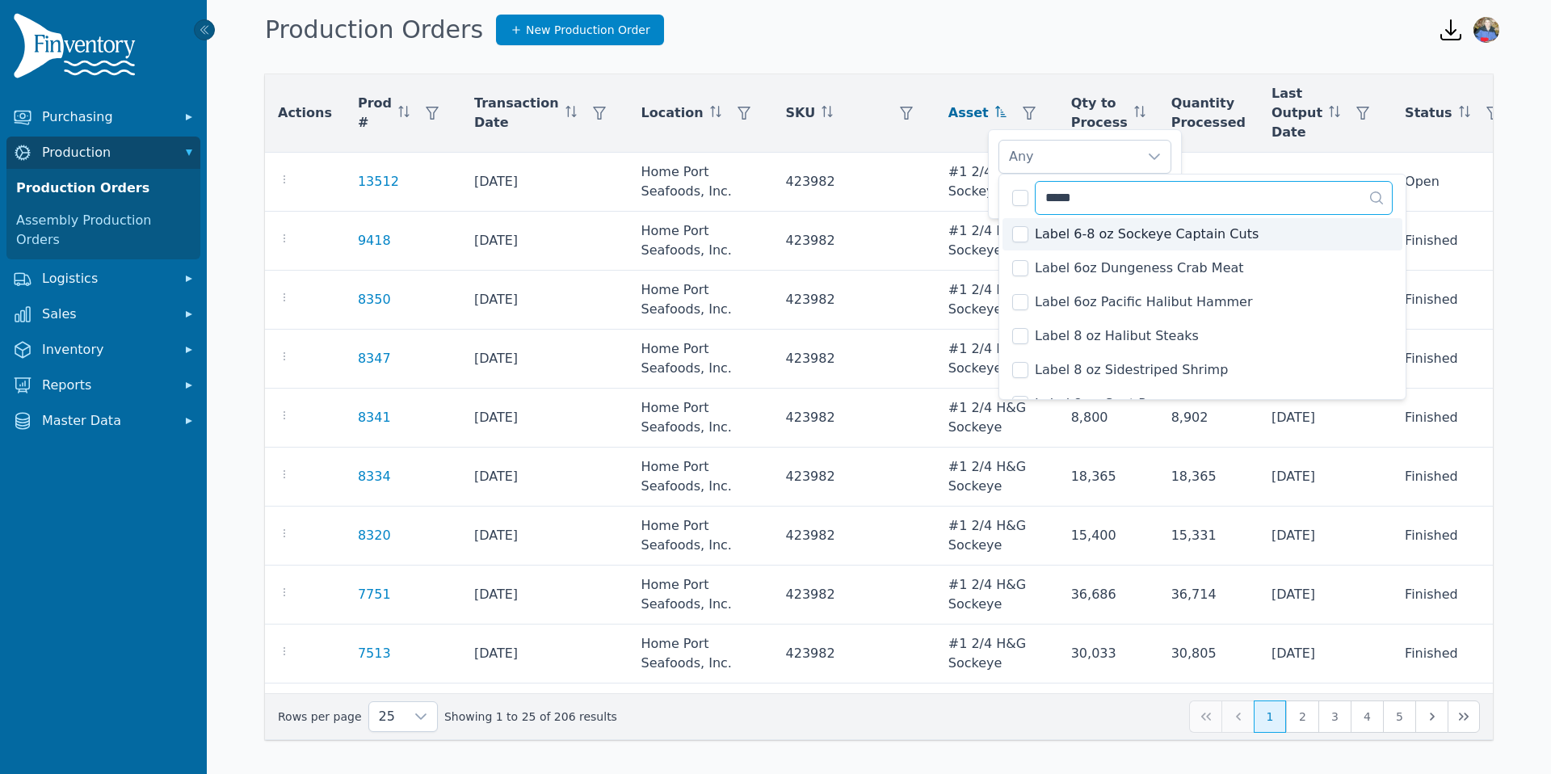
type input "*****"
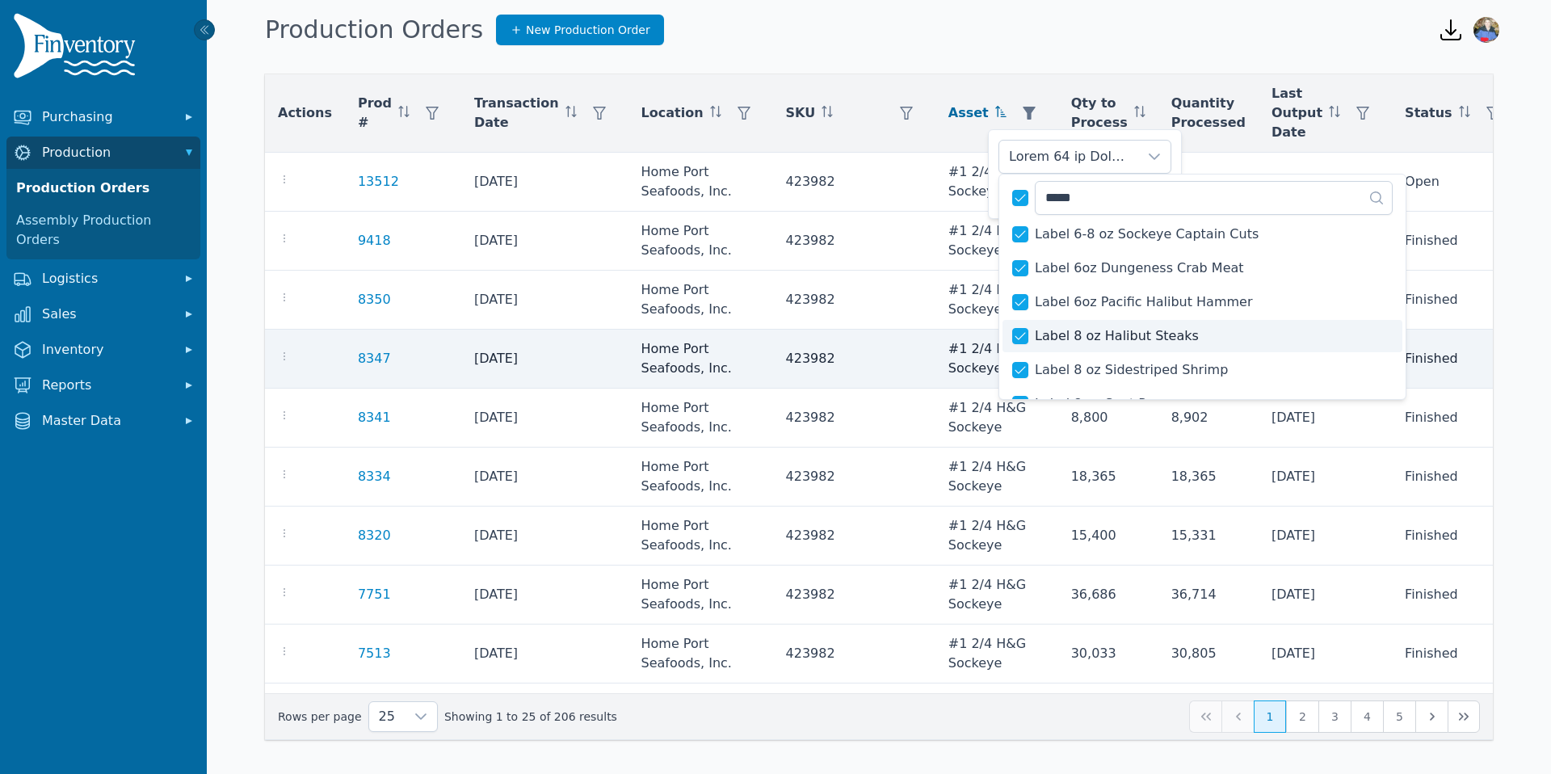
click at [1324, 338] on td "[DATE]" at bounding box center [1324, 359] width 133 height 59
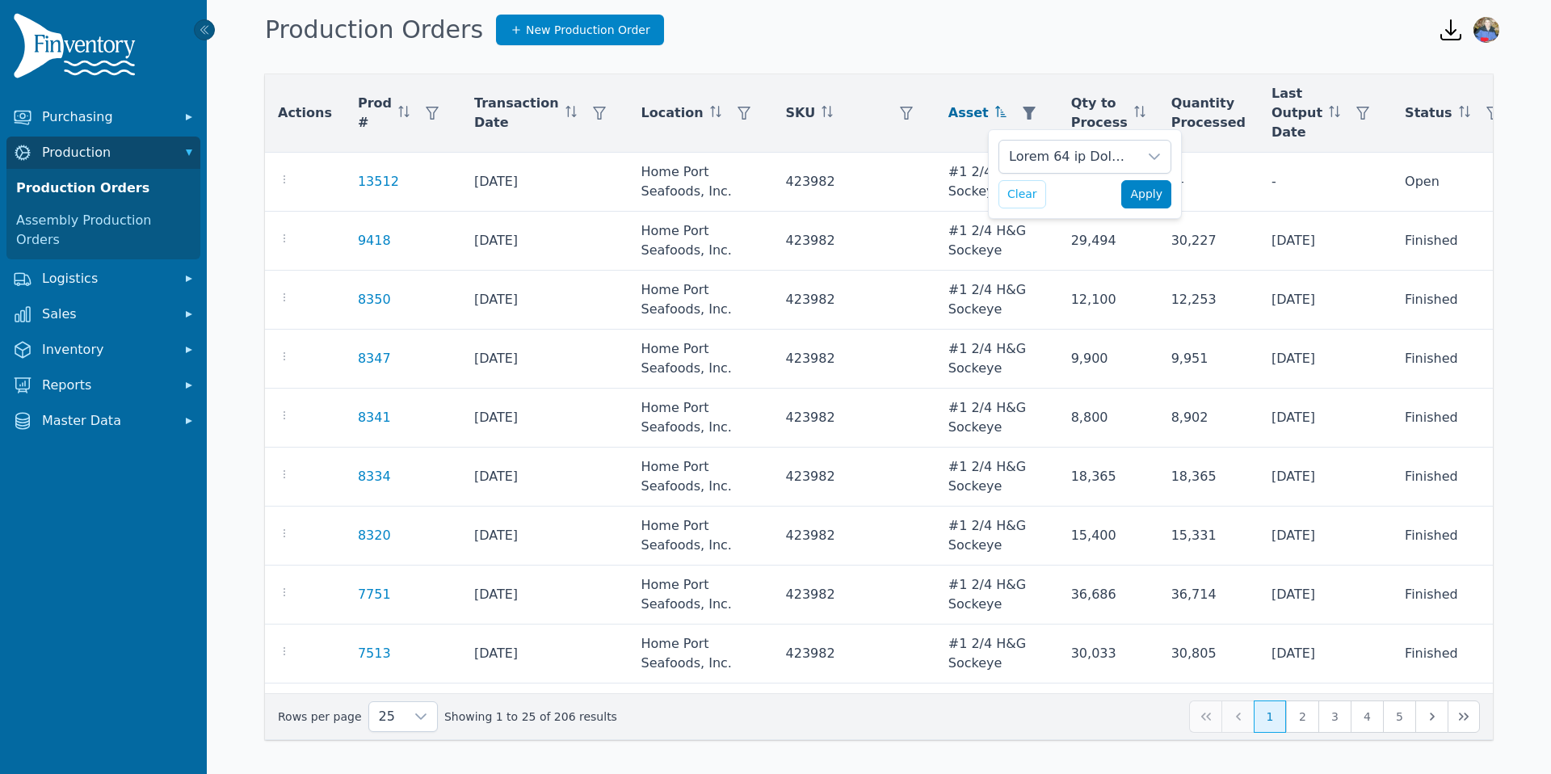
click at [1144, 193] on span "Apply" at bounding box center [1146, 194] width 32 height 17
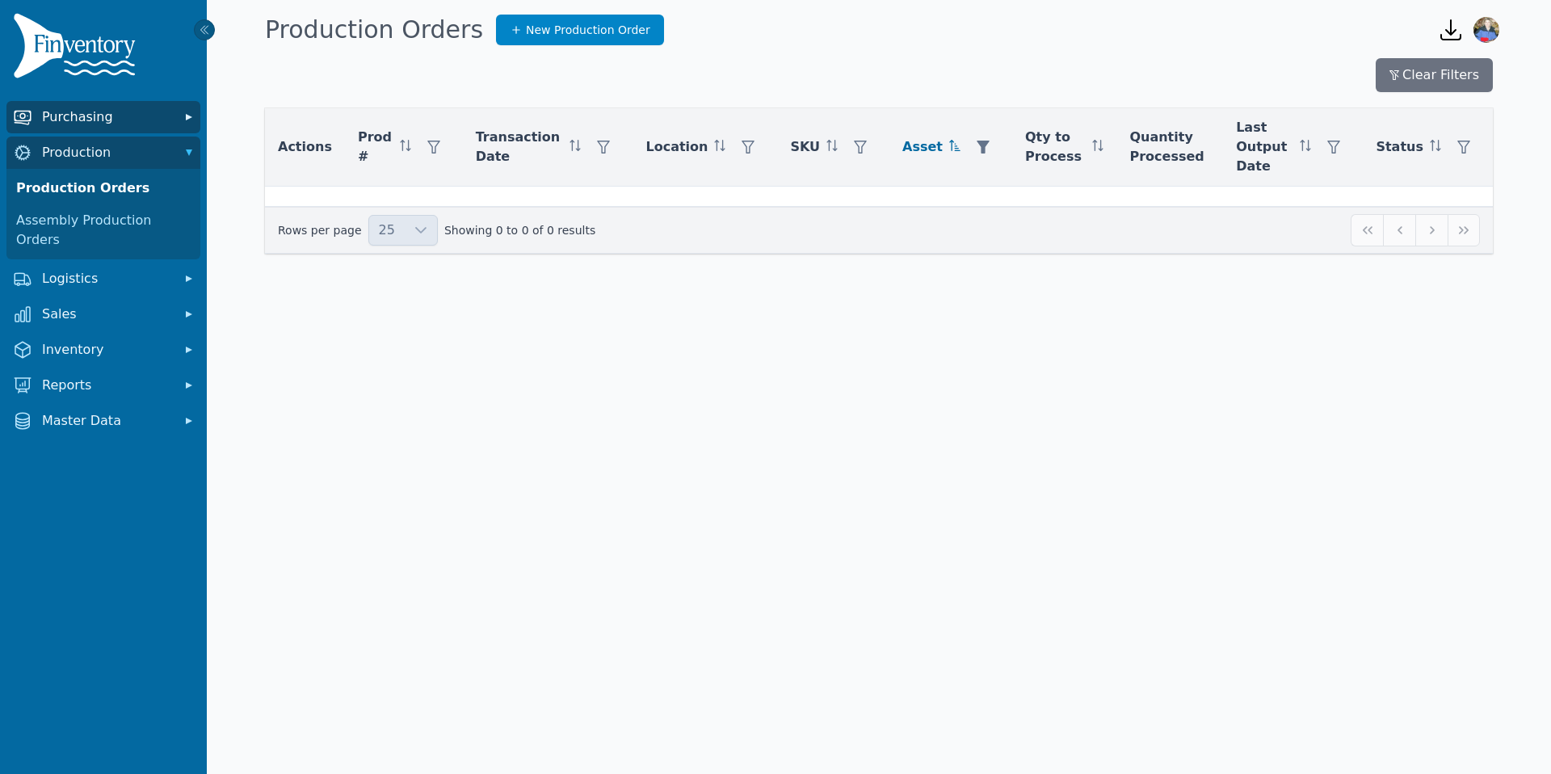
click at [95, 128] on button "Purchasing" at bounding box center [103, 117] width 194 height 32
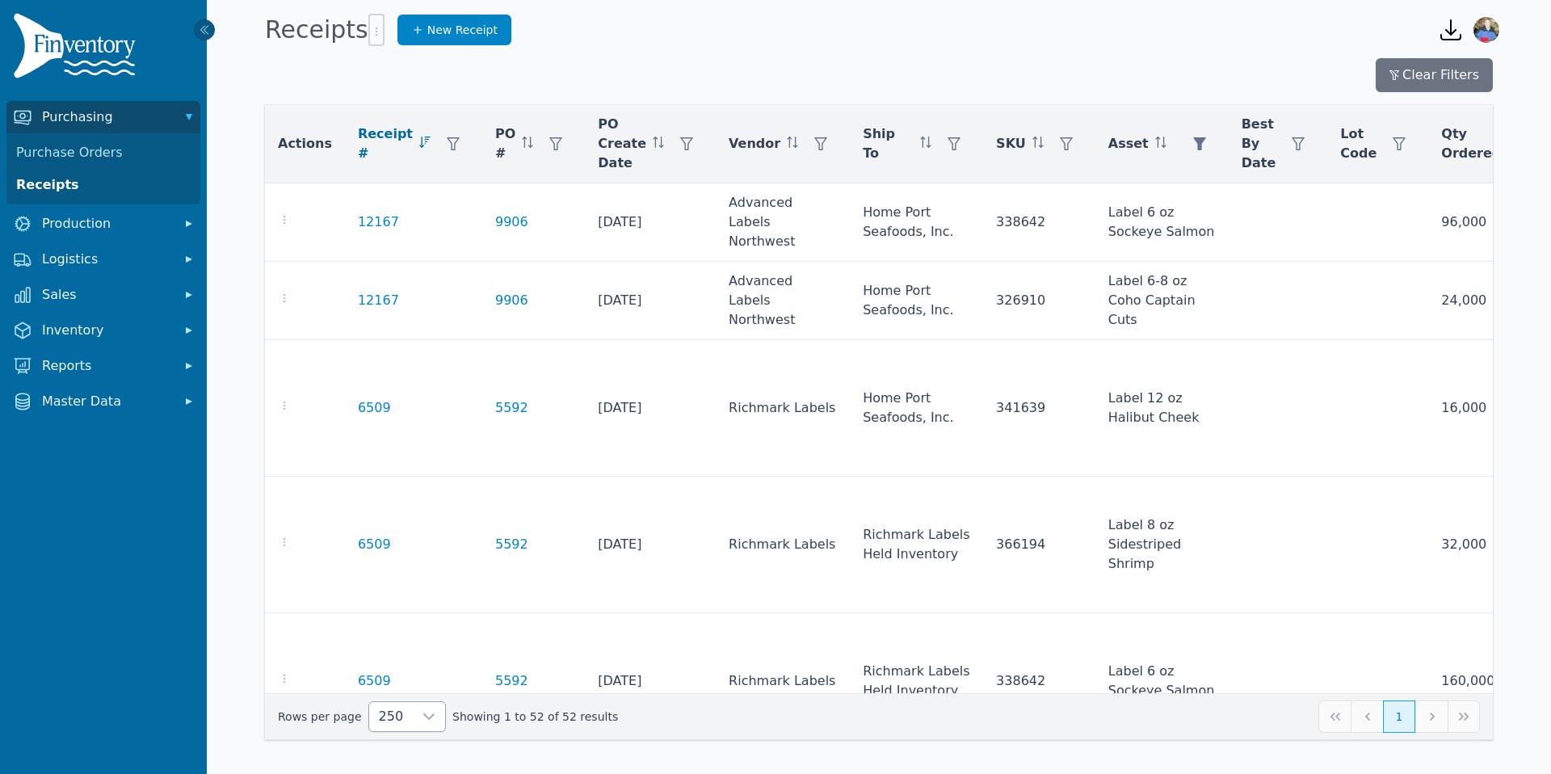
click at [422, 720] on icon at bounding box center [428, 716] width 13 height 13
click at [629, 724] on div "250 Showing 1 to 52 of 52 results 1" at bounding box center [879, 716] width 1202 height 32
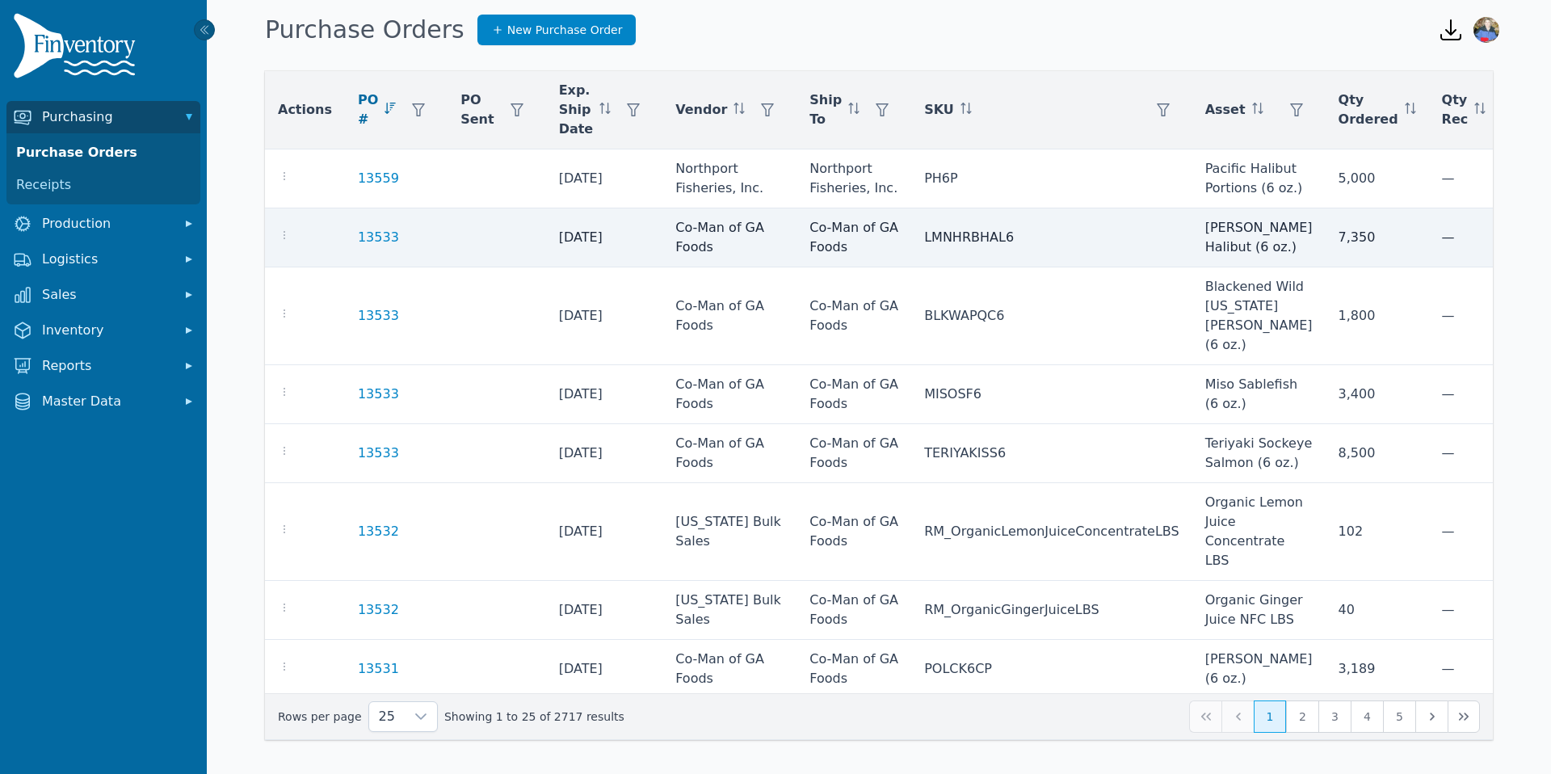
scroll to position [0, 145]
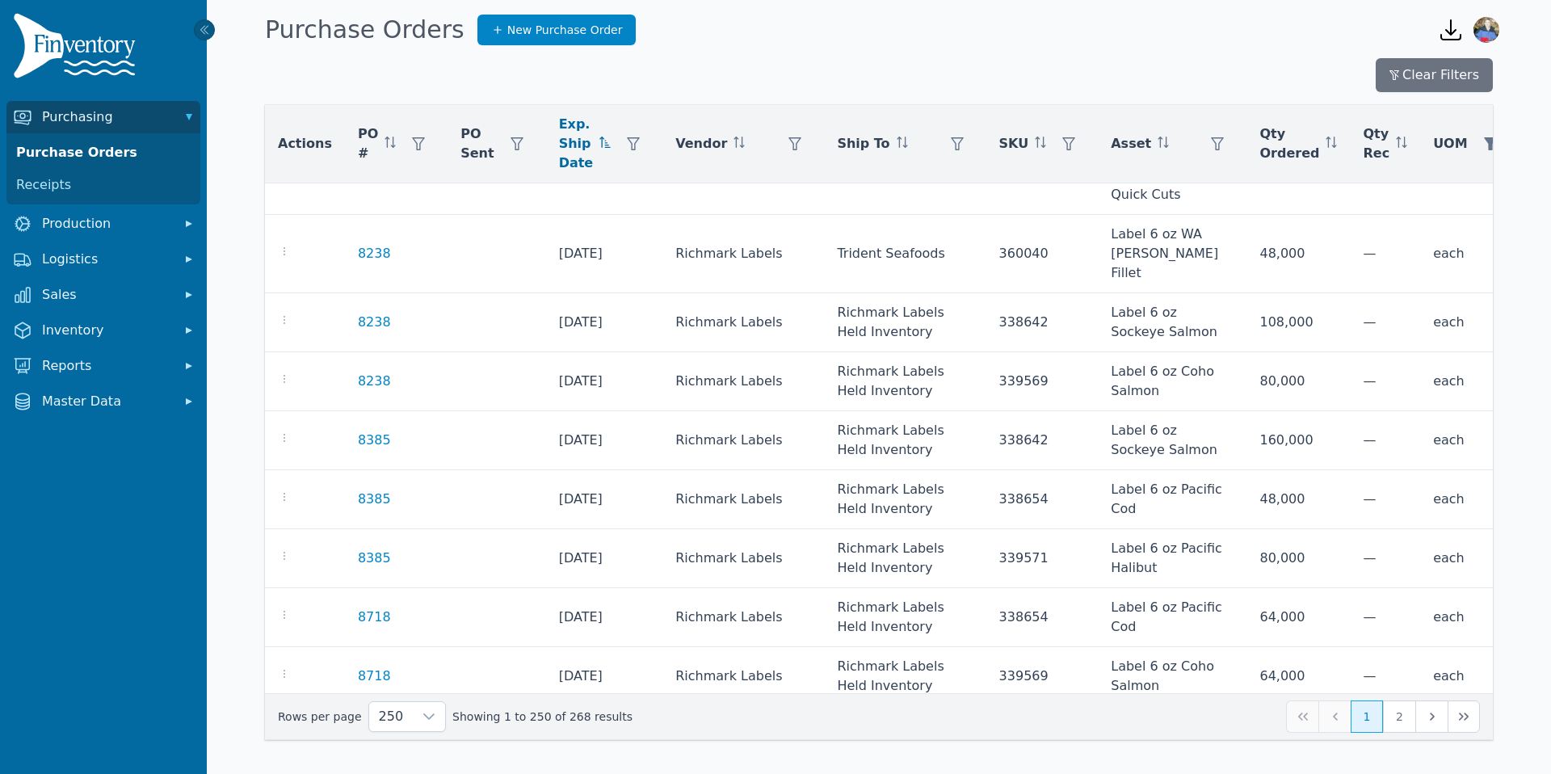
scroll to position [4414, 0]
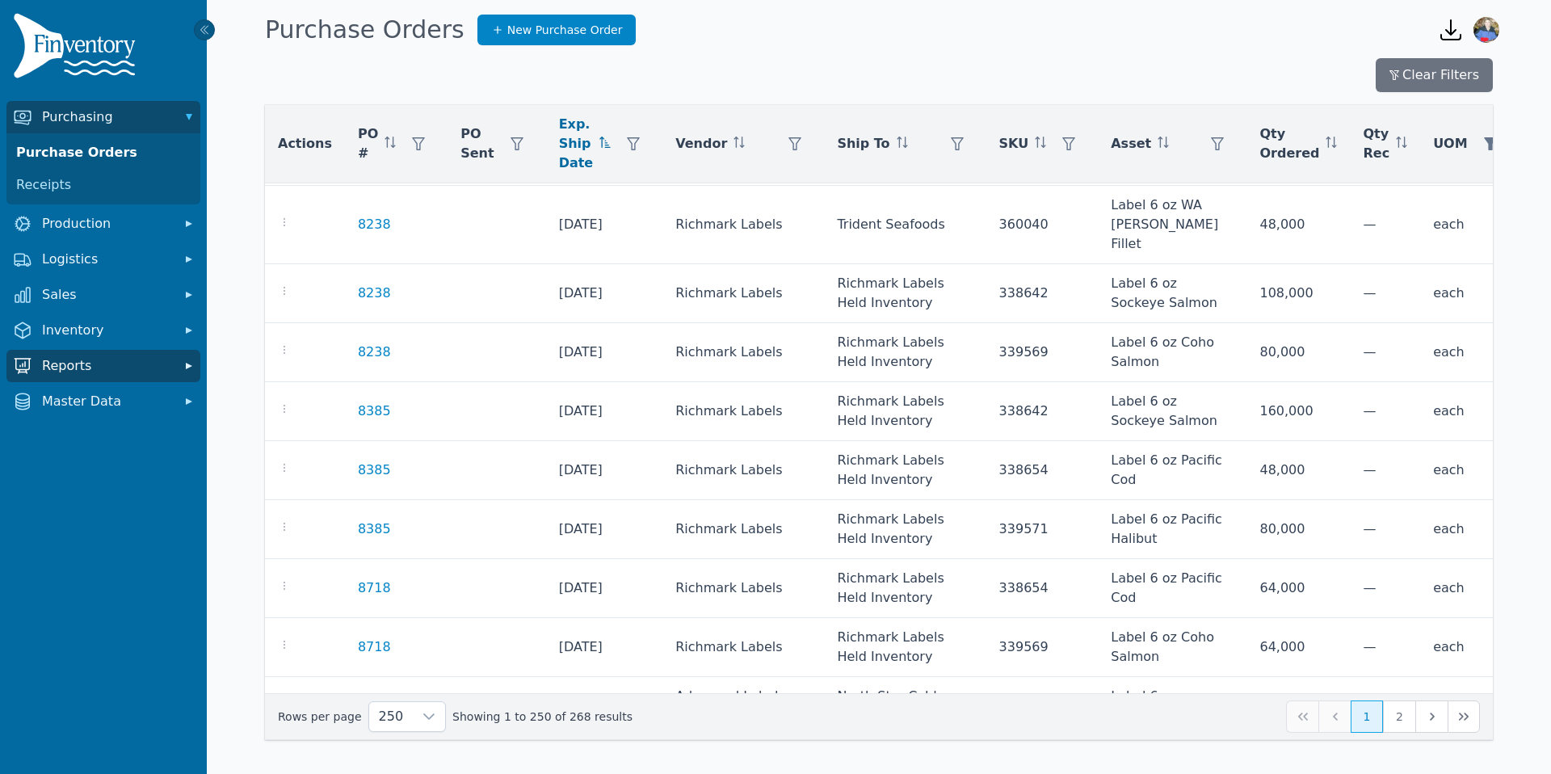
click at [86, 367] on span "Reports" at bounding box center [106, 365] width 129 height 19
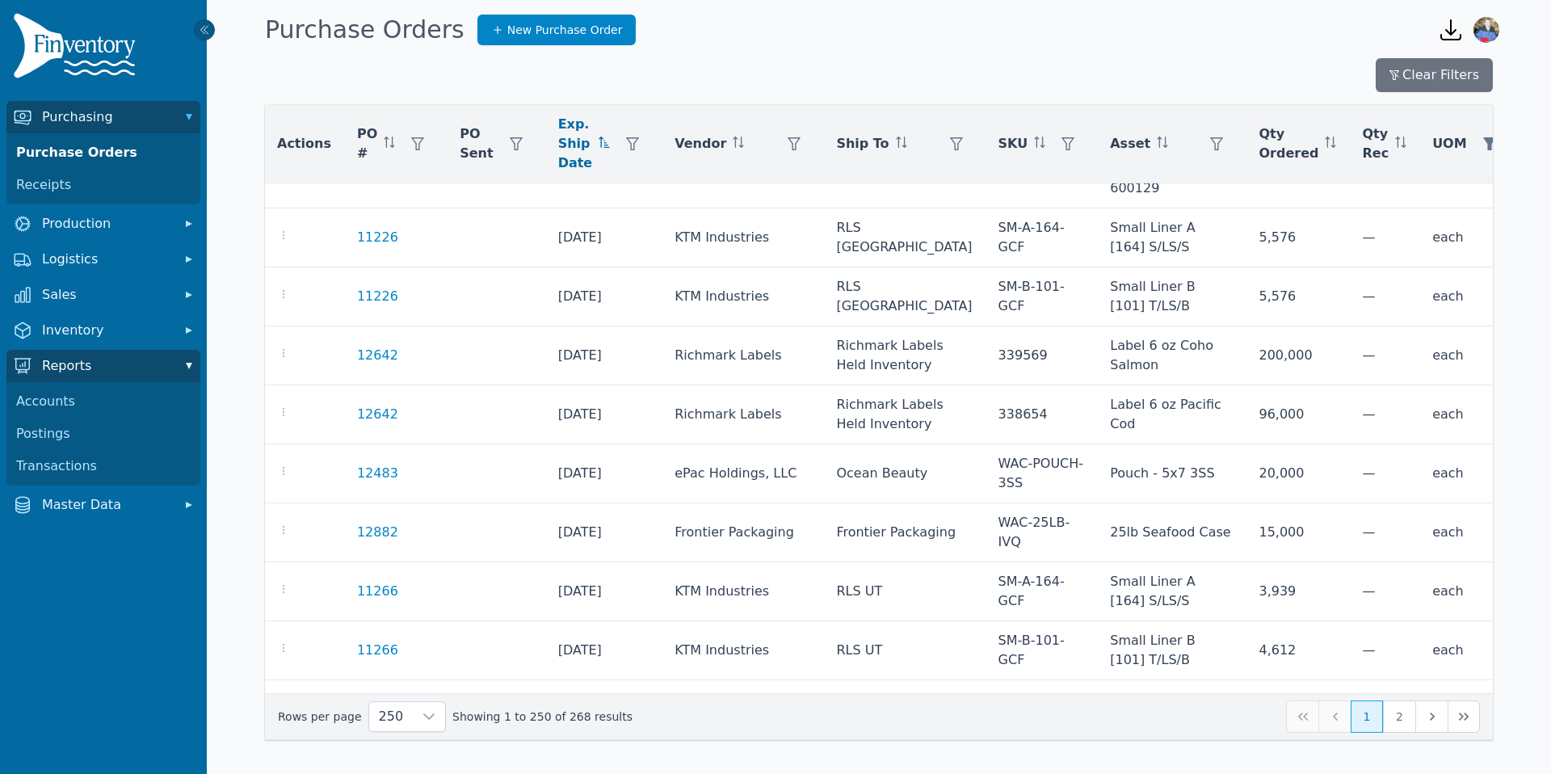
scroll to position [12218, 1]
